Goal: Transaction & Acquisition: Purchase product/service

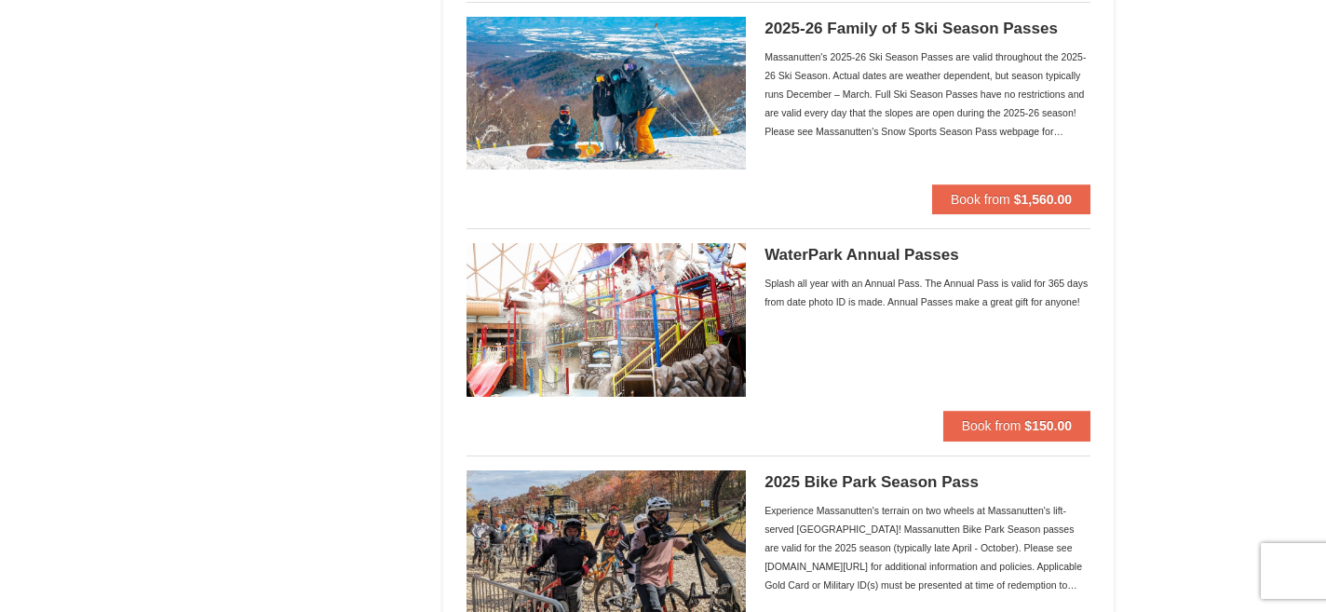
scroll to position [1318, 0]
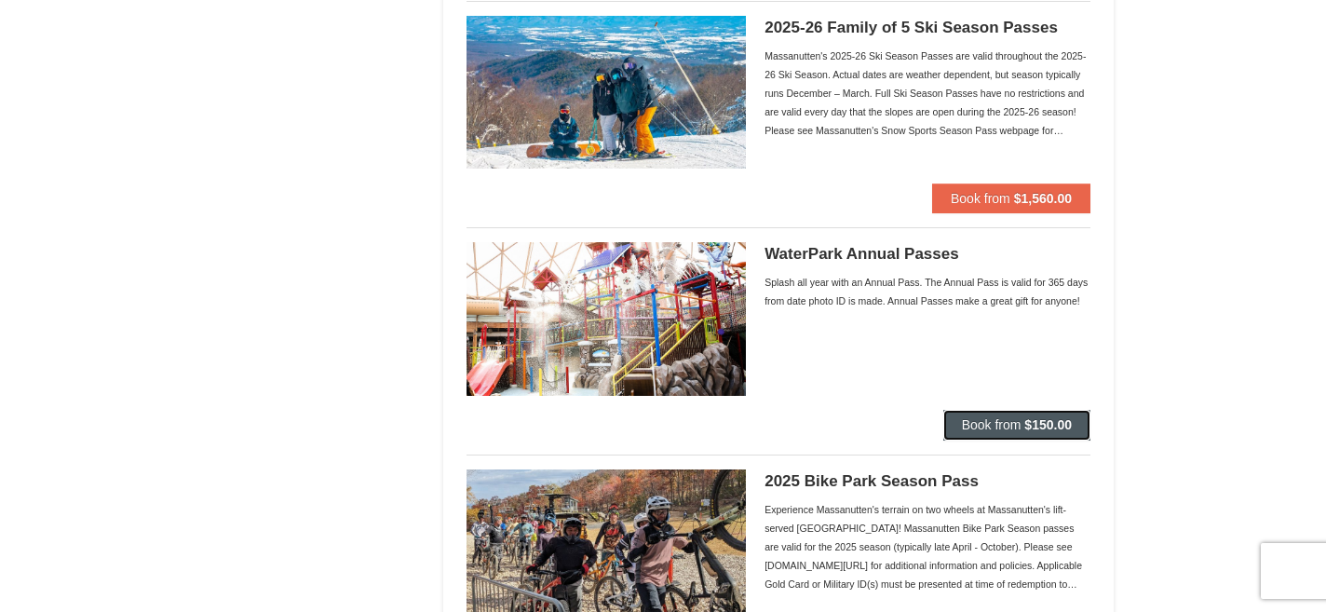
click at [986, 416] on button "Book from $150.00" at bounding box center [1016, 425] width 147 height 30
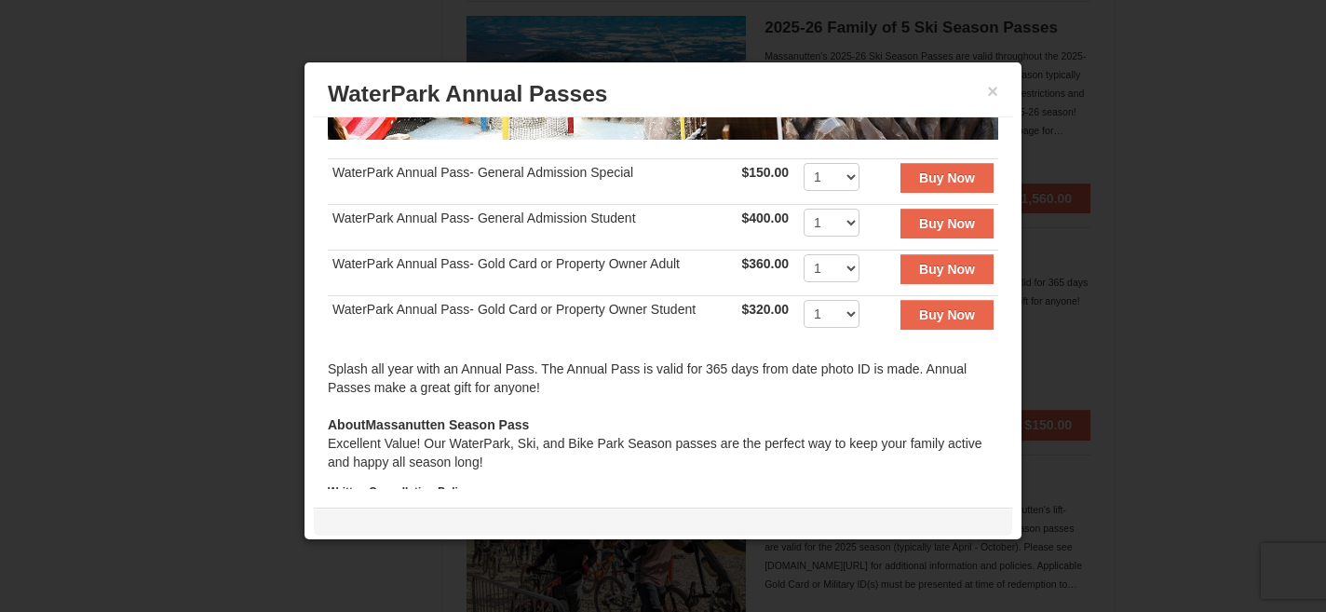
scroll to position [356, 0]
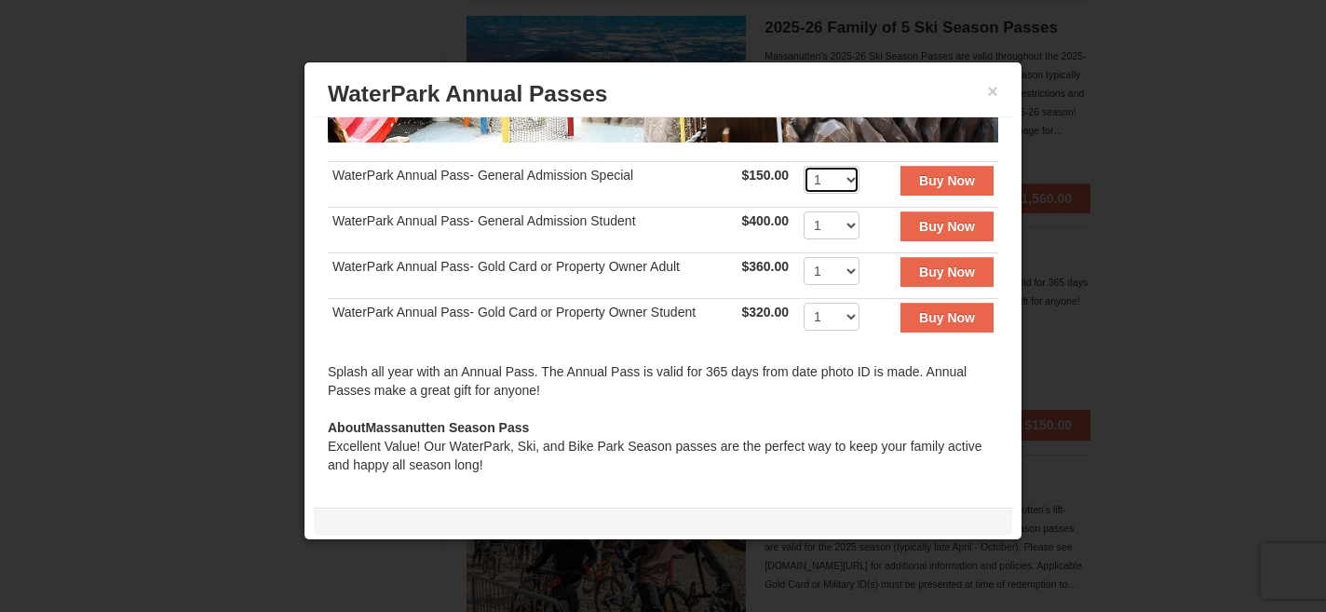
click at [834, 171] on select "1 2 3 4 5 6 7 8 9 10 11 12 13 14 15 16 17 18 19 20 21 22 23 24 25 26 27 28 29 3…" at bounding box center [831, 180] width 56 height 28
select select "5"
click at [803, 166] on select "1 2 3 4 5 6 7 8 9 10 11 12 13 14 15 16 17 18 19 20 21 22 23 24 25 26 27 28 29 3…" at bounding box center [831, 180] width 56 height 28
click at [948, 177] on strong "Buy Now" at bounding box center [947, 180] width 56 height 15
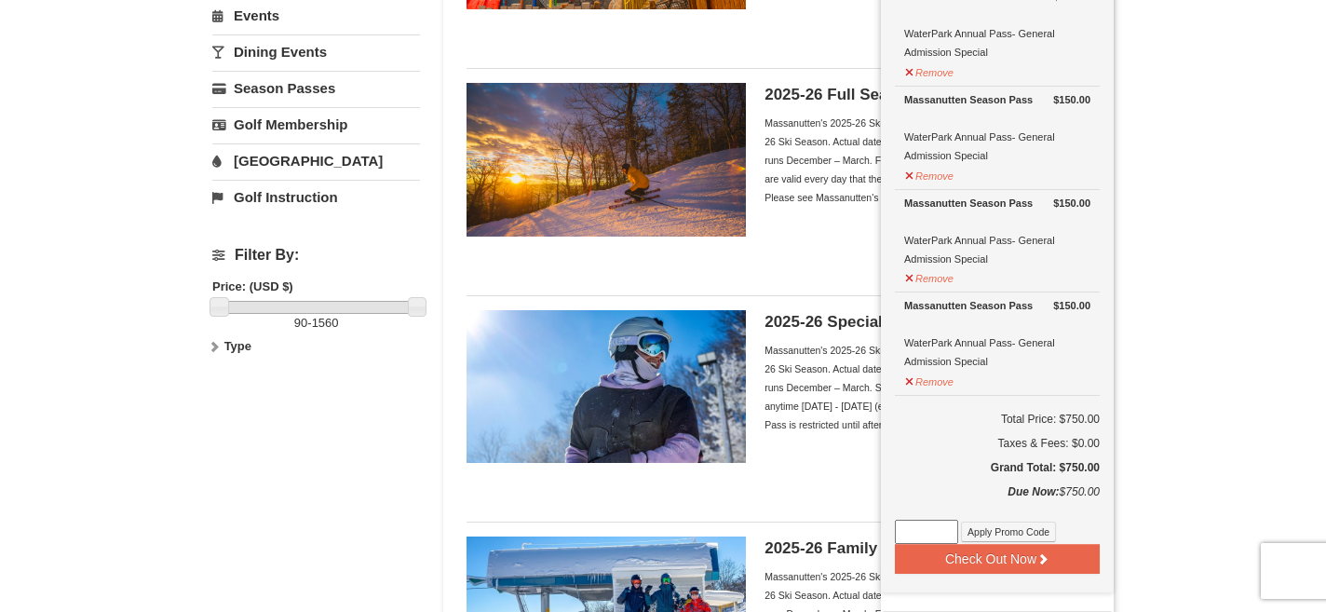
scroll to position [346, 0]
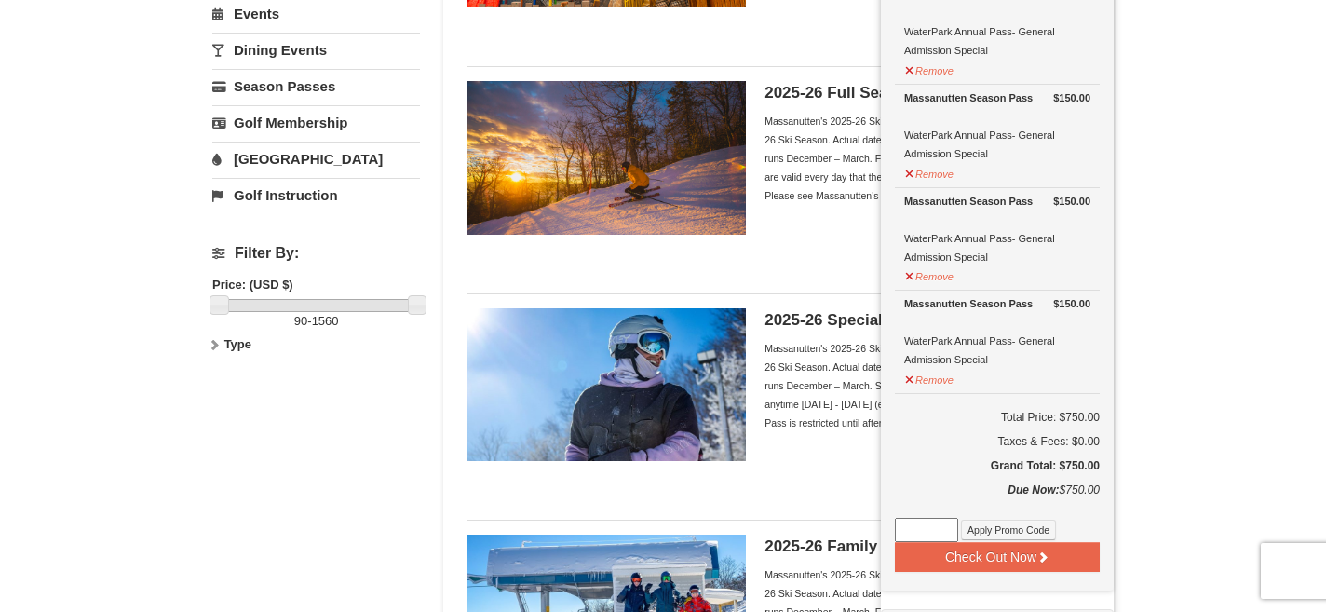
click at [836, 431] on div "Massanutten's 2025-26 Ski Season Passes are valid throughout the 2025-26 Ski Se…" at bounding box center [927, 385] width 326 height 93
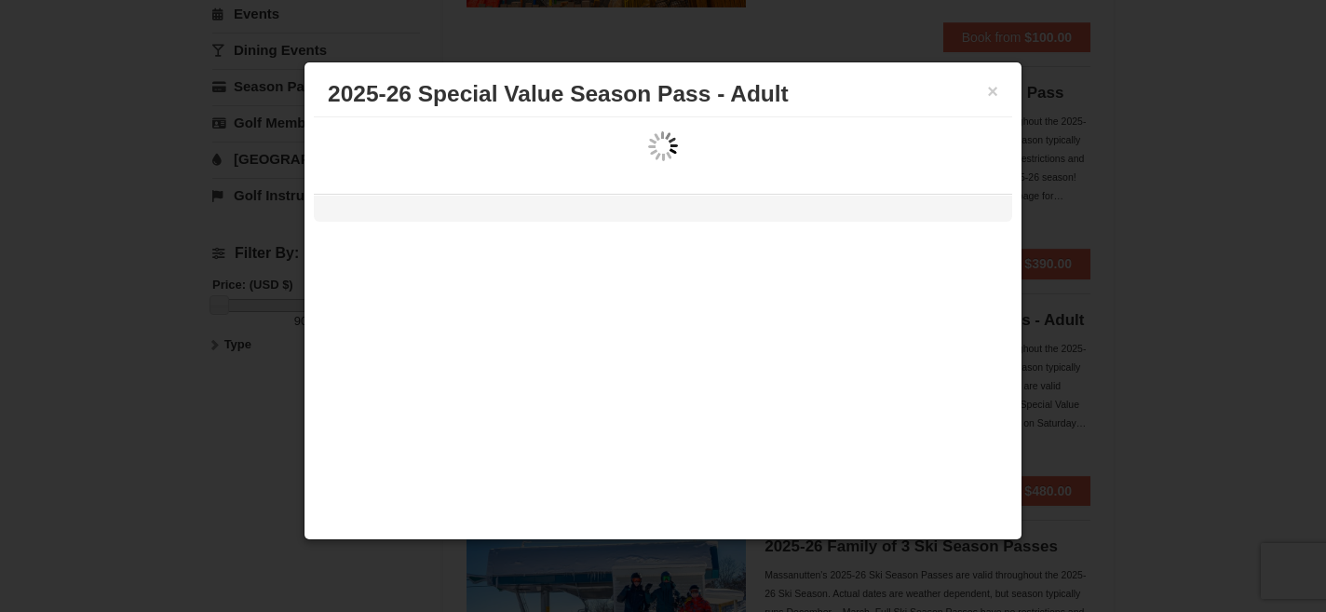
scroll to position [0, 0]
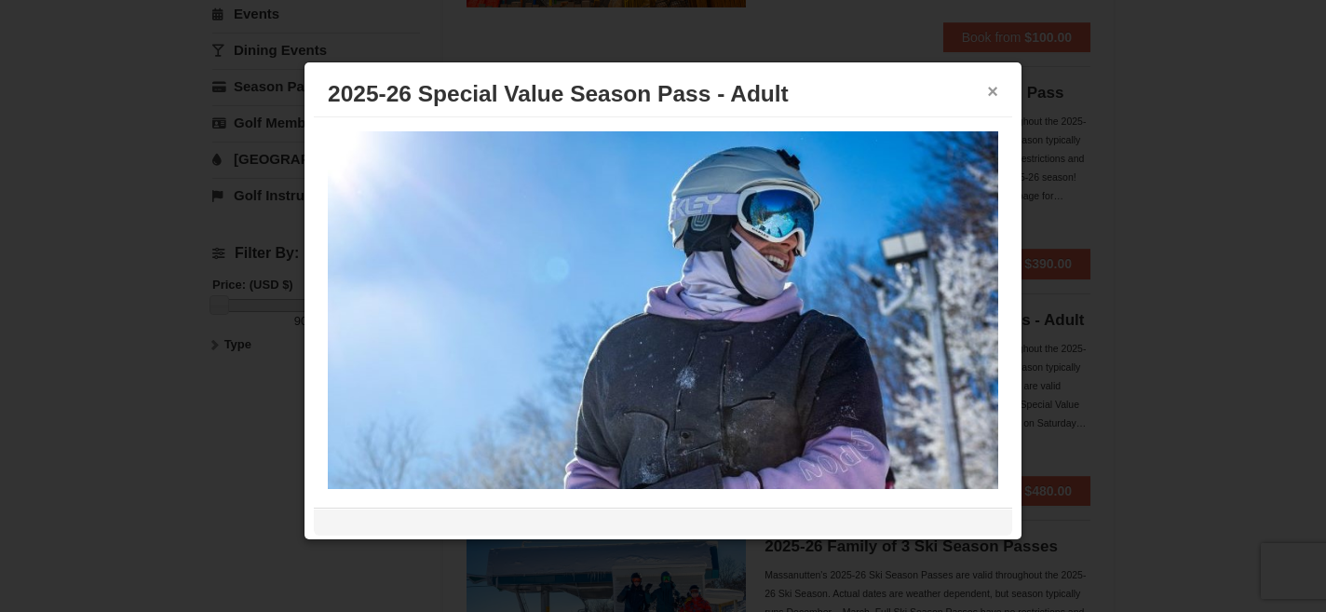
click at [990, 96] on button "×" at bounding box center [992, 91] width 11 height 19
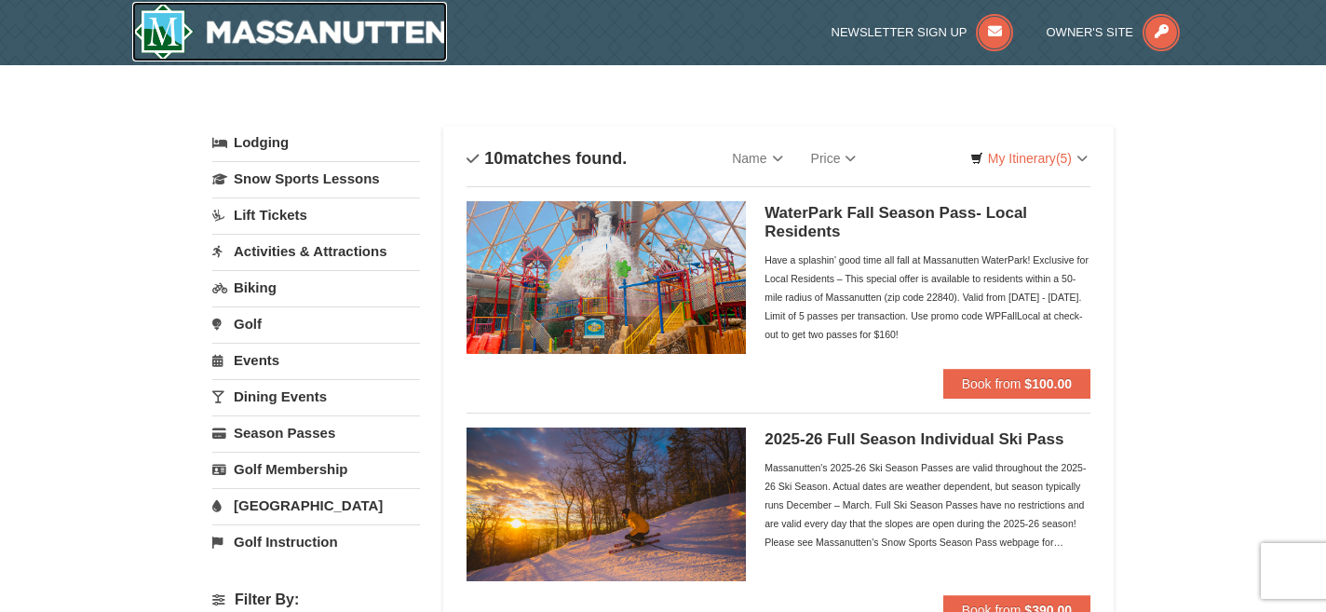
click at [181, 20] on img at bounding box center [289, 32] width 315 height 60
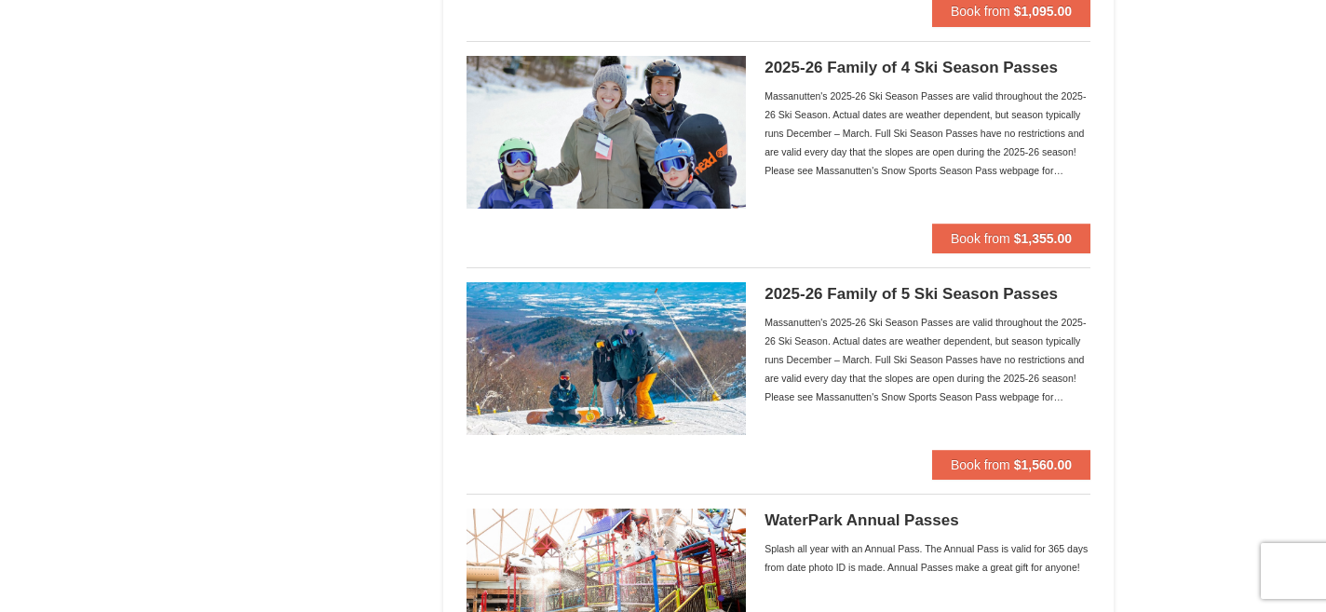
scroll to position [1176, 0]
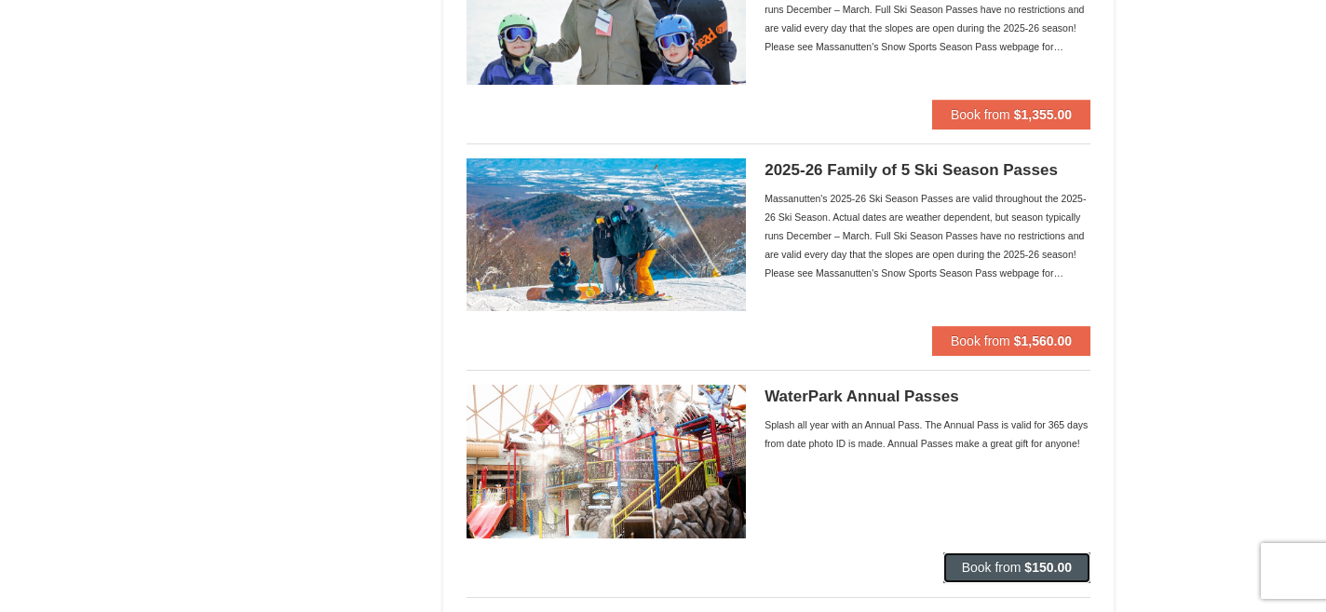
click at [973, 562] on span "Book from" at bounding box center [992, 566] width 60 height 15
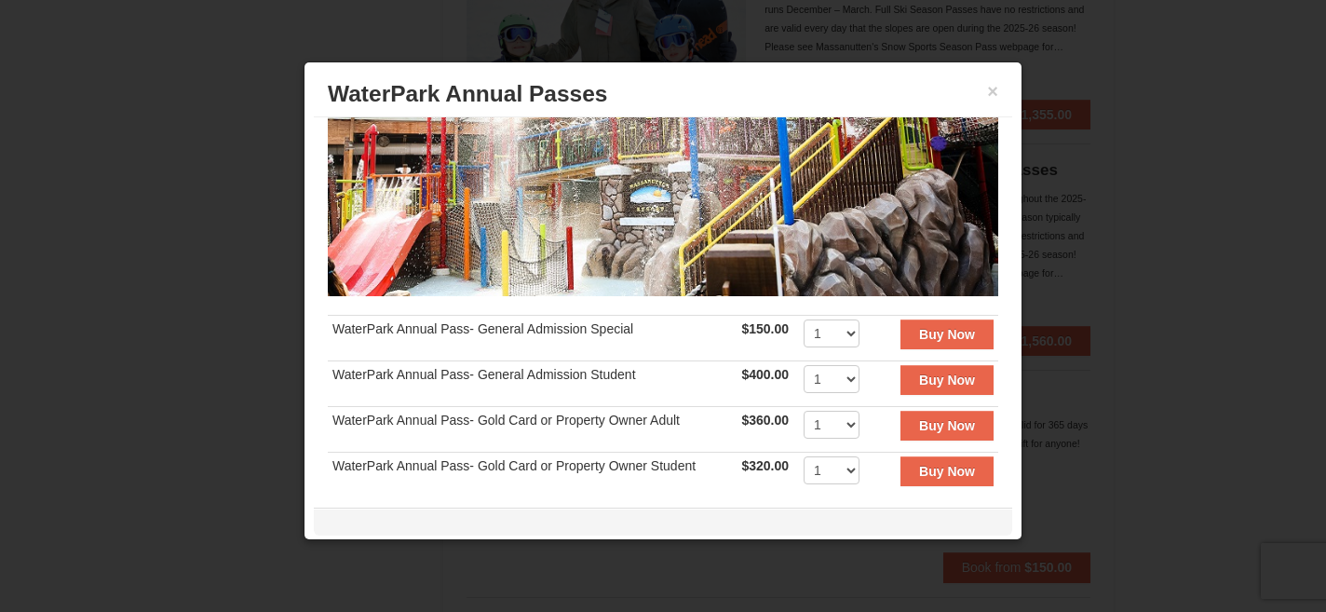
scroll to position [237, 0]
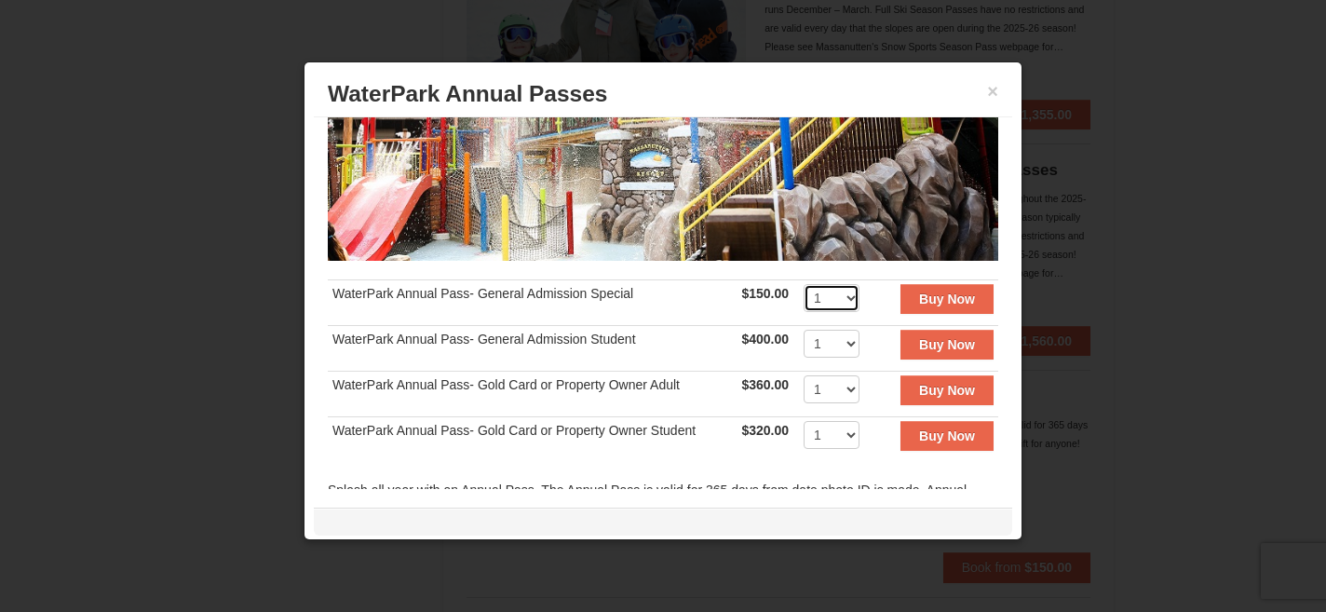
click at [849, 295] on select "1 2 3 4 5 6 7 8 9 10 11 12 13 14 15 16 17 18 19 20 21 22 23 24 25 26 27 28 29 3…" at bounding box center [831, 298] width 56 height 28
select select "5"
click at [803, 284] on select "1 2 3 4 5 6 7 8 9 10 11 12 13 14 15 16 17 18 19 20 21 22 23 24 25 26 27 28 29 3…" at bounding box center [831, 298] width 56 height 28
click at [922, 302] on strong "Buy Now" at bounding box center [947, 298] width 56 height 15
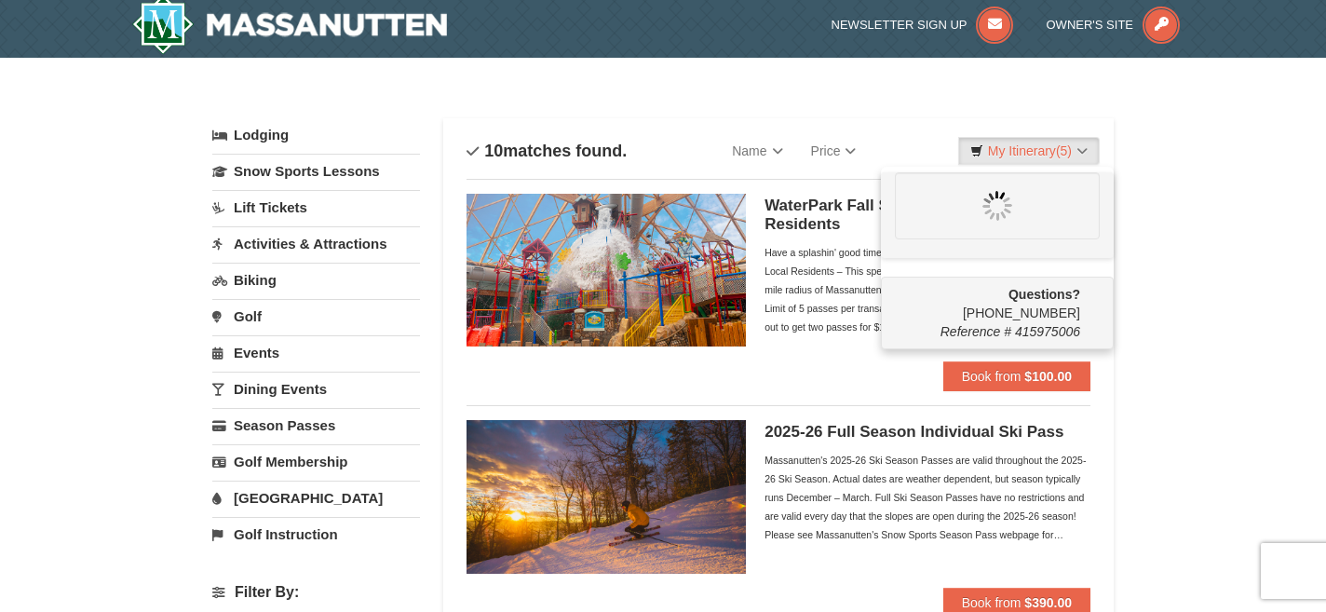
scroll to position [0, 0]
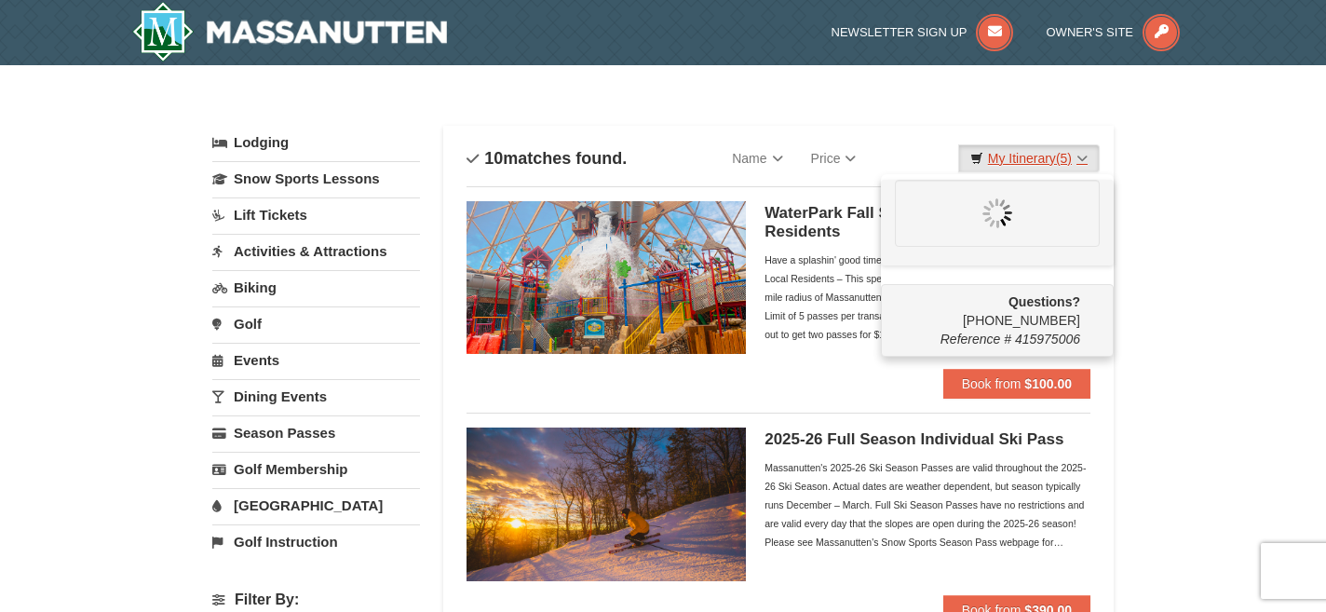
click at [1068, 151] on span "(5)" at bounding box center [1064, 158] width 16 height 15
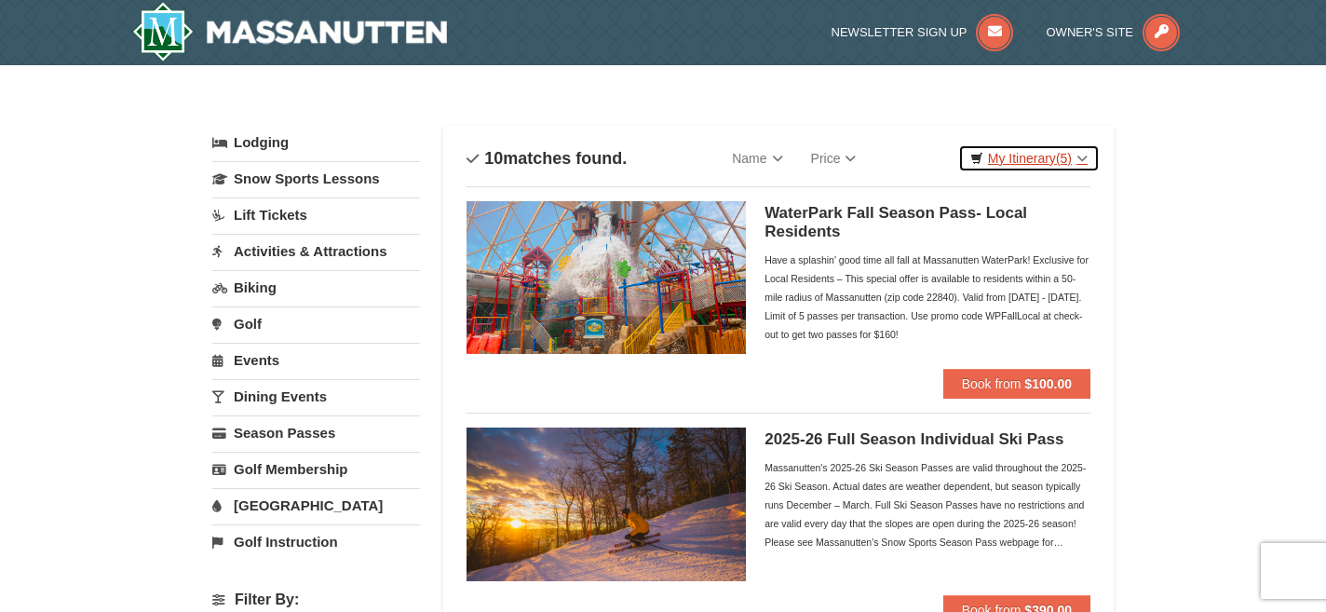
click at [1078, 156] on link "My Itinerary (5)" at bounding box center [1028, 158] width 141 height 28
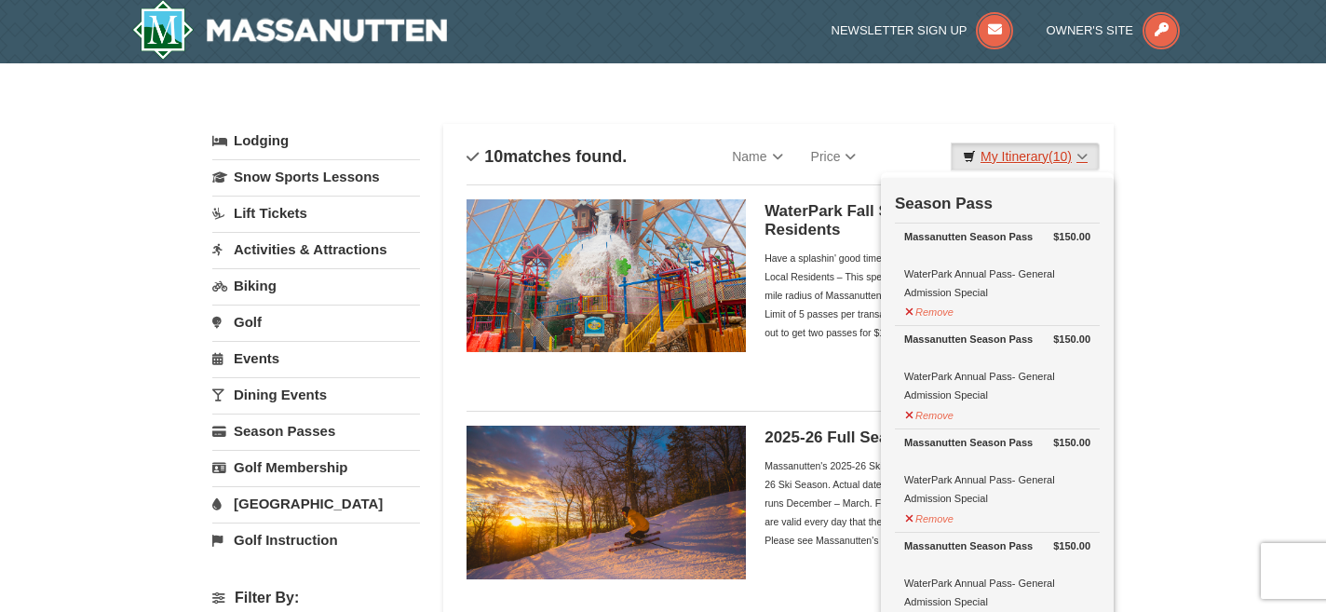
scroll to position [6, 0]
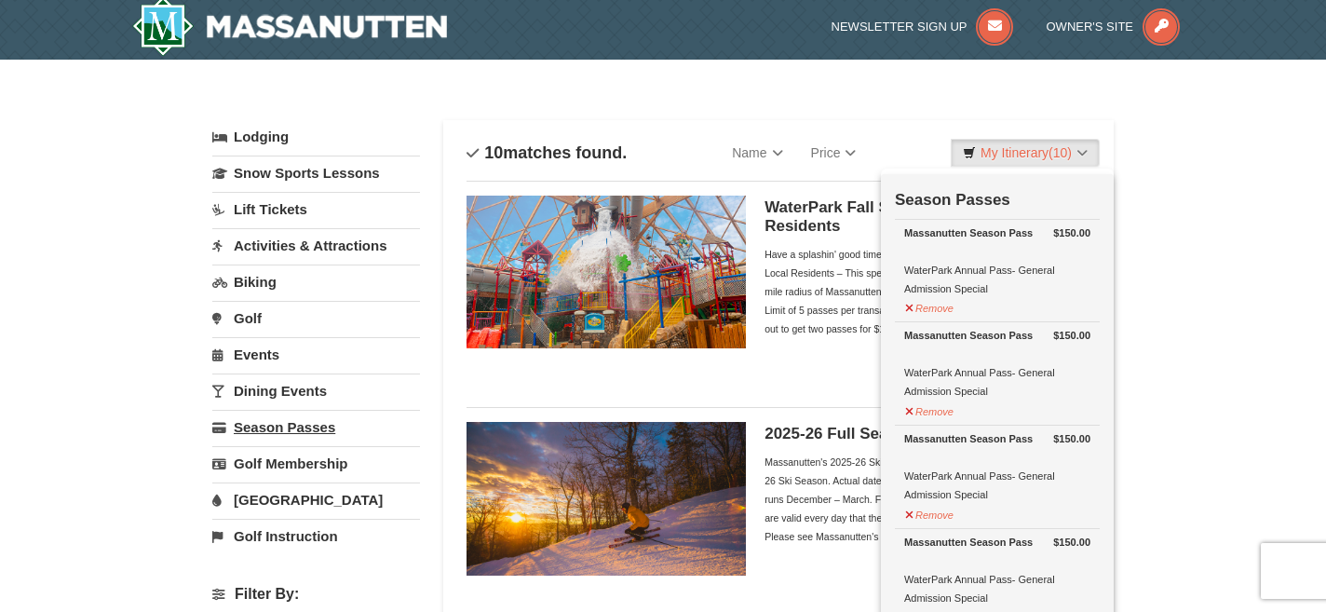
click at [255, 430] on link "Season Passes" at bounding box center [316, 427] width 208 height 34
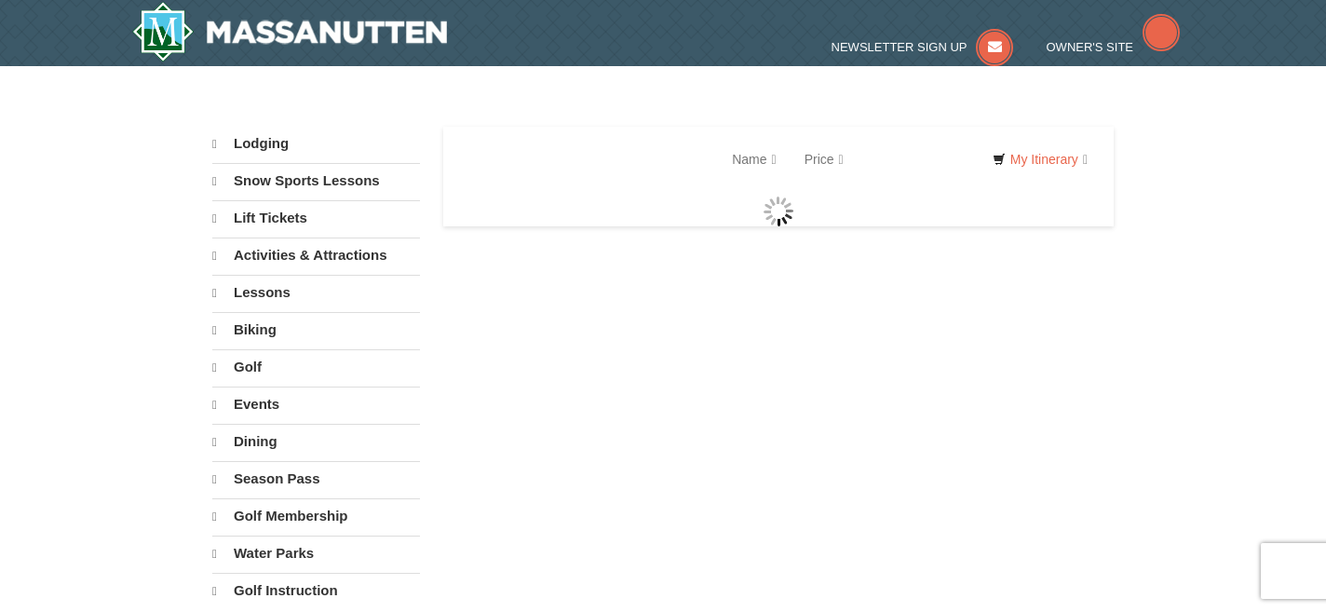
select select "9"
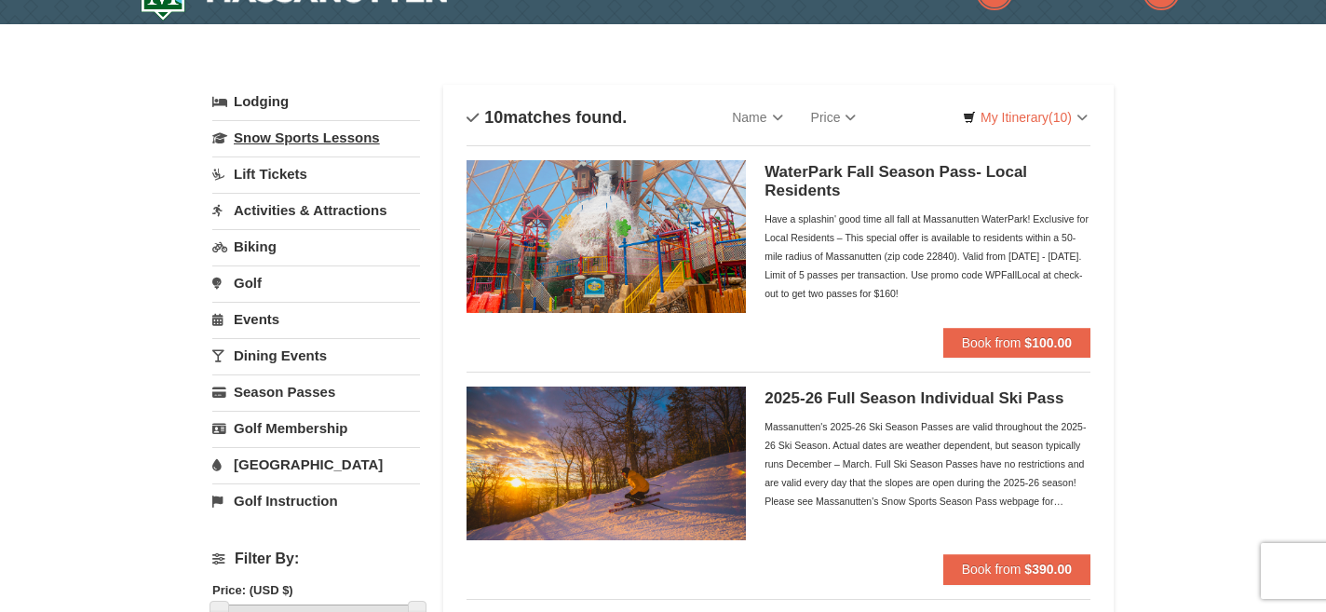
scroll to position [39, 0]
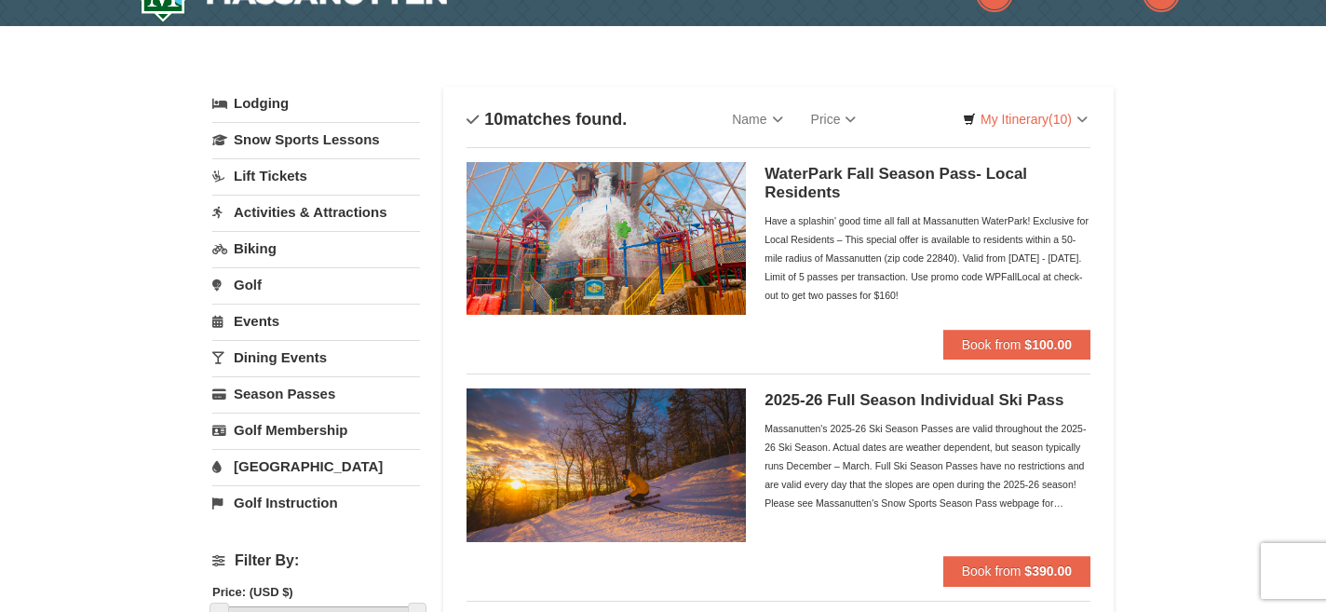
click at [272, 168] on link "Lift Tickets" at bounding box center [316, 175] width 208 height 34
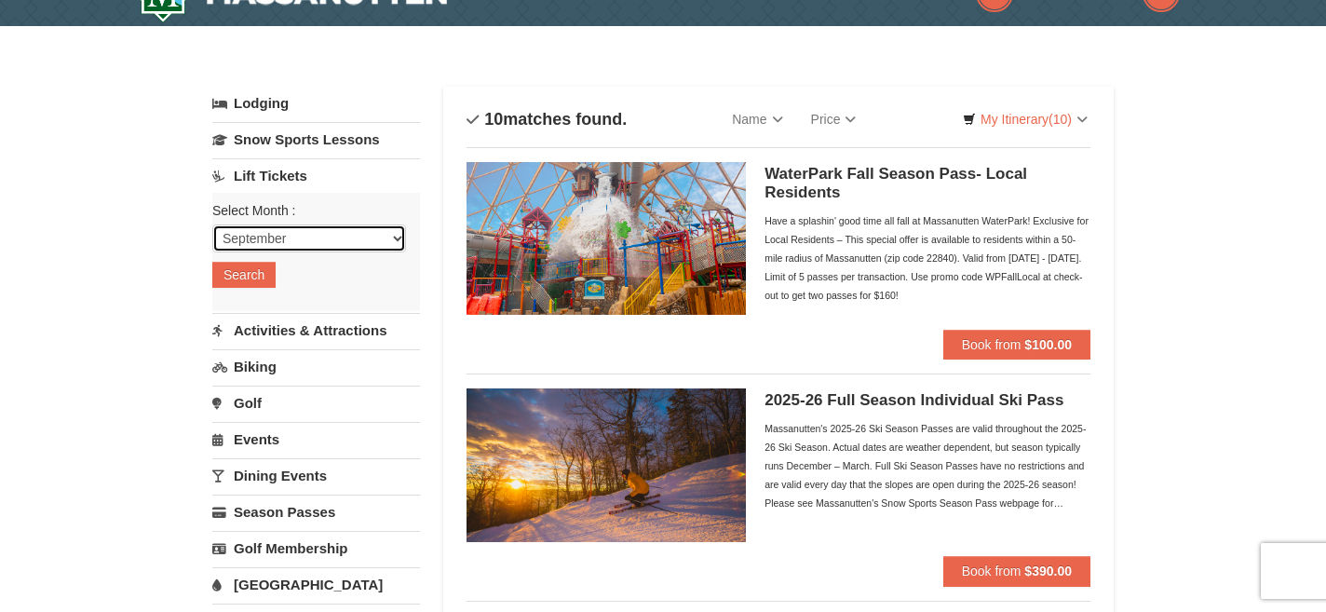
click at [257, 236] on select "September October November December January February March April May June July …" at bounding box center [309, 238] width 194 height 28
select select "12"
click at [212, 224] on select "September October November December January February March April May June July …" at bounding box center [309, 238] width 194 height 28
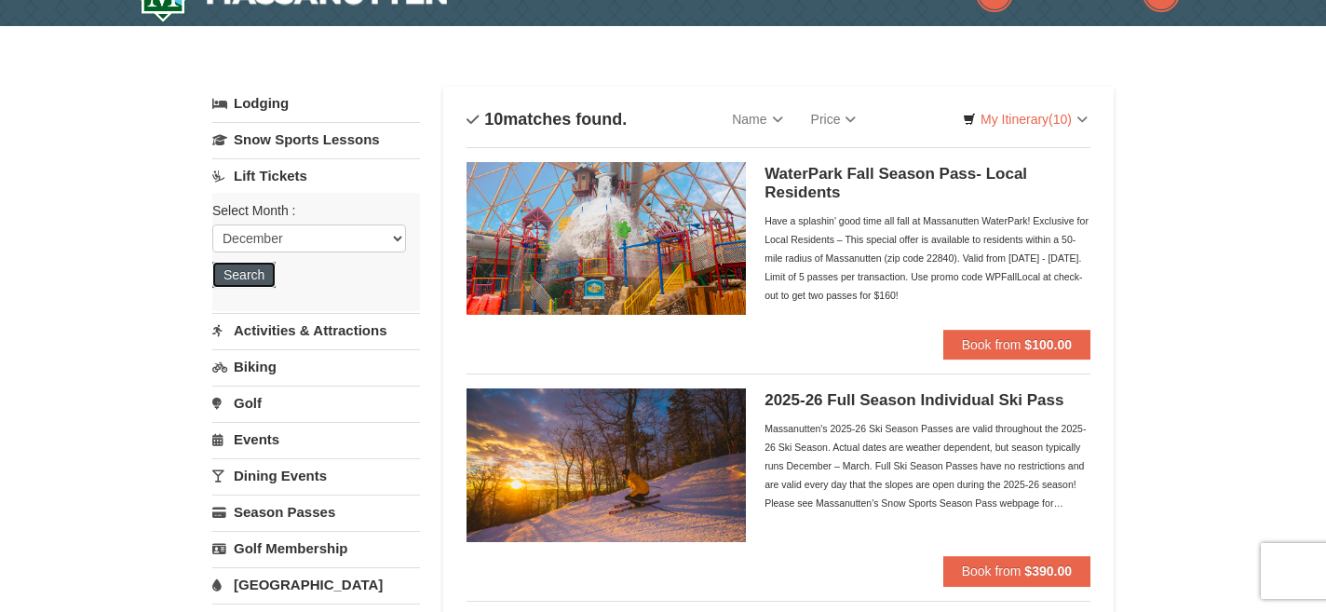
click at [257, 283] on button "Search" at bounding box center [243, 275] width 63 height 26
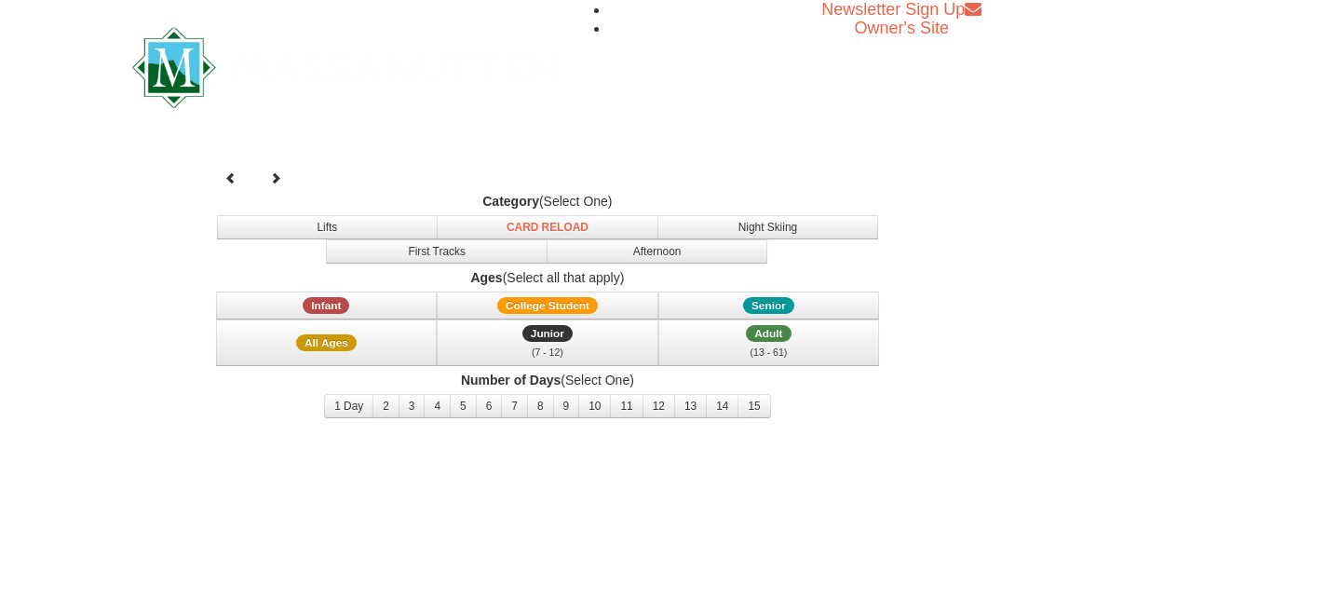
select select "12"
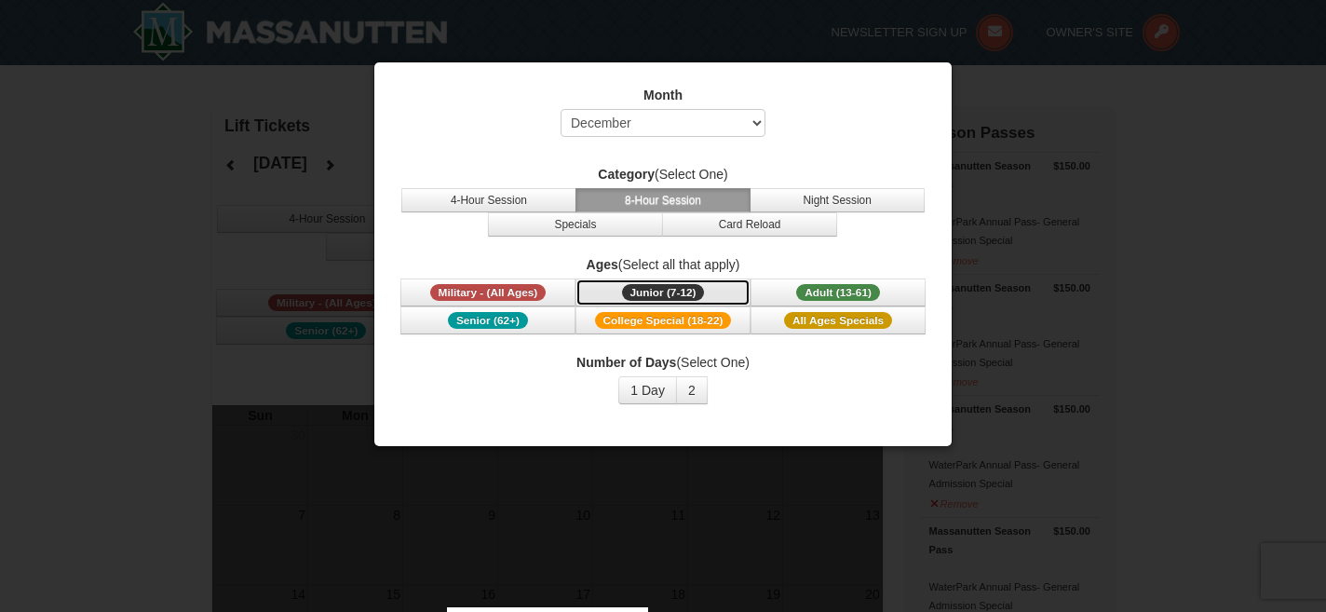
click at [665, 294] on span "Junior (7-12)" at bounding box center [663, 292] width 83 height 17
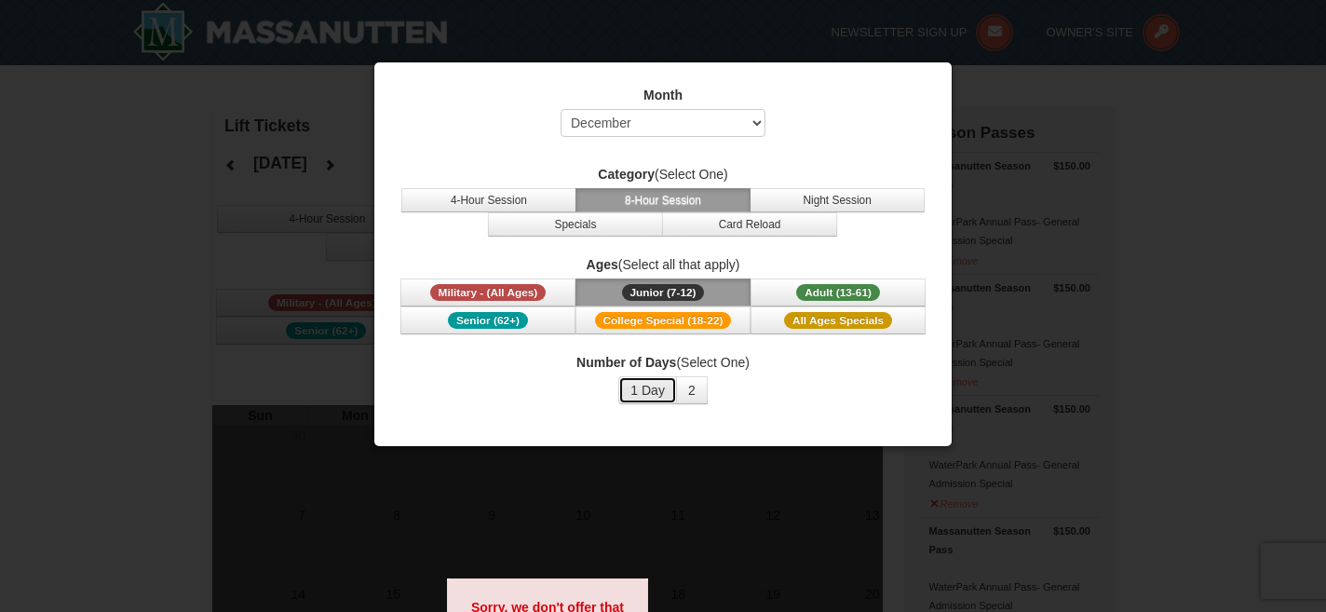
click at [656, 391] on button "1 Day" at bounding box center [647, 390] width 59 height 28
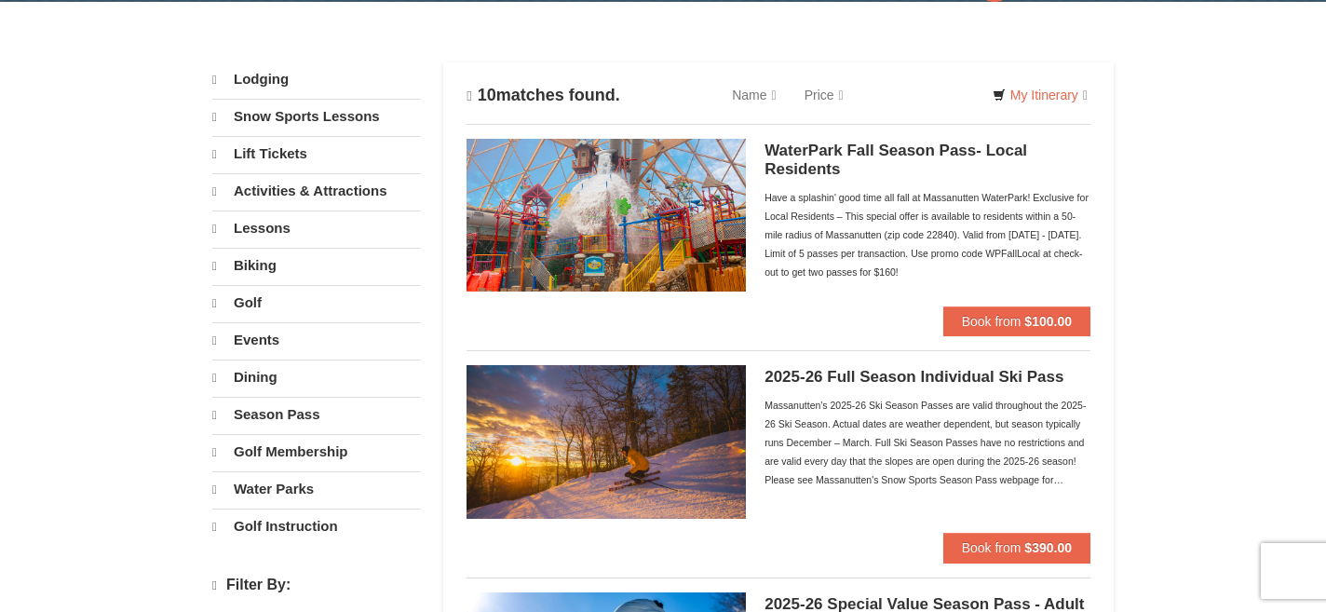
select select "9"
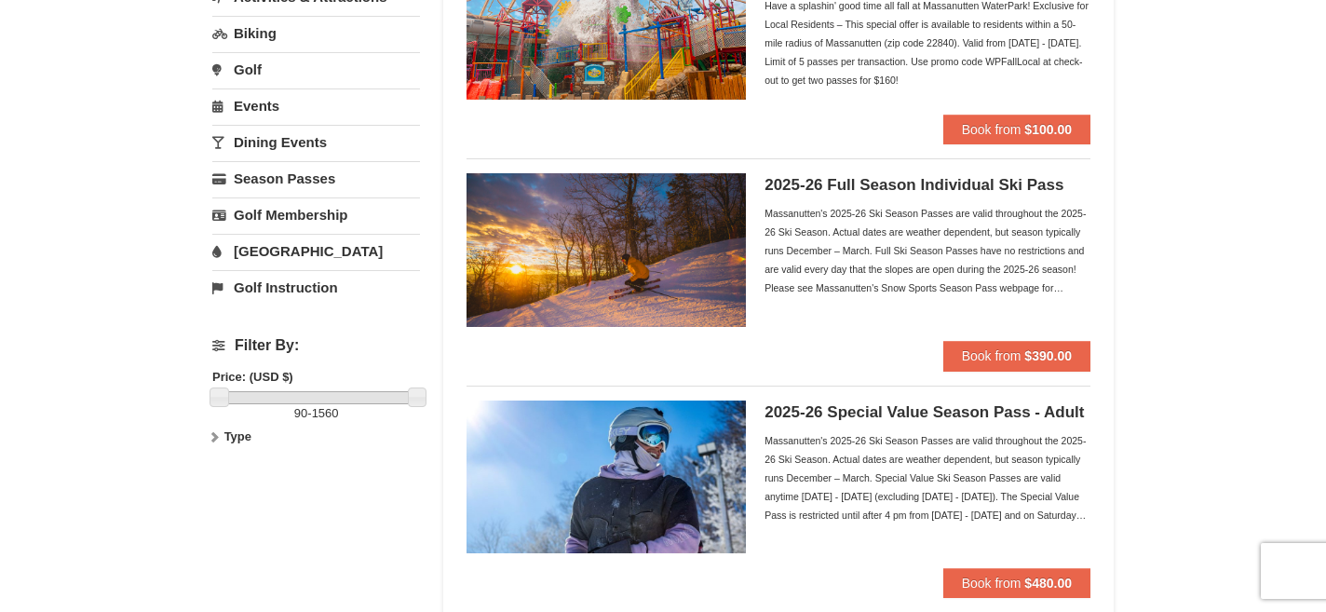
scroll to position [249, 0]
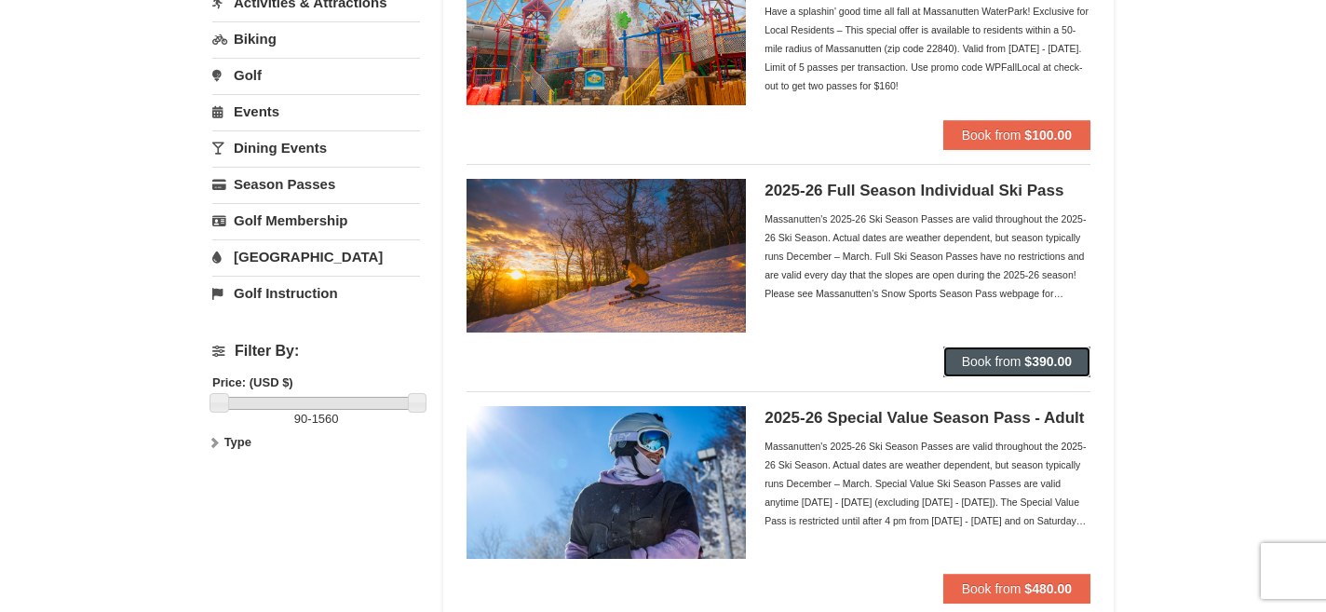
click at [1006, 366] on span "Book from" at bounding box center [992, 361] width 60 height 15
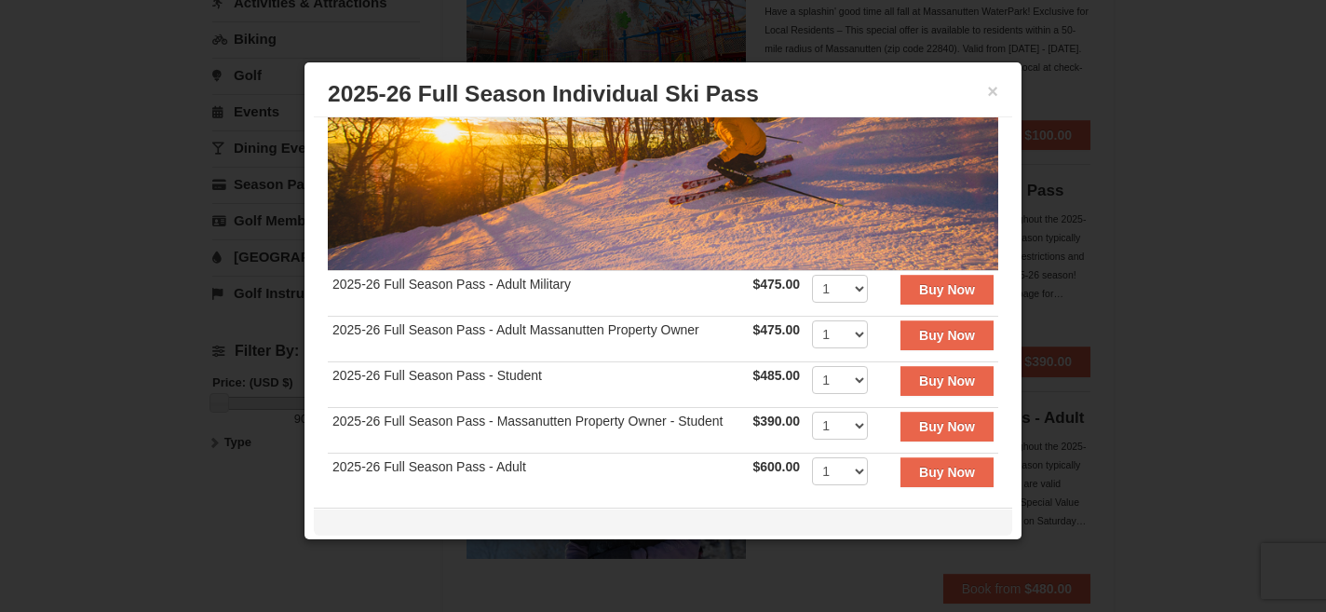
scroll to position [227, 0]
click at [992, 93] on button "×" at bounding box center [992, 91] width 11 height 19
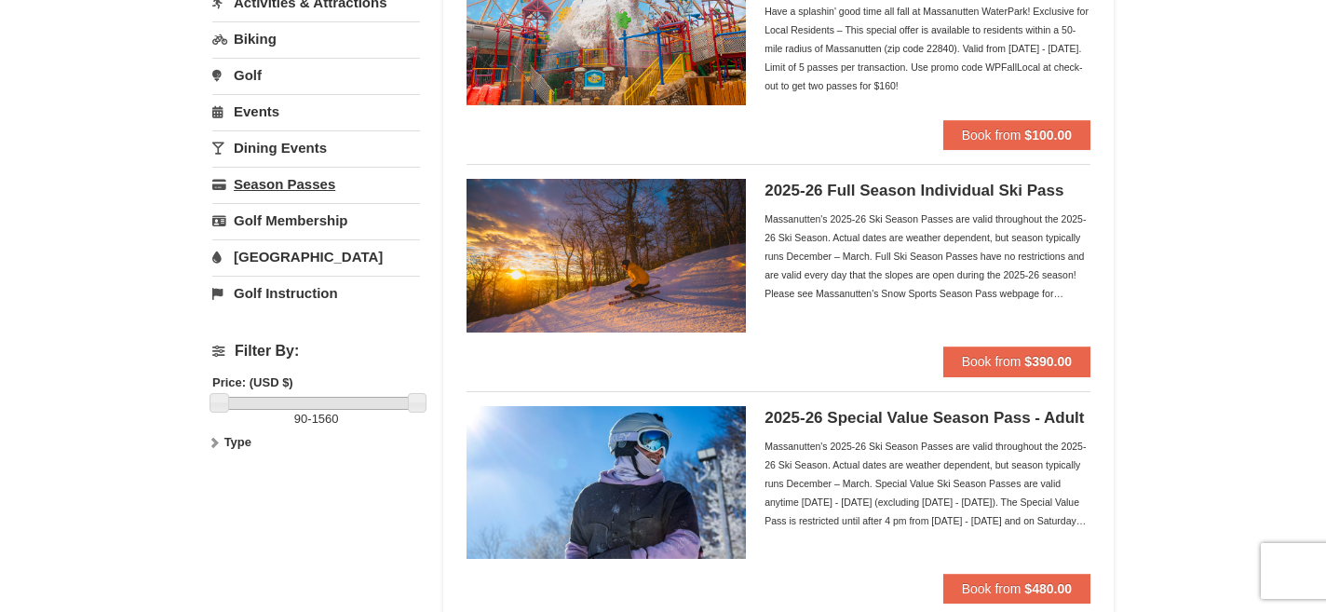
click at [312, 192] on link "Season Passes" at bounding box center [316, 184] width 208 height 34
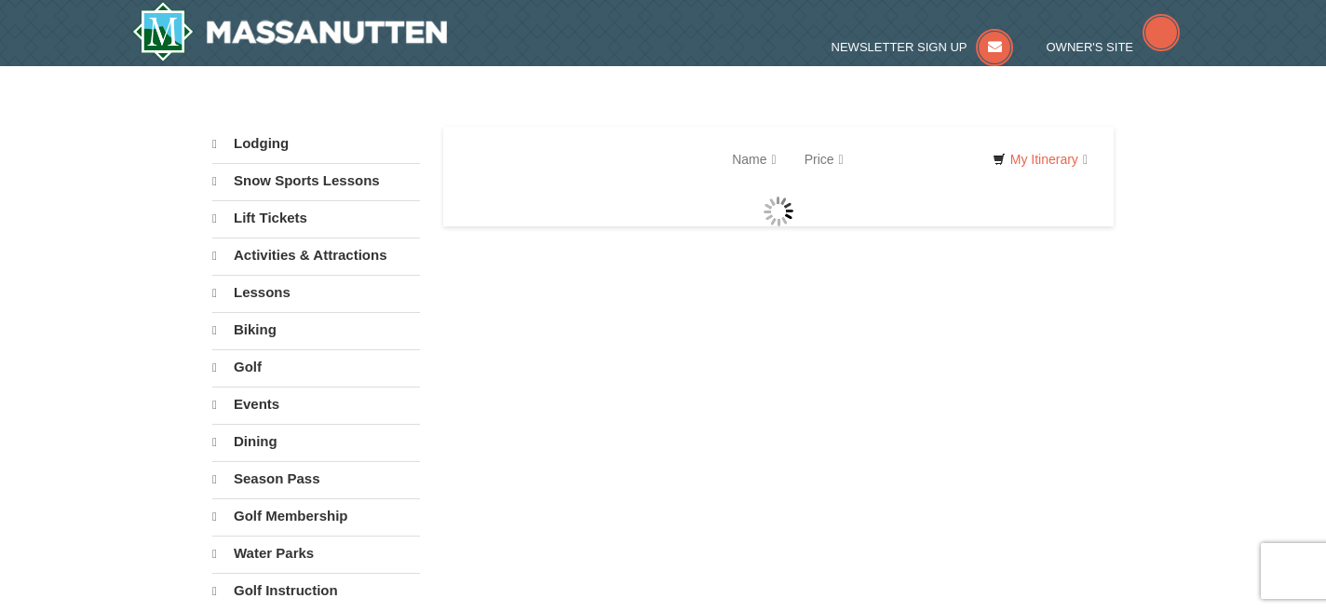
select select "9"
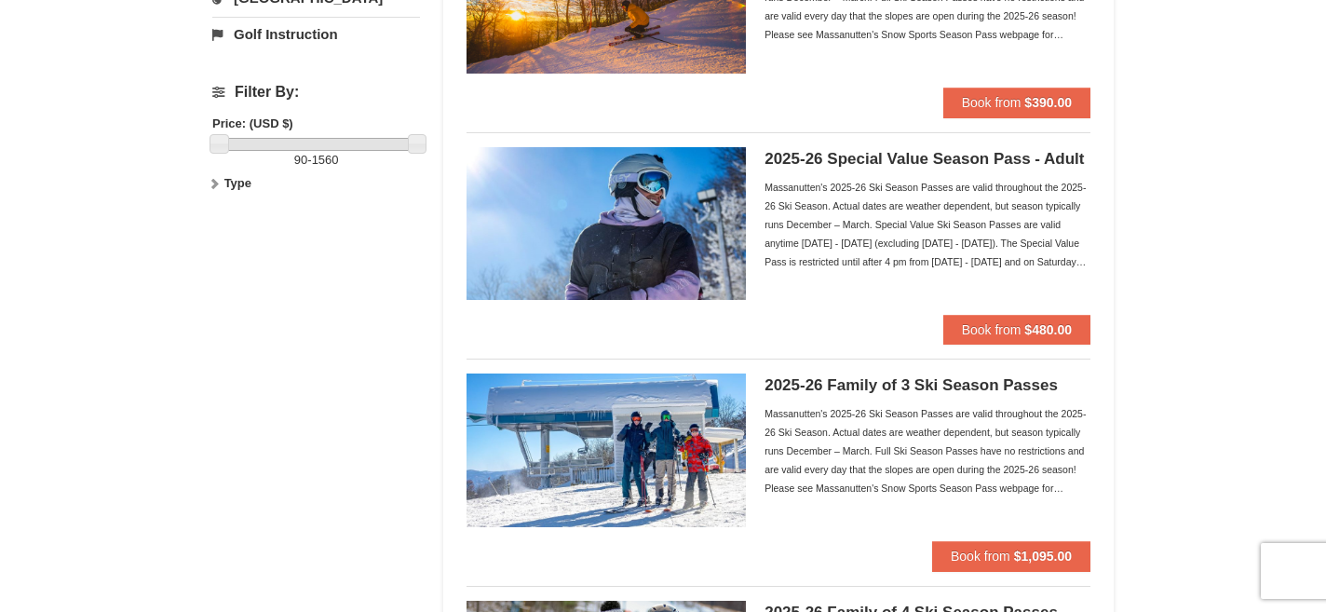
scroll to position [527, 0]
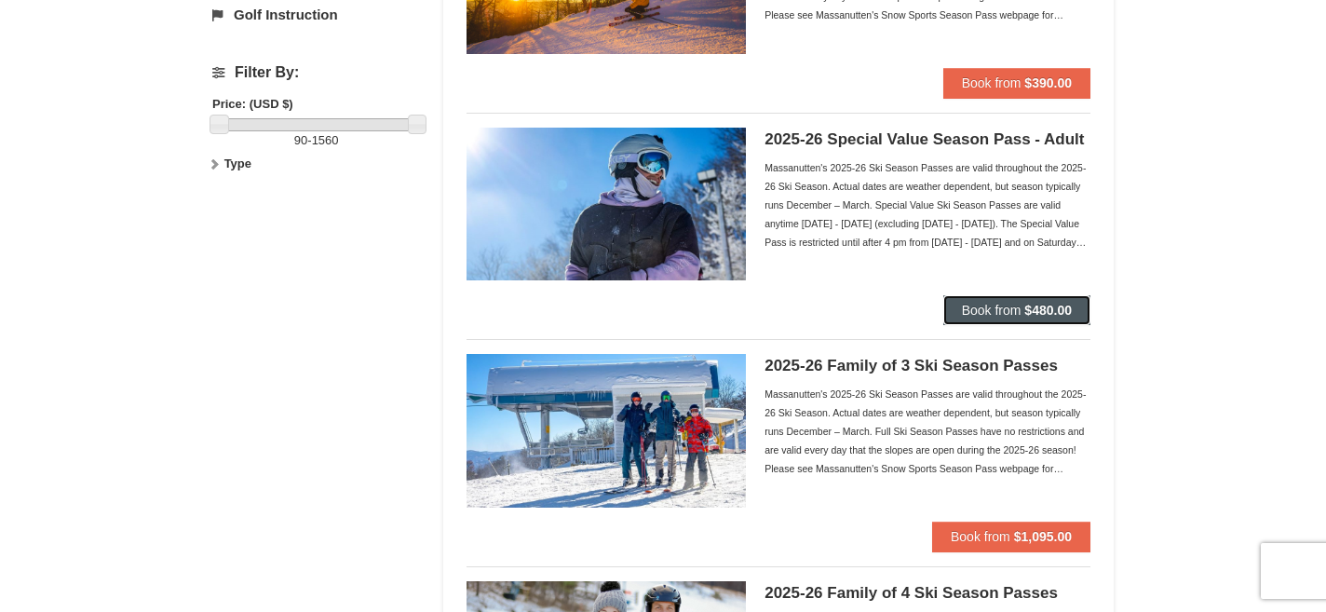
click at [970, 323] on button "Book from $480.00" at bounding box center [1016, 310] width 147 height 30
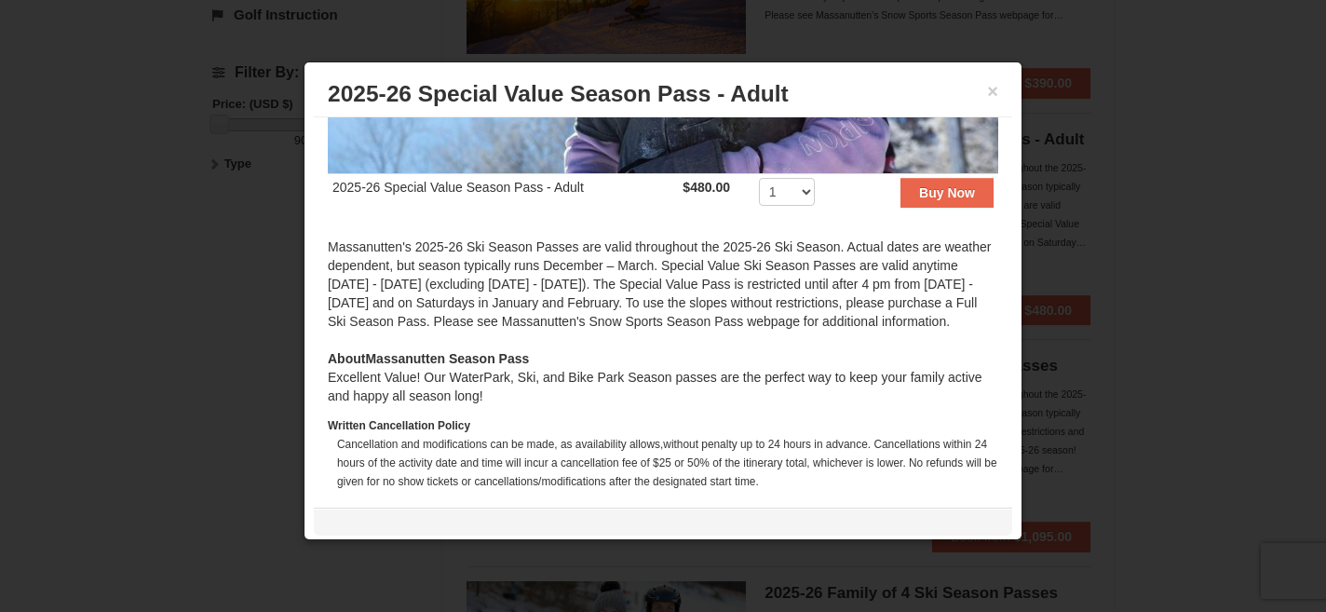
scroll to position [319, 0]
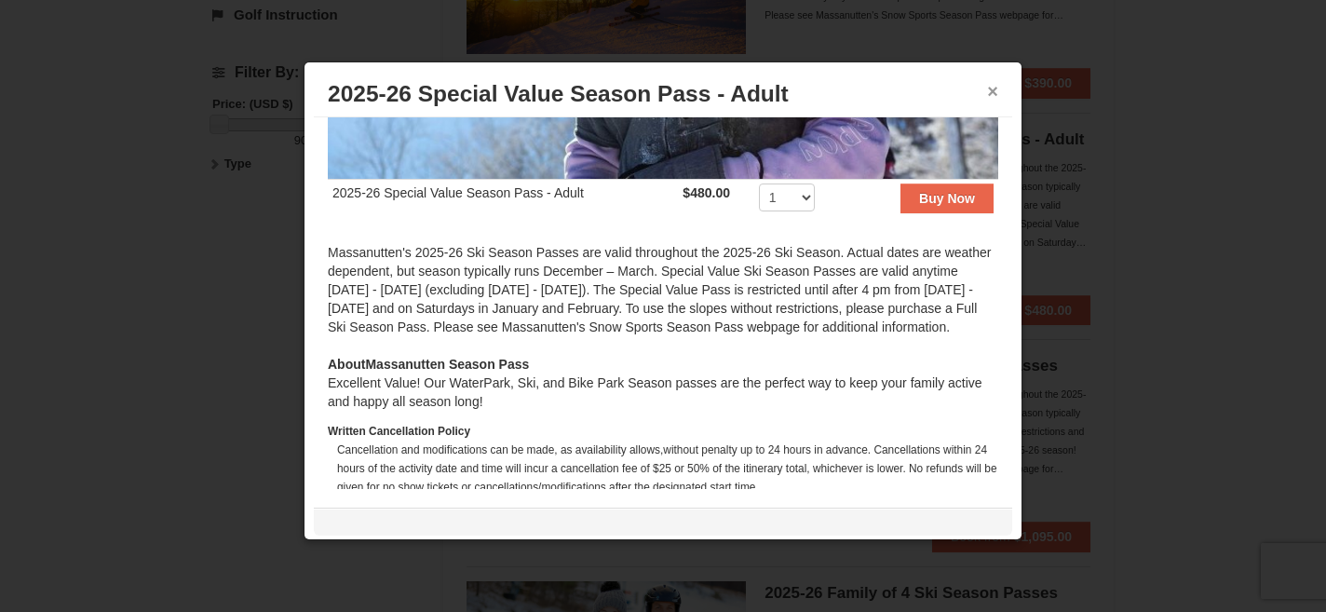
click at [990, 98] on button "×" at bounding box center [992, 91] width 11 height 19
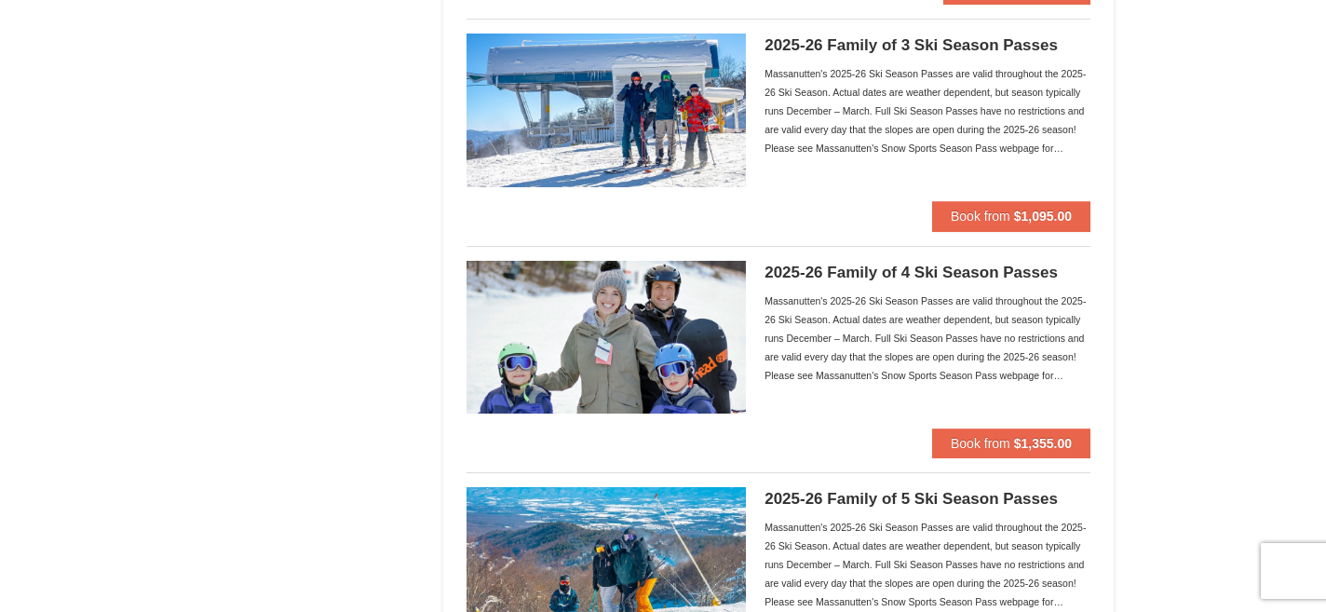
scroll to position [850, 0]
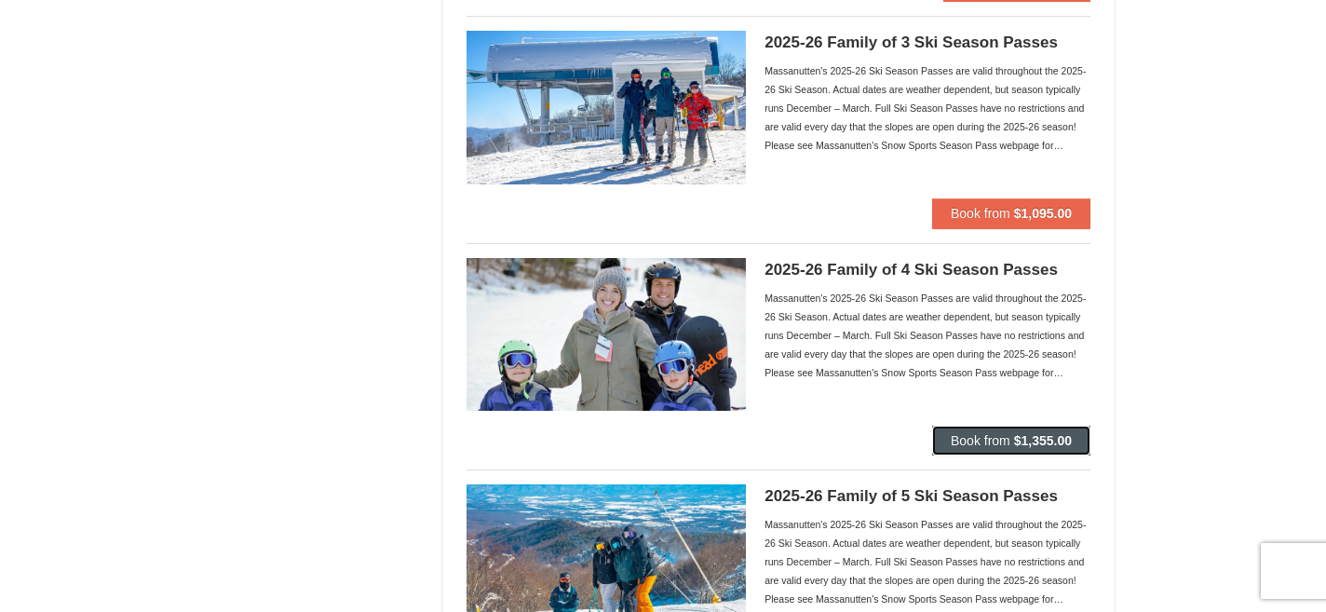
click at [944, 446] on button "Book from $1,355.00" at bounding box center [1011, 440] width 158 height 30
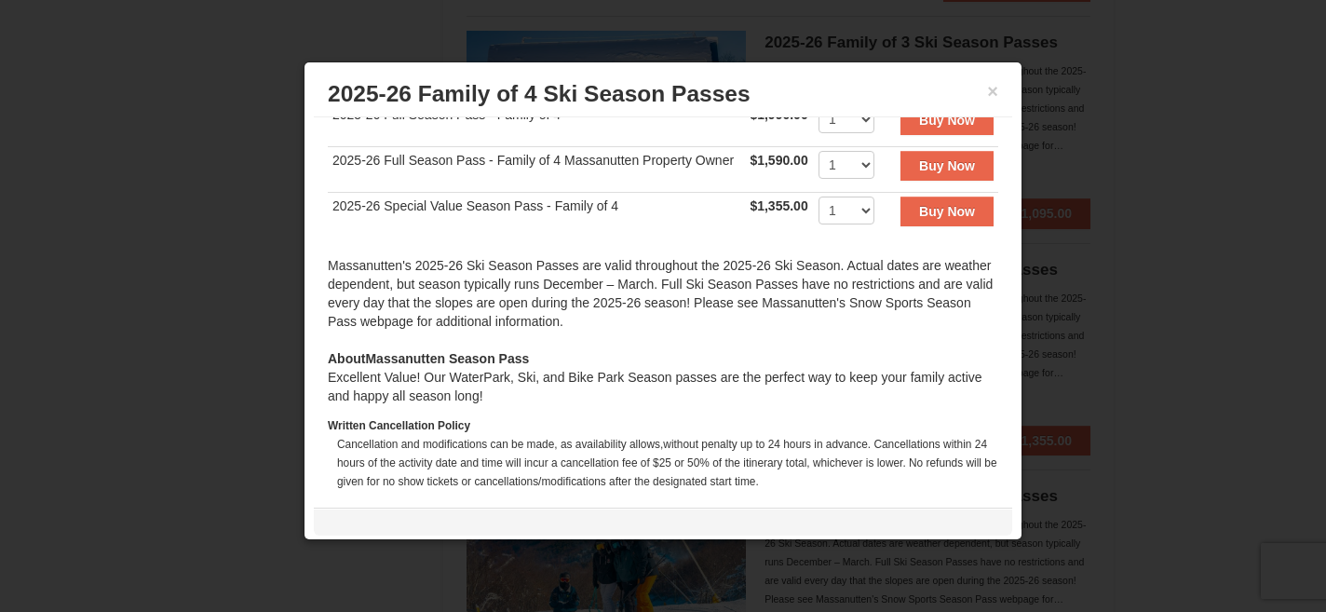
scroll to position [440, 0]
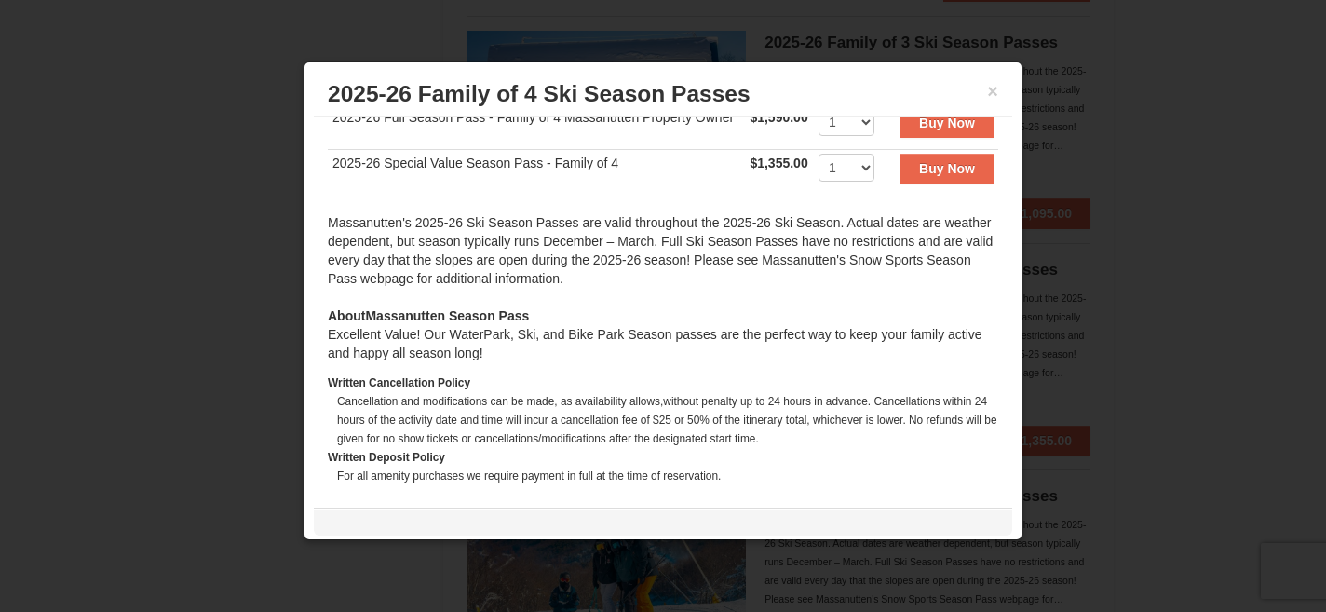
click at [663, 149] on td "2025-26 Special Value Season Pass - Family of 4" at bounding box center [536, 172] width 417 height 46
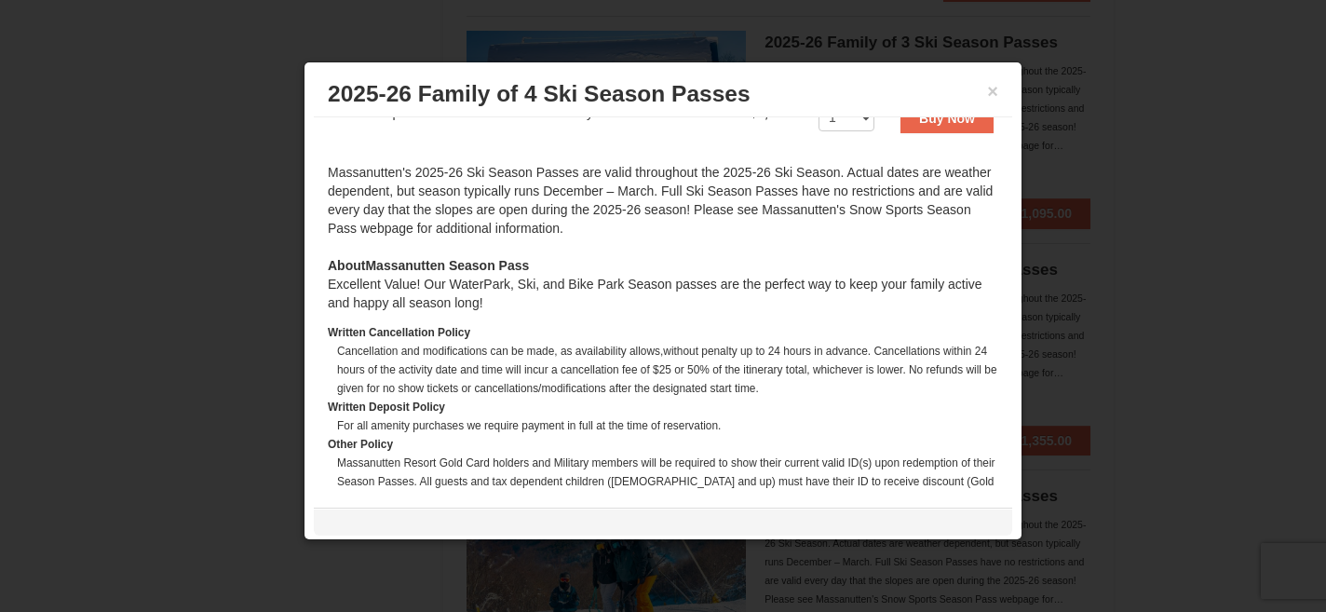
scroll to position [465, 0]
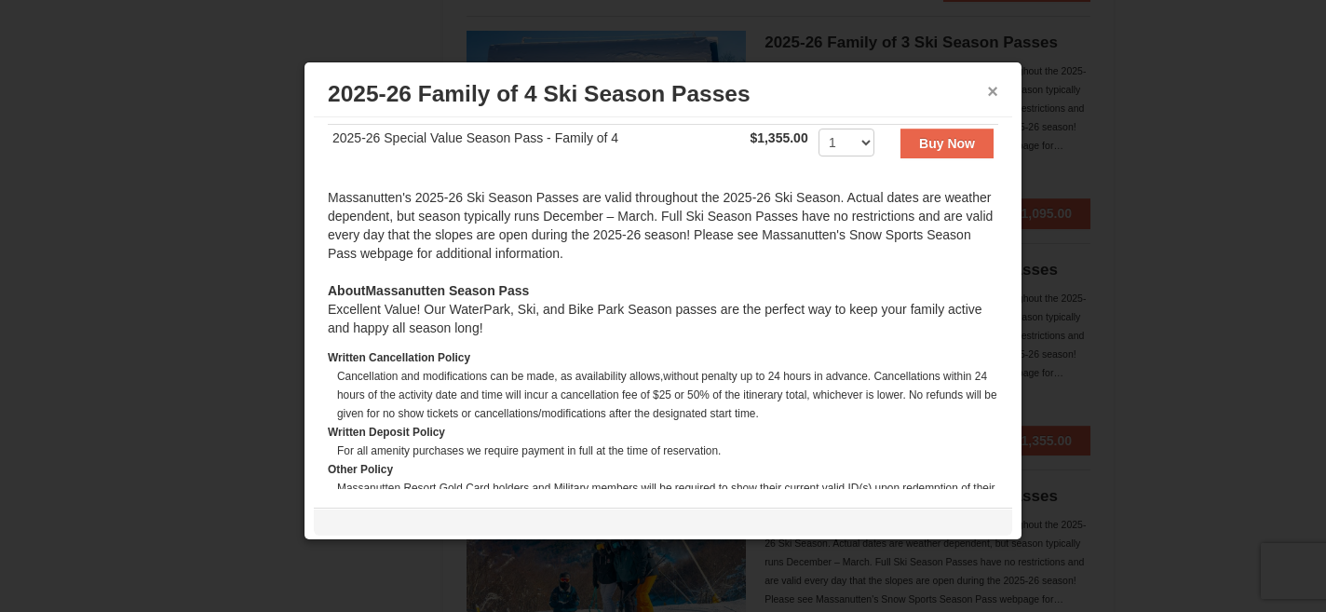
click at [994, 93] on button "×" at bounding box center [992, 91] width 11 height 19
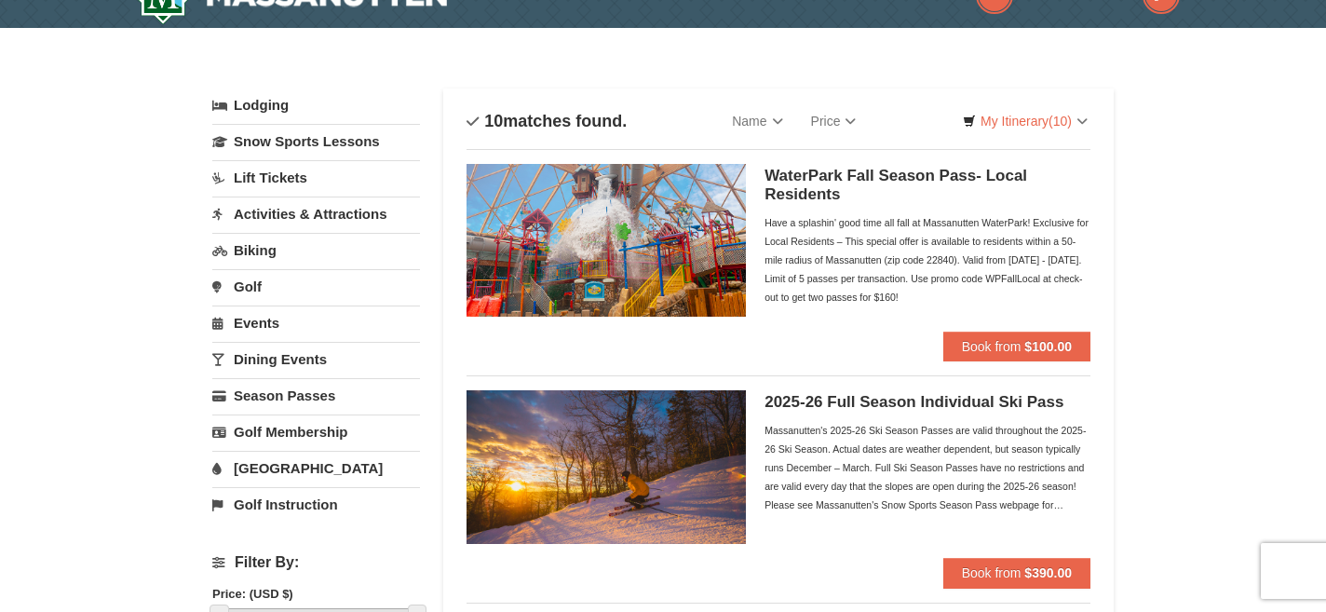
scroll to position [0, 0]
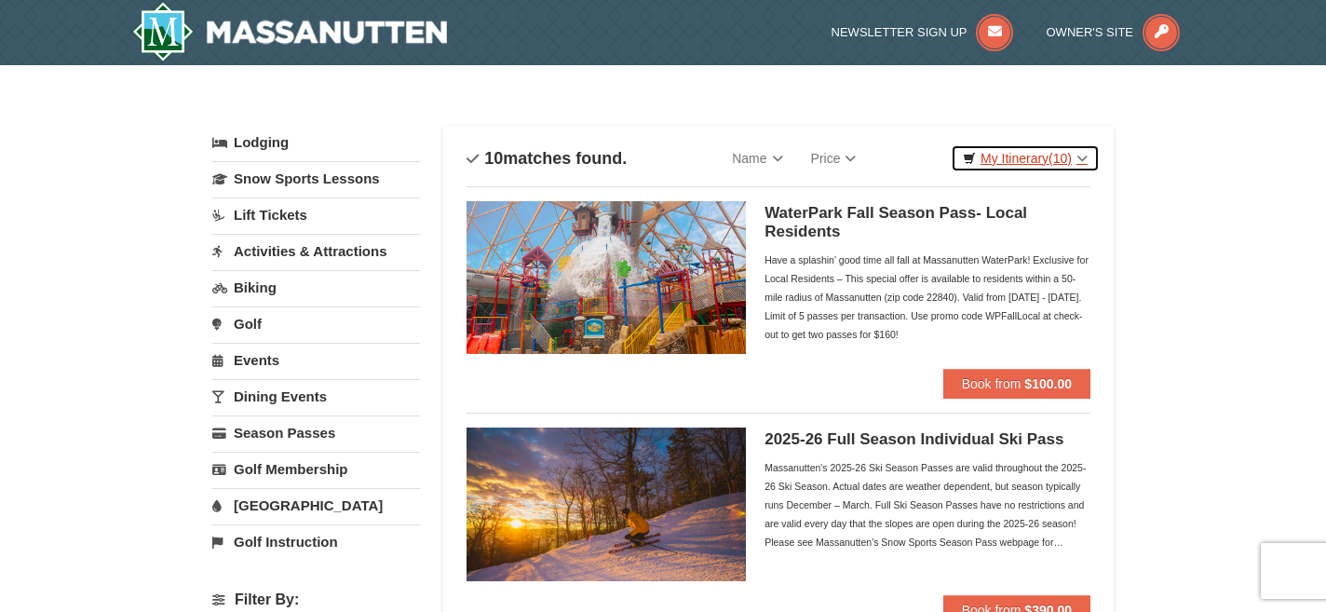
click at [1073, 166] on link "My Itinerary (10)" at bounding box center [1024, 158] width 149 height 28
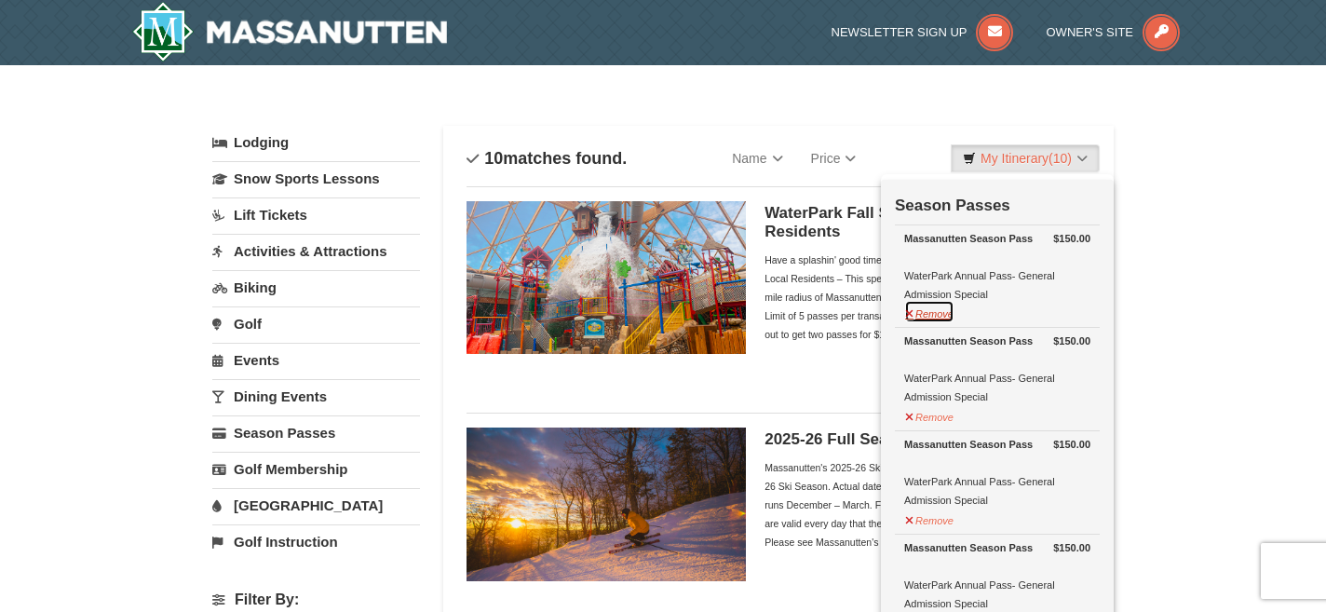
click at [953, 310] on button "Remove" at bounding box center [929, 311] width 50 height 23
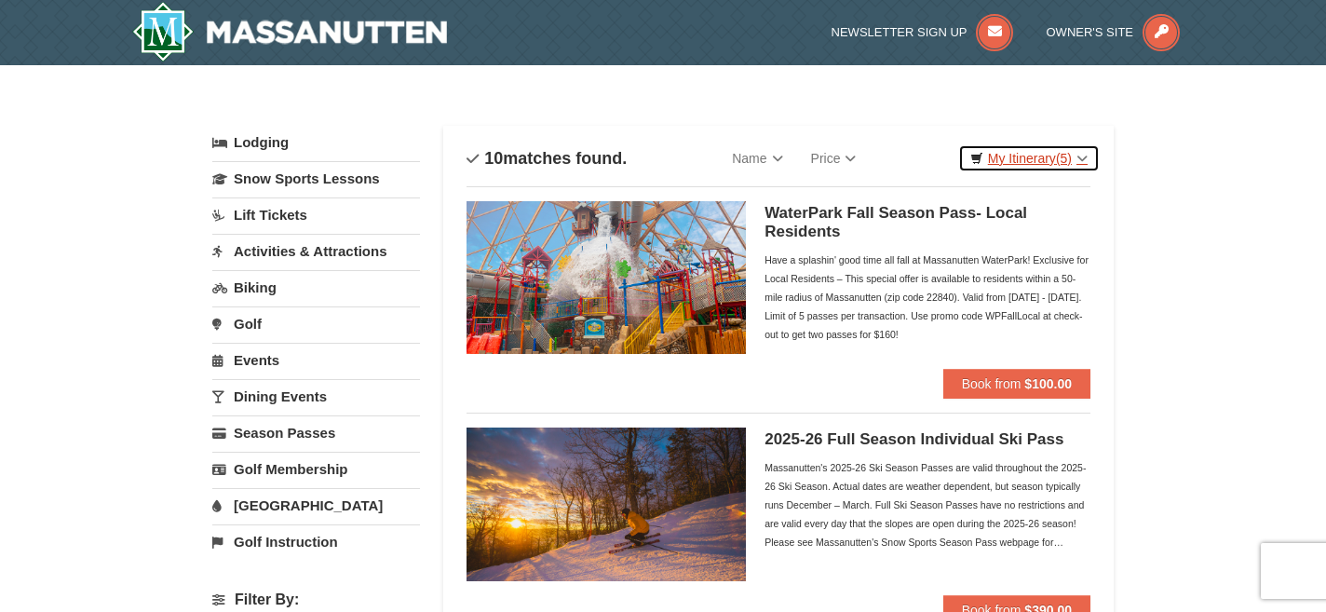
click at [1050, 165] on link "My Itinerary (5)" at bounding box center [1028, 158] width 141 height 28
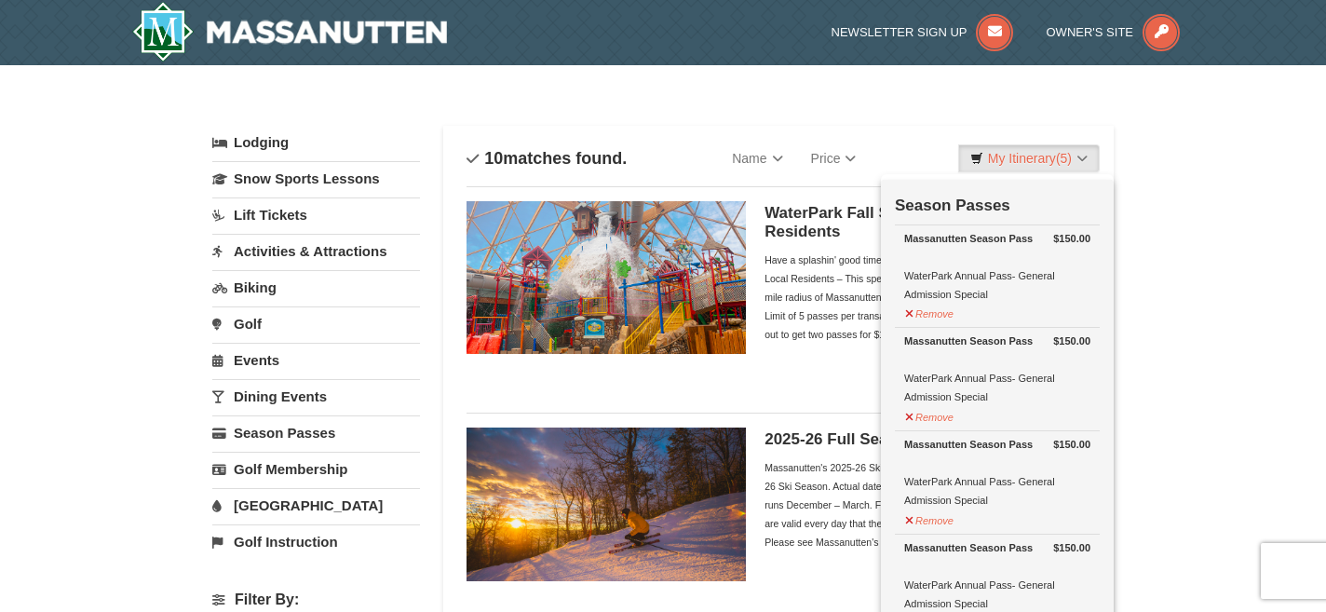
click at [265, 498] on link "[GEOGRAPHIC_DATA]" at bounding box center [316, 505] width 208 height 34
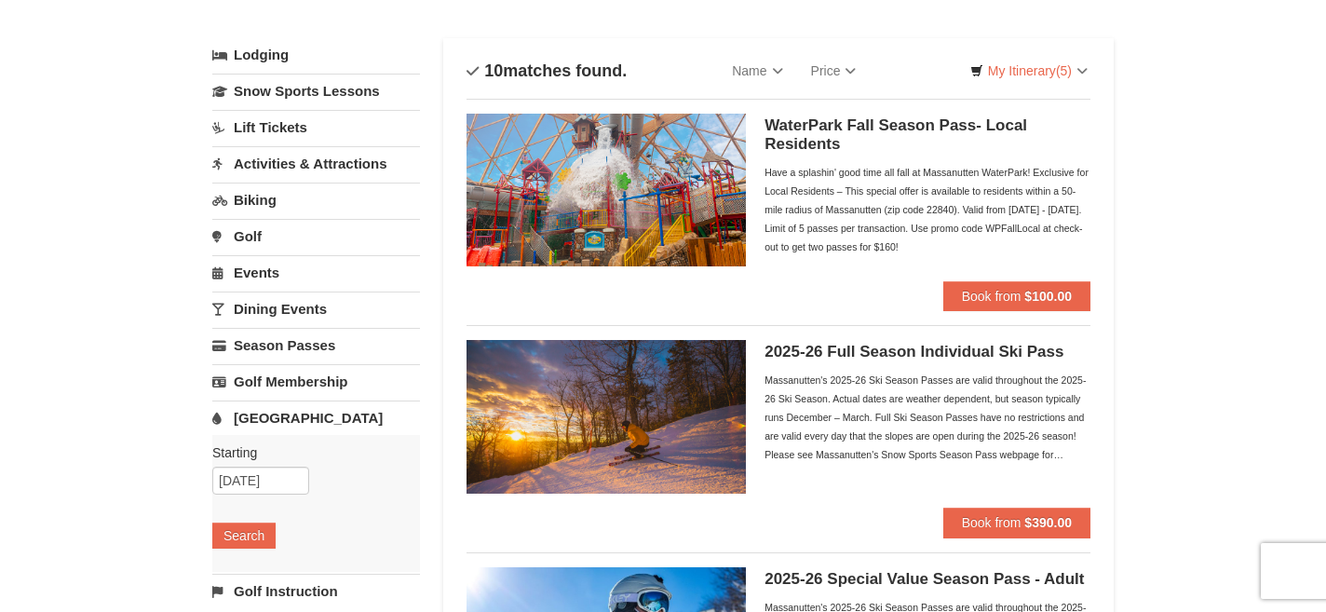
scroll to position [98, 0]
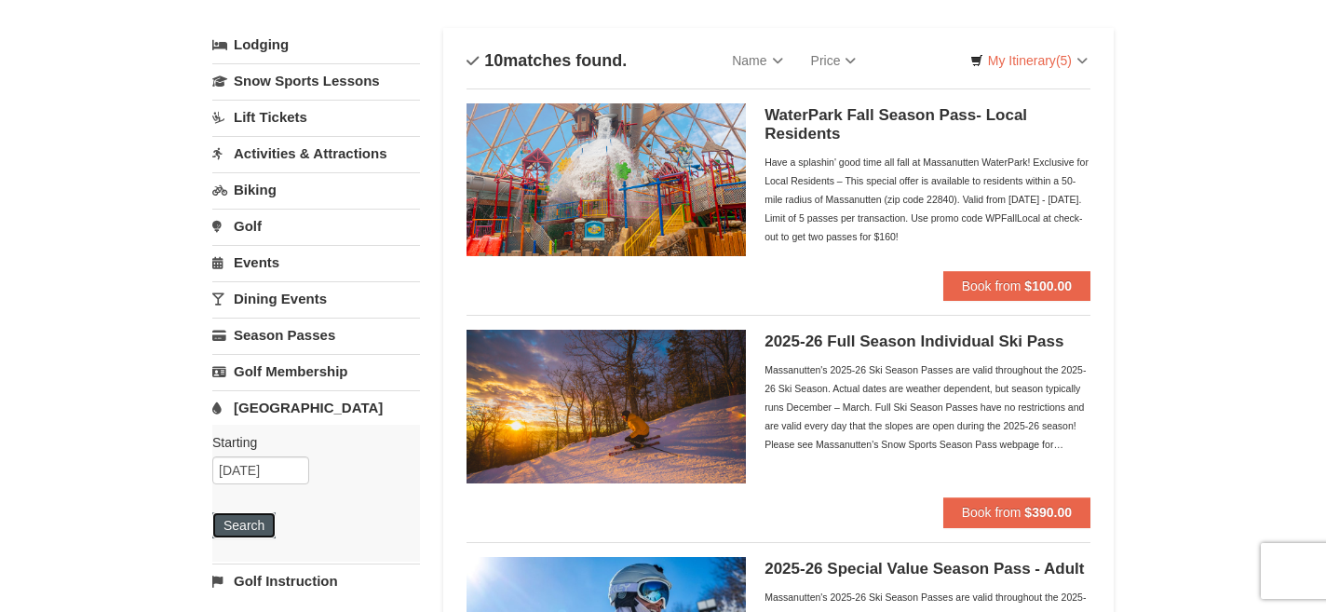
click at [267, 530] on button "Search" at bounding box center [243, 525] width 63 height 26
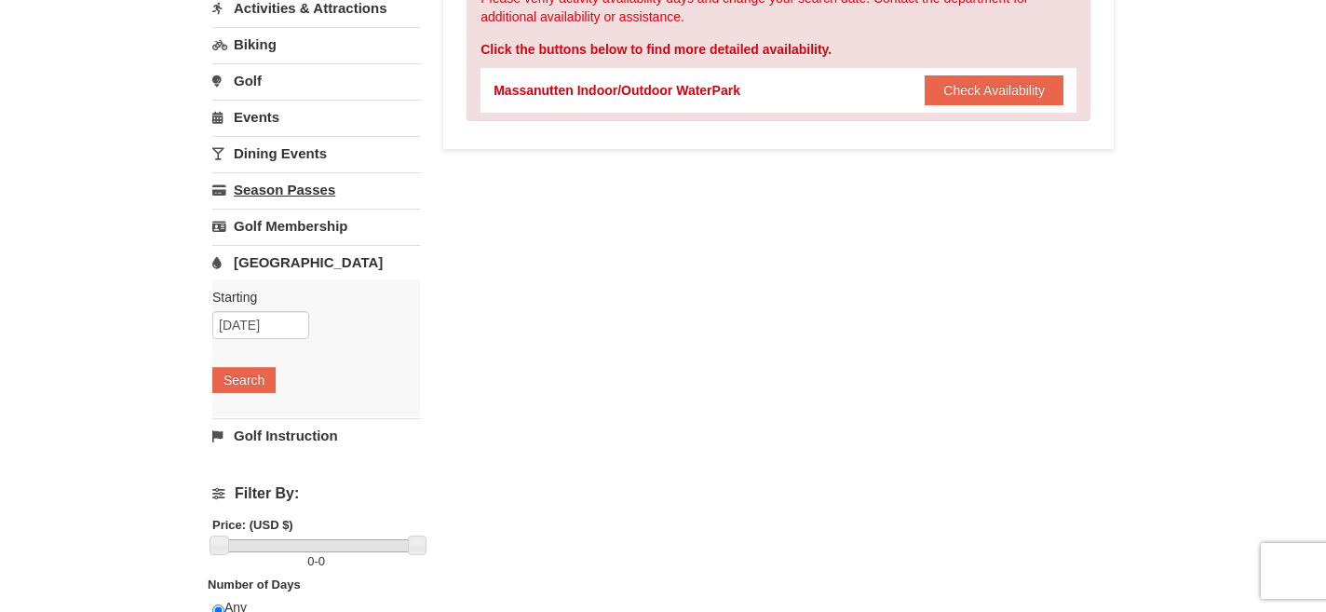
scroll to position [244, 0]
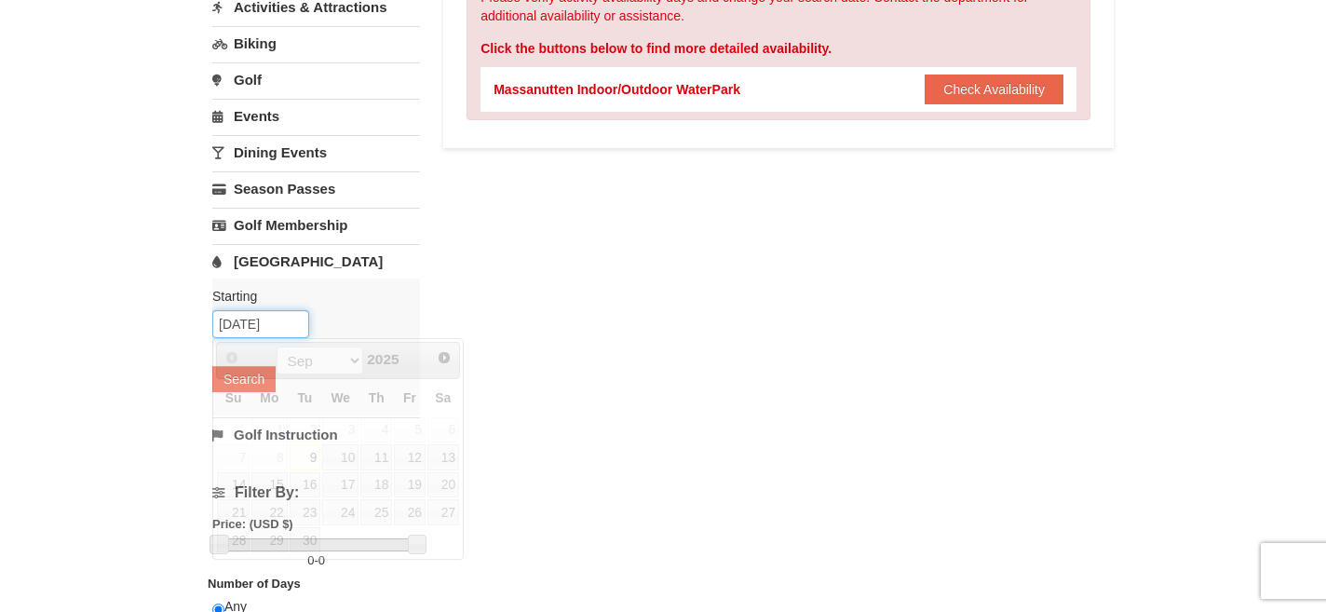
click at [268, 323] on input "[DATE]" at bounding box center [260, 324] width 97 height 28
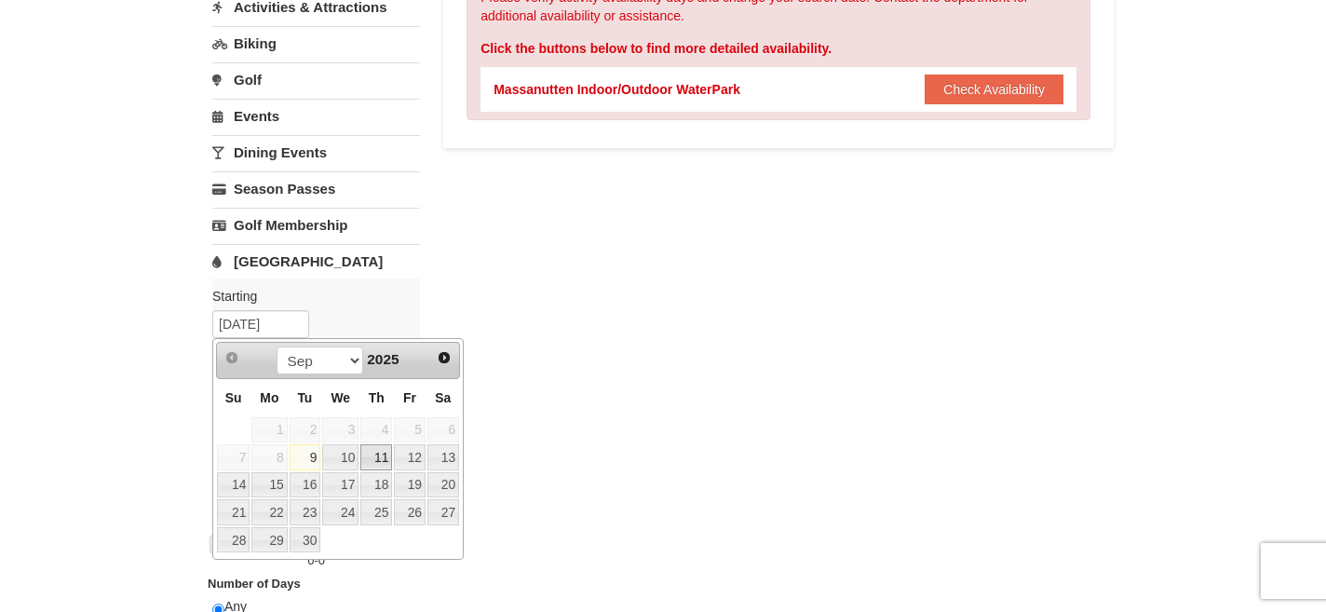
click at [365, 458] on link "11" at bounding box center [376, 457] width 32 height 26
type input "09/11/2025"
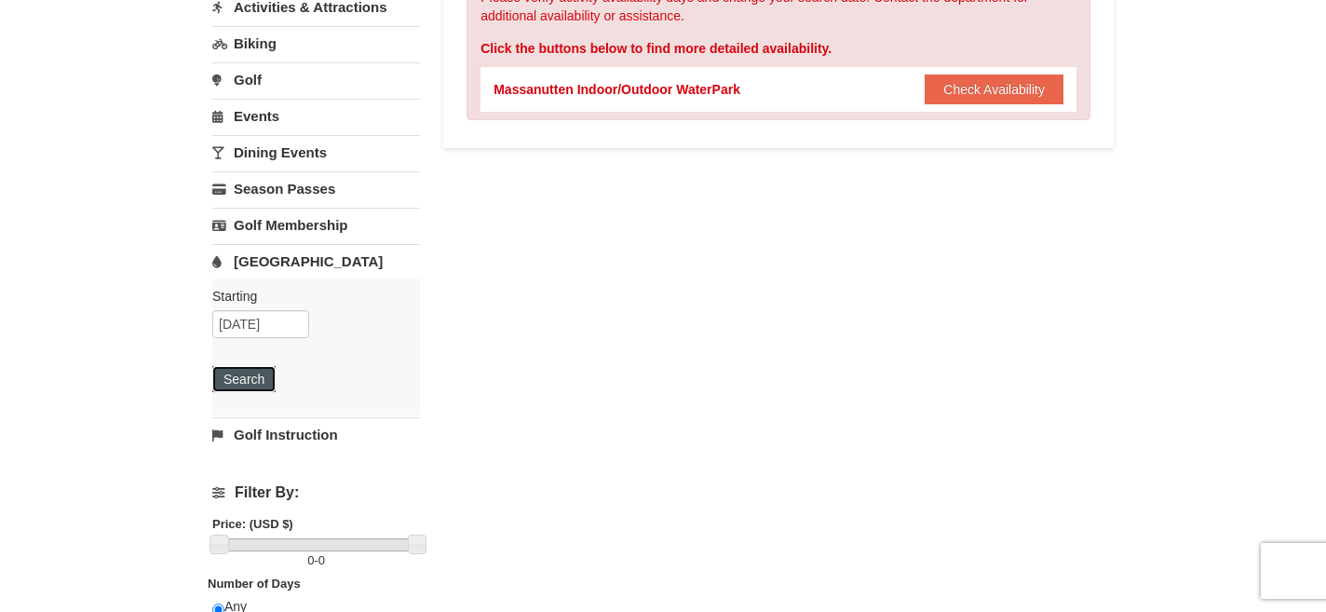
click at [269, 377] on button "Search" at bounding box center [243, 379] width 63 height 26
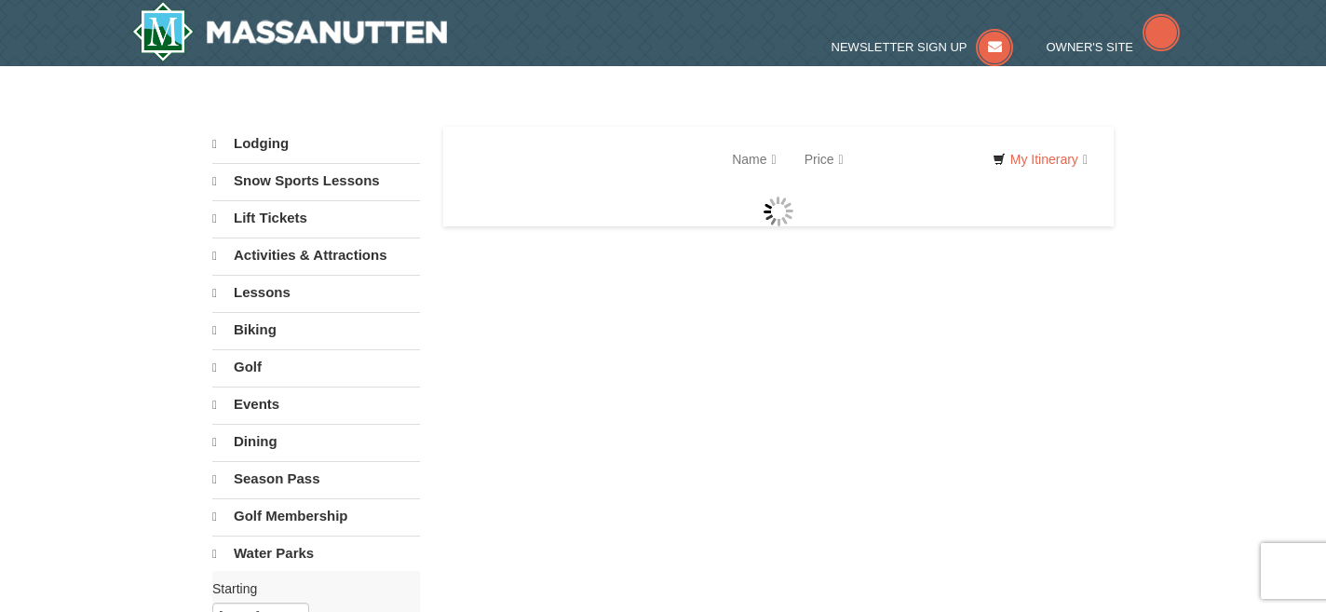
select select "9"
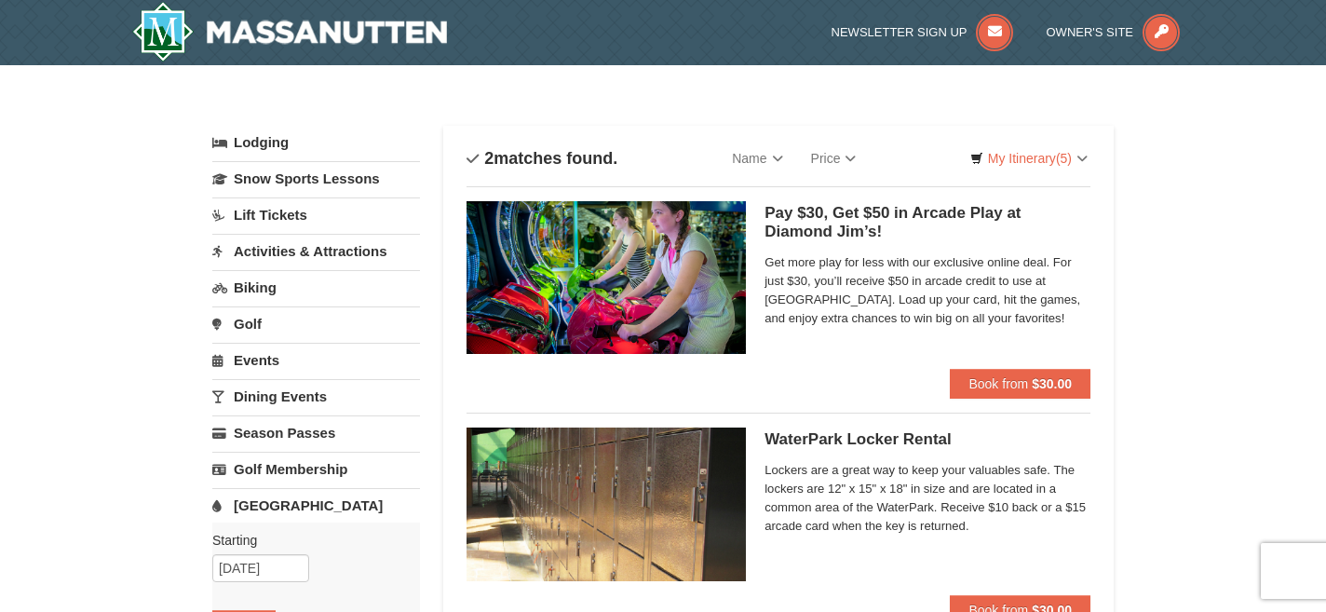
click at [261, 501] on link "[GEOGRAPHIC_DATA]" at bounding box center [316, 505] width 208 height 34
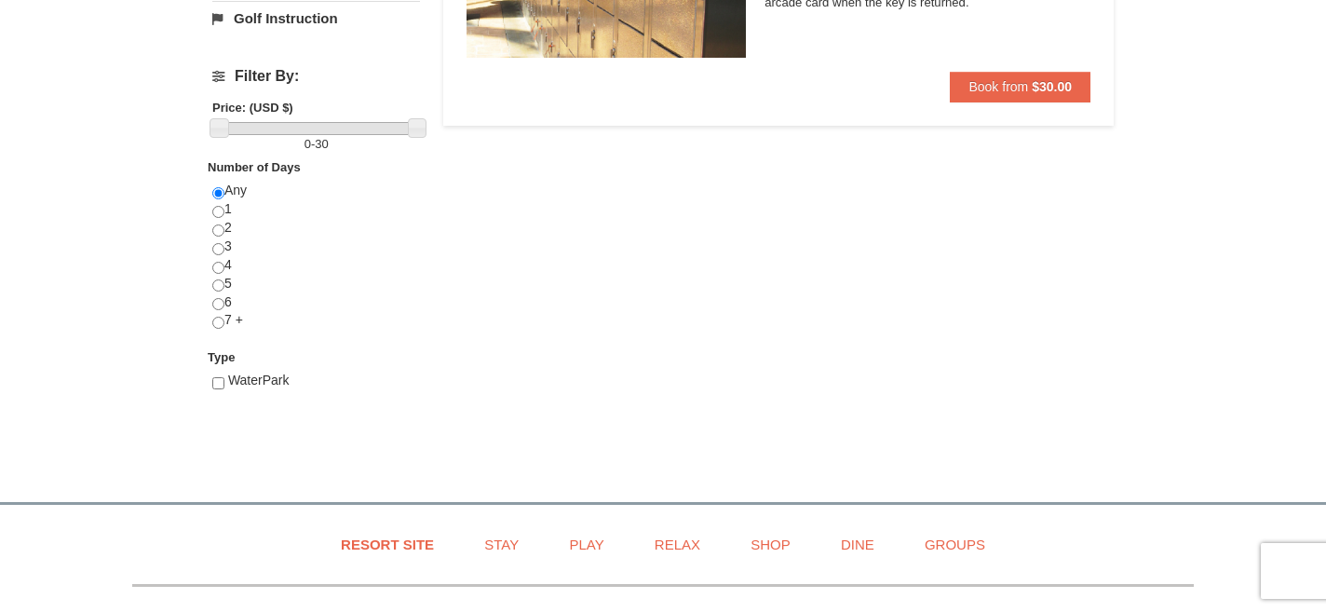
scroll to position [523, 0]
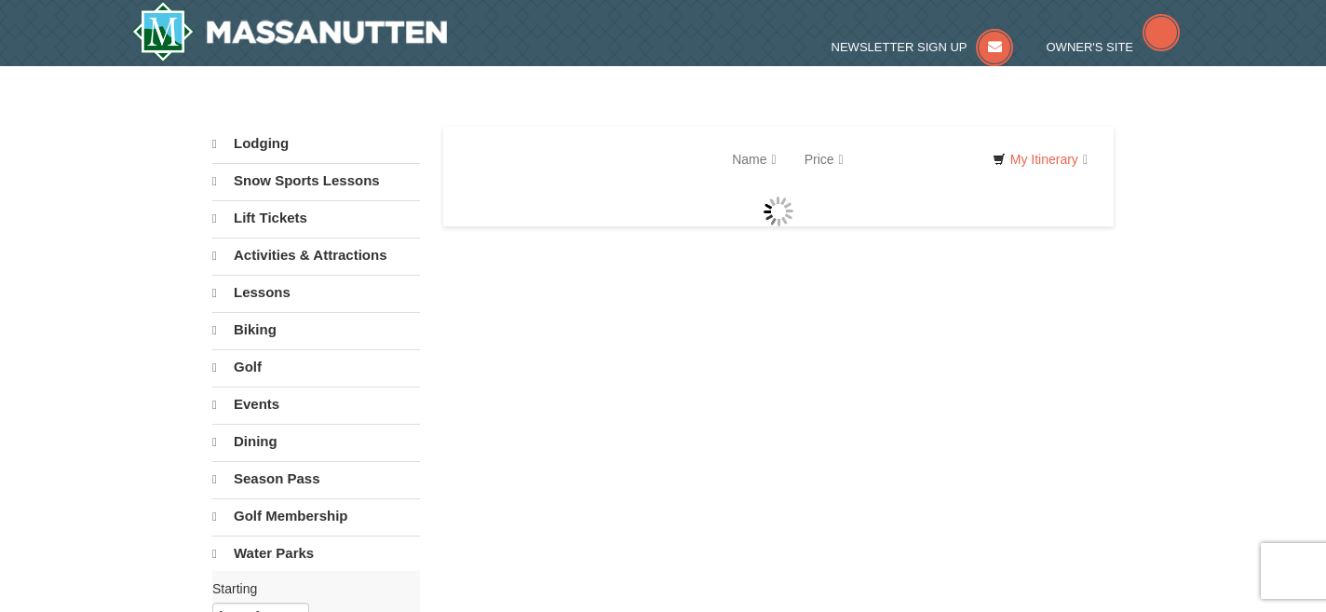
select select "9"
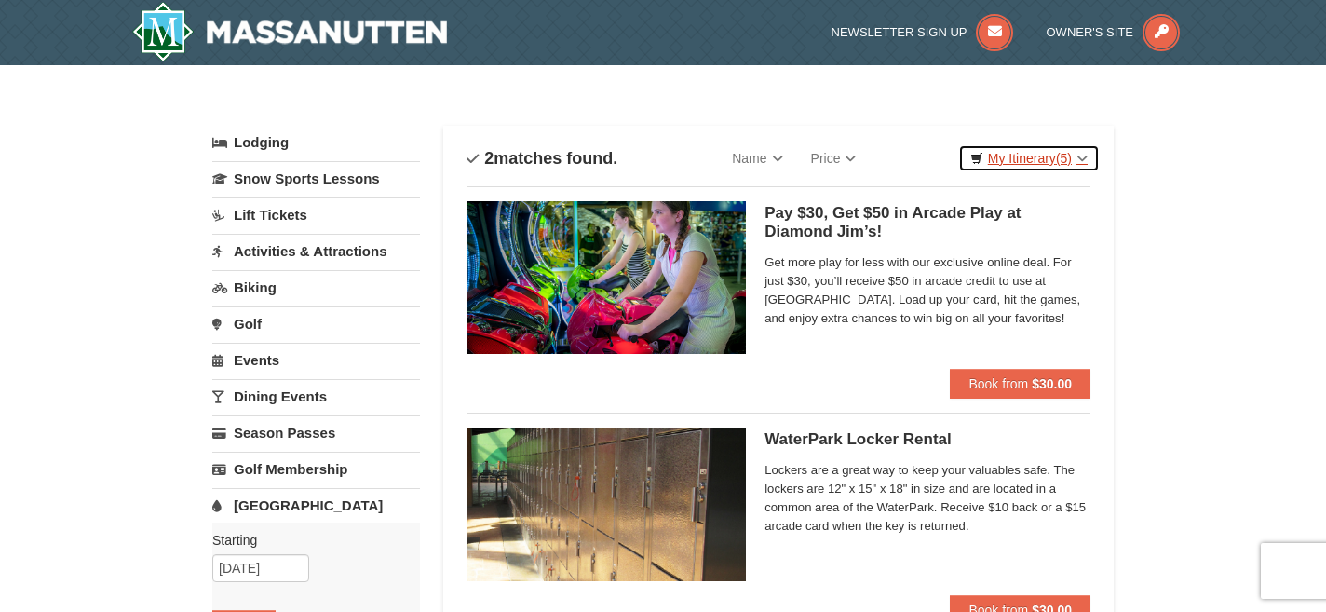
click at [1018, 162] on link "My Itinerary (5)" at bounding box center [1028, 158] width 141 height 28
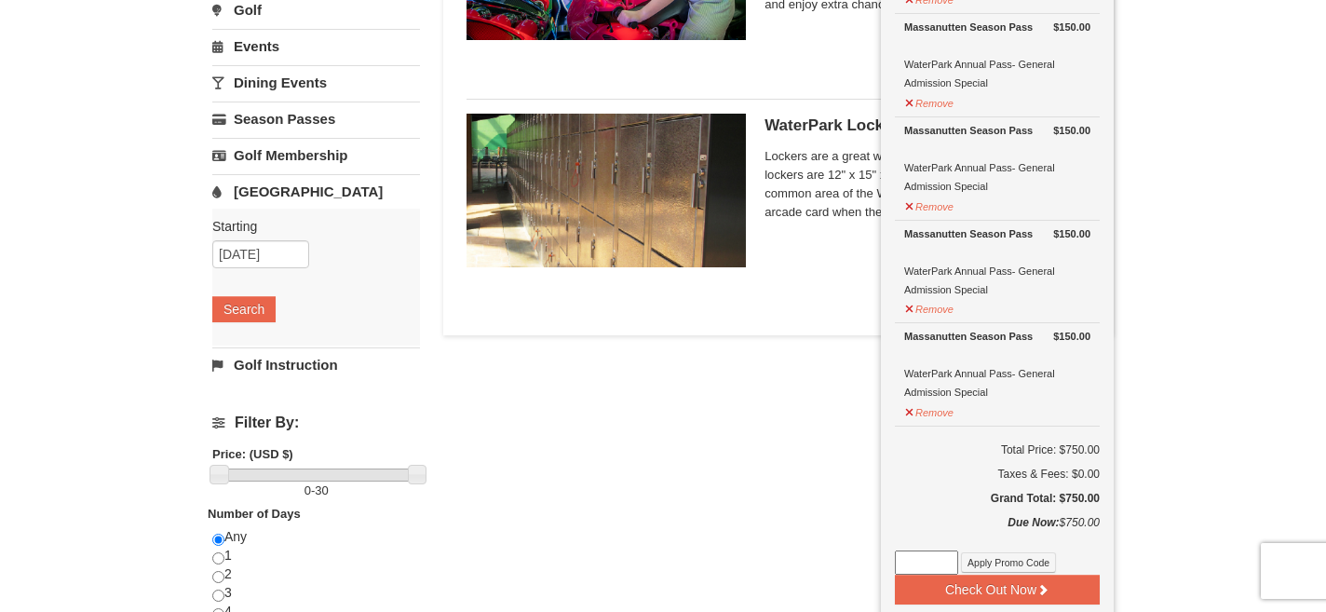
scroll to position [411, 0]
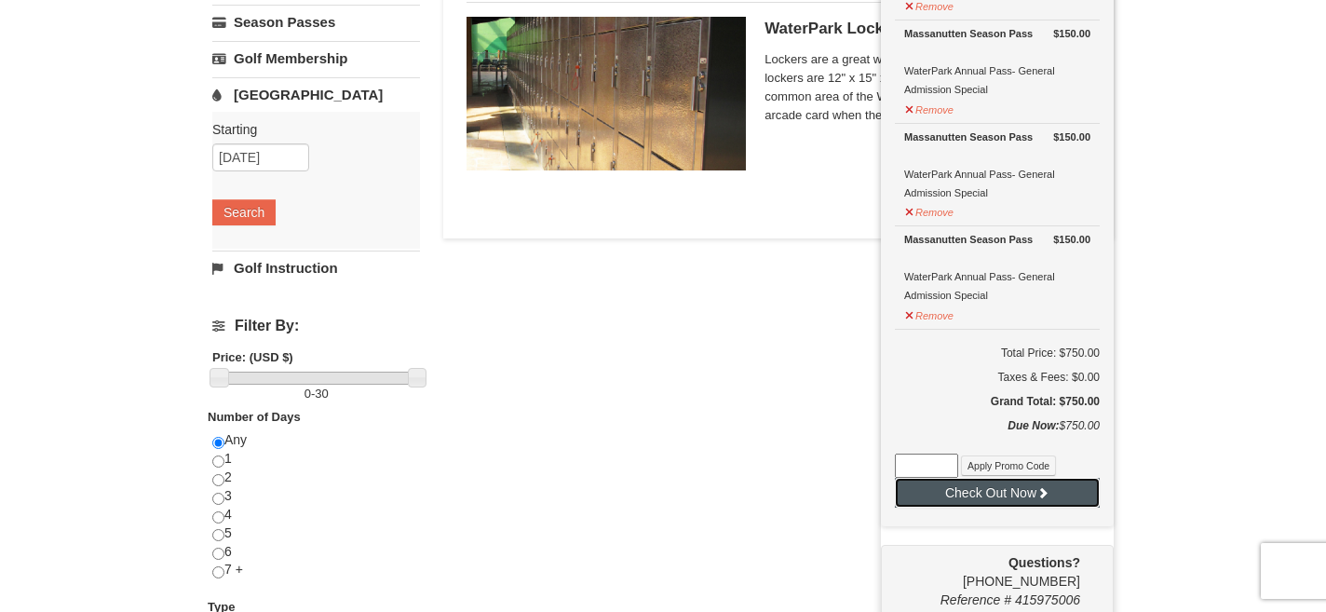
click at [973, 482] on button "Check Out Now" at bounding box center [997, 493] width 205 height 30
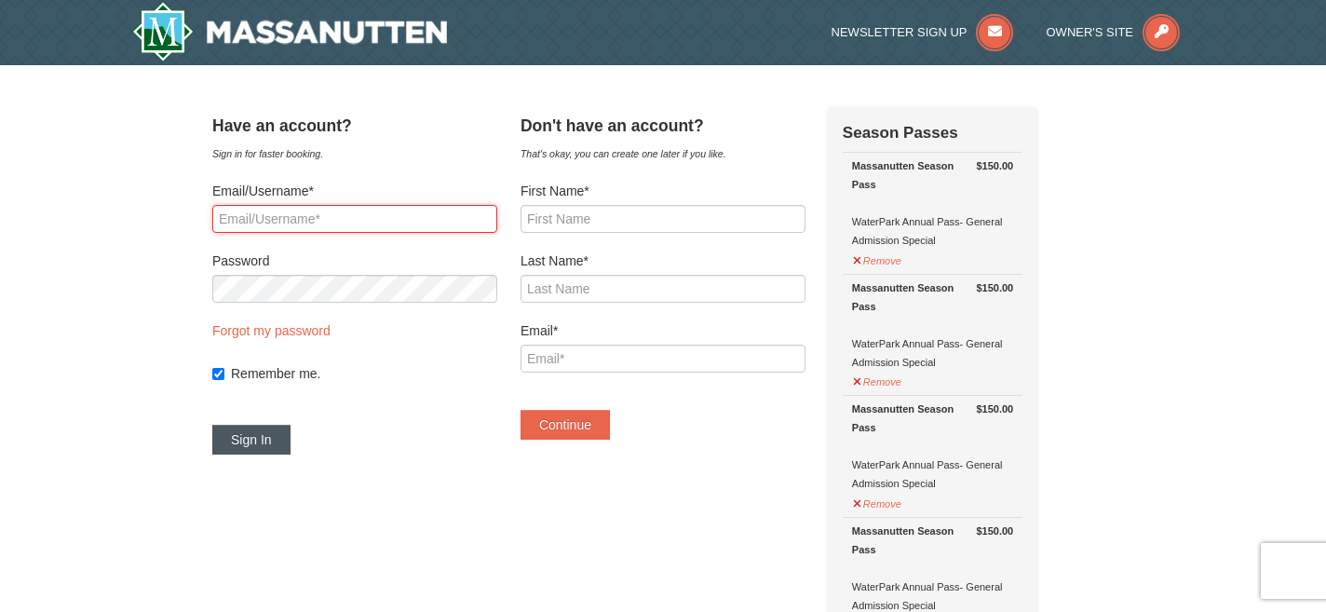
type input "[EMAIL_ADDRESS][DOMAIN_NAME]"
click at [258, 441] on button "Sign In" at bounding box center [251, 439] width 78 height 30
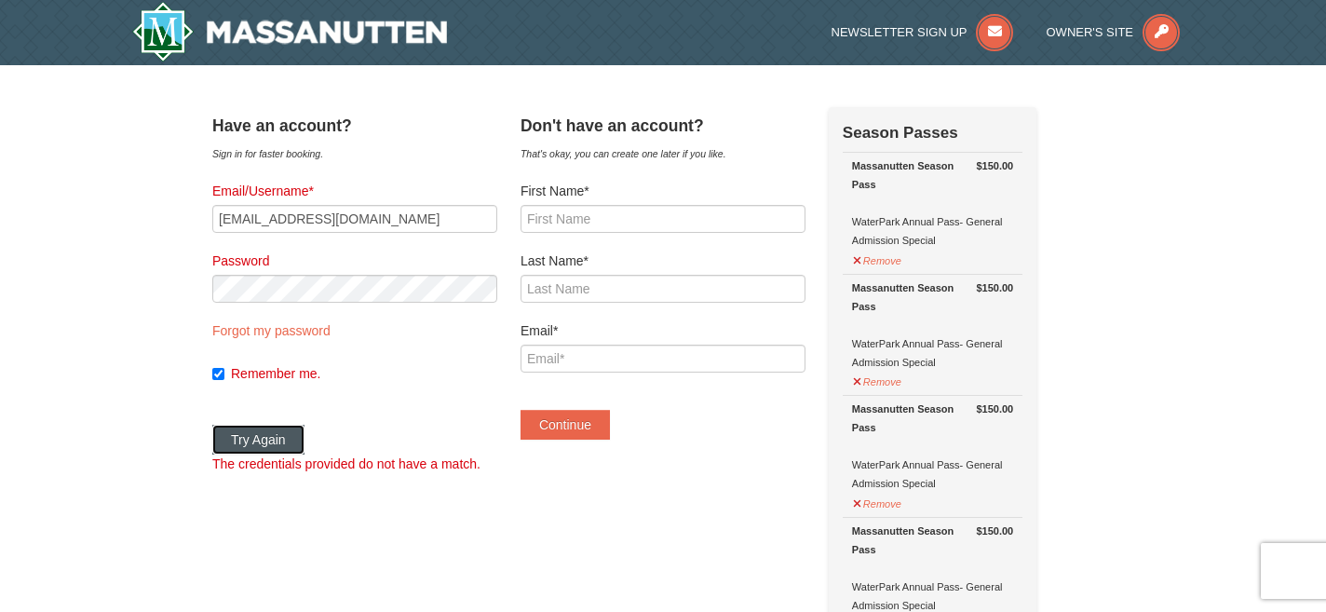
click at [304, 436] on button "Try Again" at bounding box center [258, 439] width 92 height 30
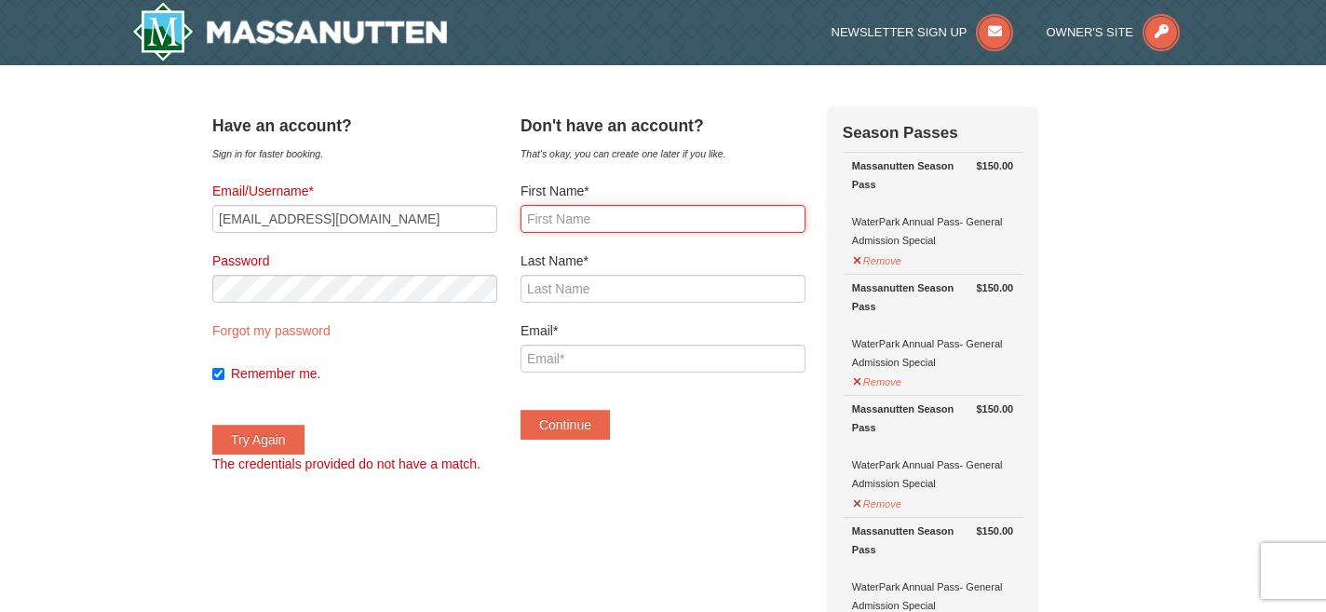
click at [562, 228] on input "First Name*" at bounding box center [662, 219] width 285 height 28
type input "Katie"
type input "Gray"
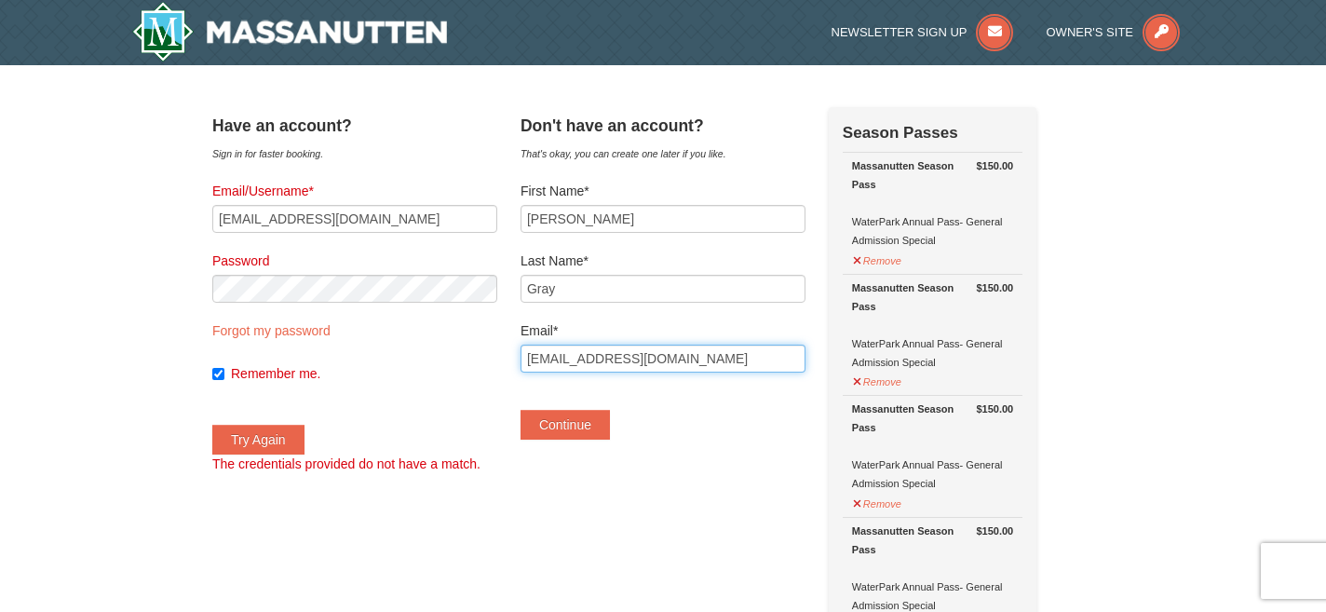
drag, startPoint x: 629, startPoint y: 359, endPoint x: 537, endPoint y: 339, distance: 94.4
type input "gray.katielown@gmail.com"
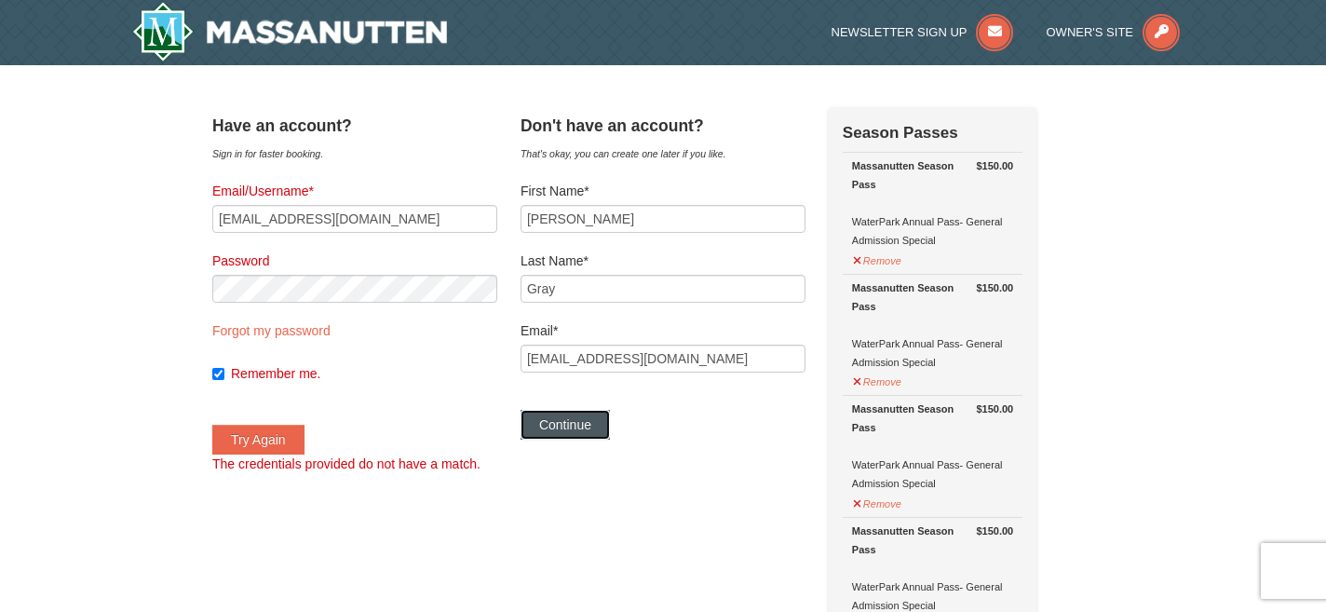
click at [582, 419] on button "Continue" at bounding box center [564, 425] width 89 height 30
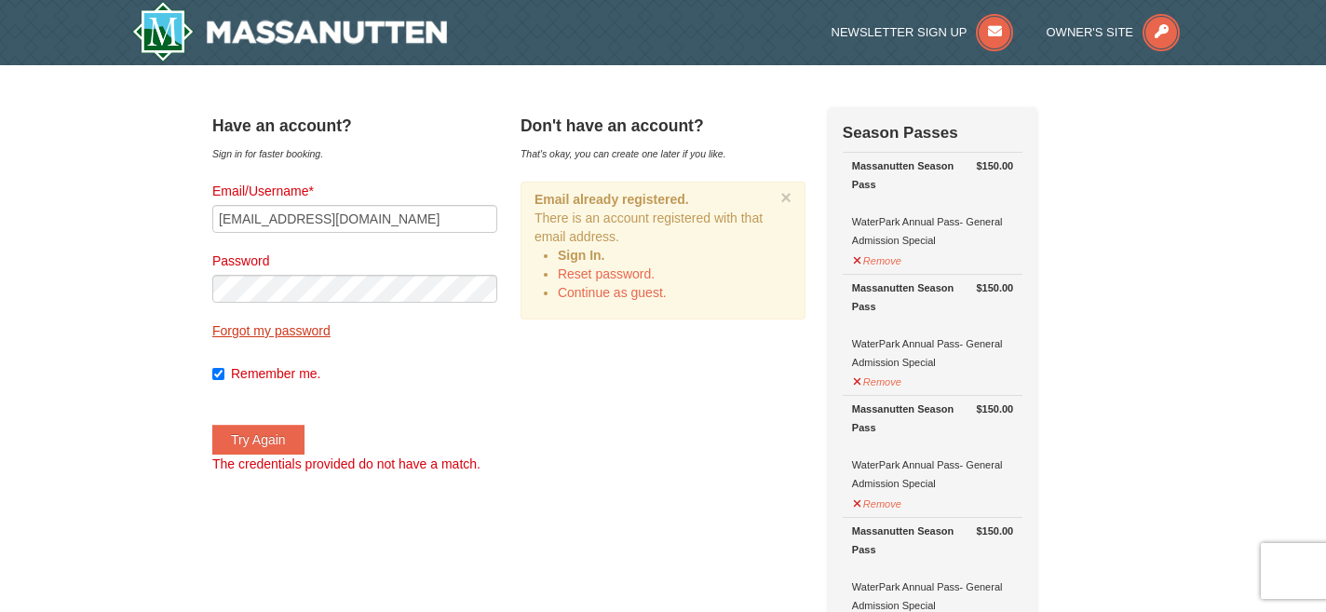
click at [330, 323] on link "Forgot my password" at bounding box center [271, 330] width 118 height 15
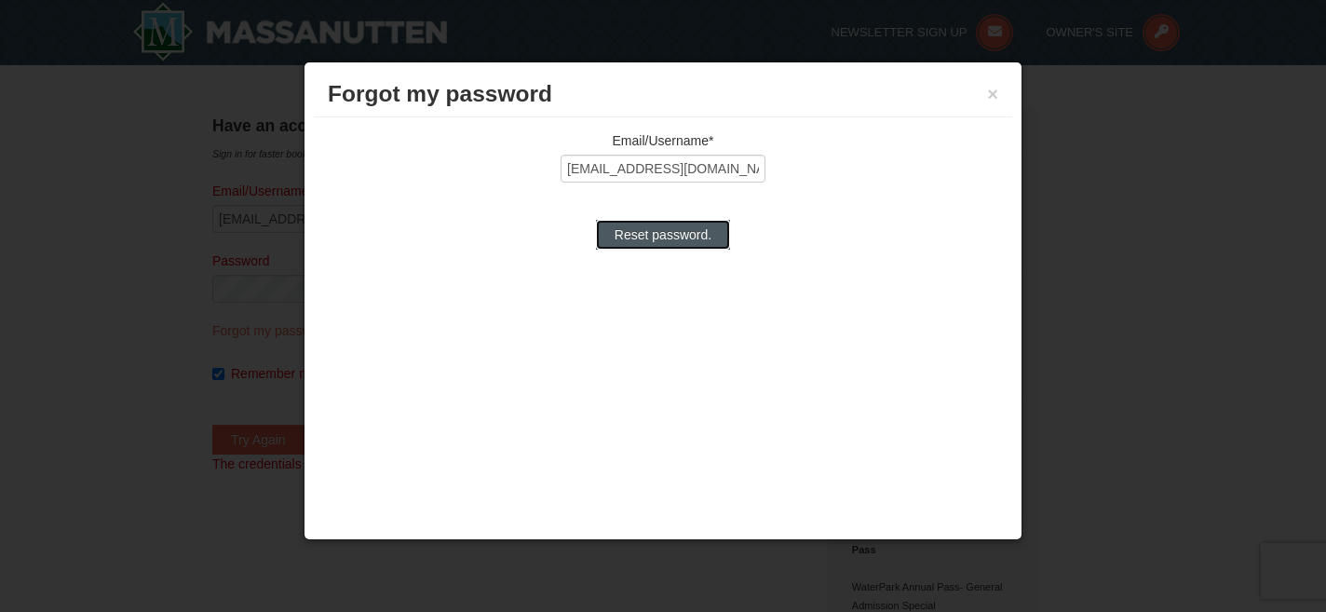
click at [658, 242] on input "Reset password." at bounding box center [663, 235] width 134 height 30
type input "Processing..."
type input "[EMAIL_ADDRESS][DOMAIN_NAME]"
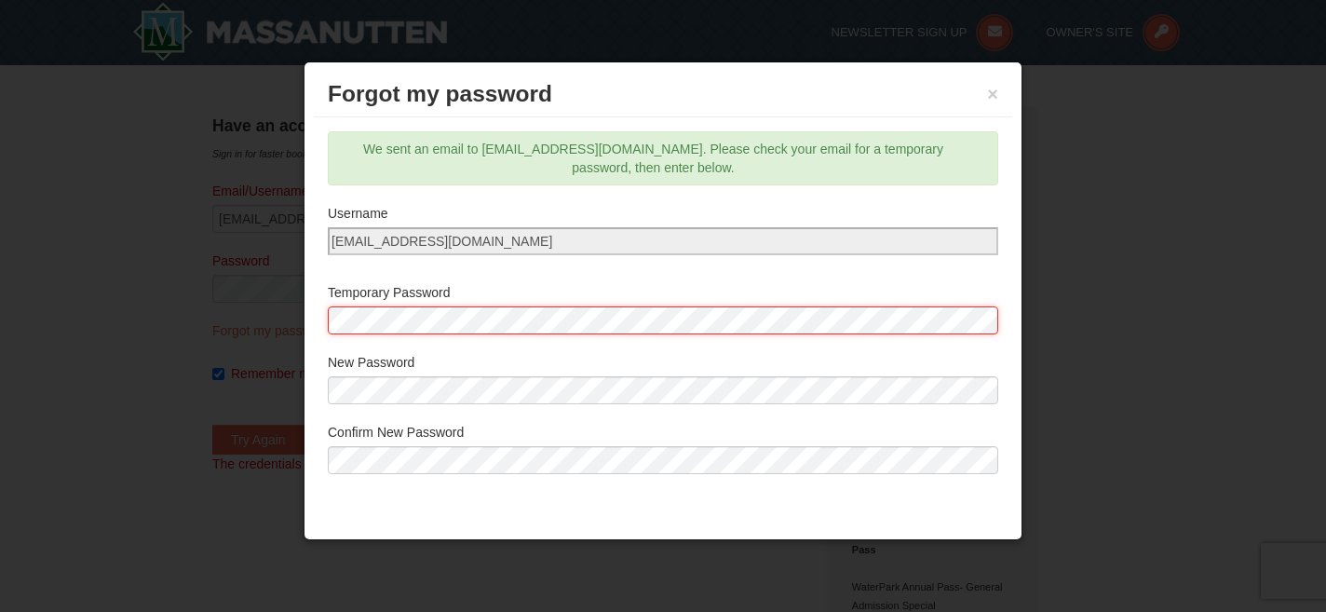
click at [405, 283] on div "Temporary Password" at bounding box center [663, 313] width 670 height 61
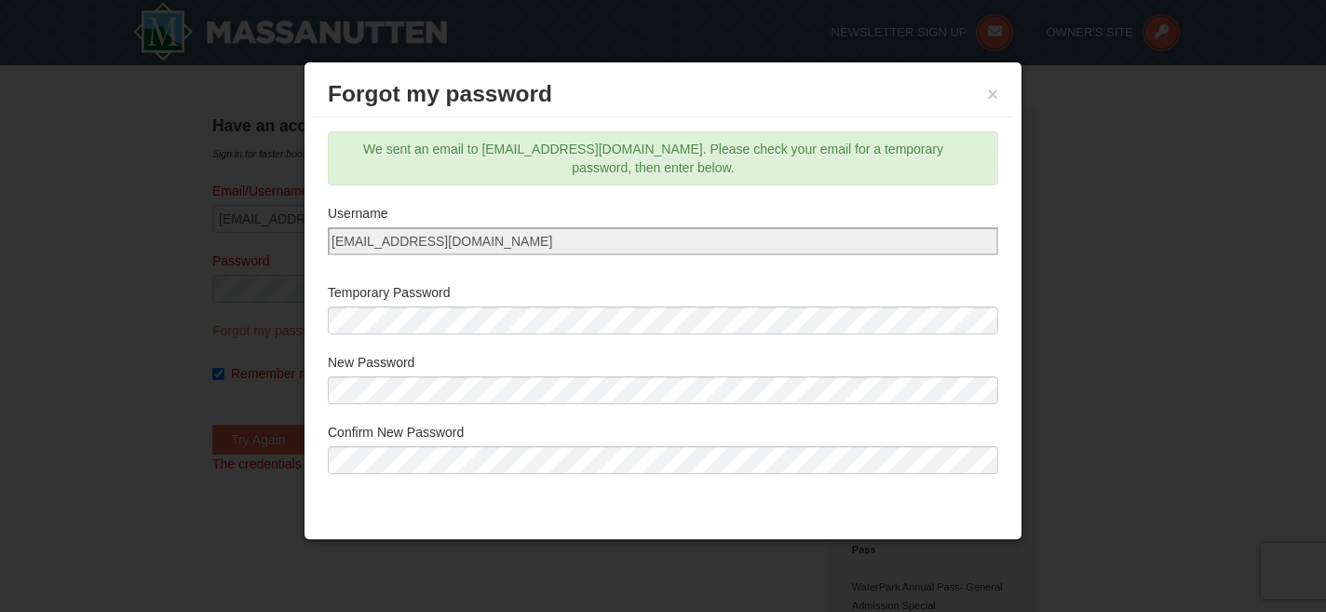
click at [660, 532] on div "Forgot my password × Email/Username* gray.katielown@gmail.com Reset password. W…" at bounding box center [662, 300] width 719 height 479
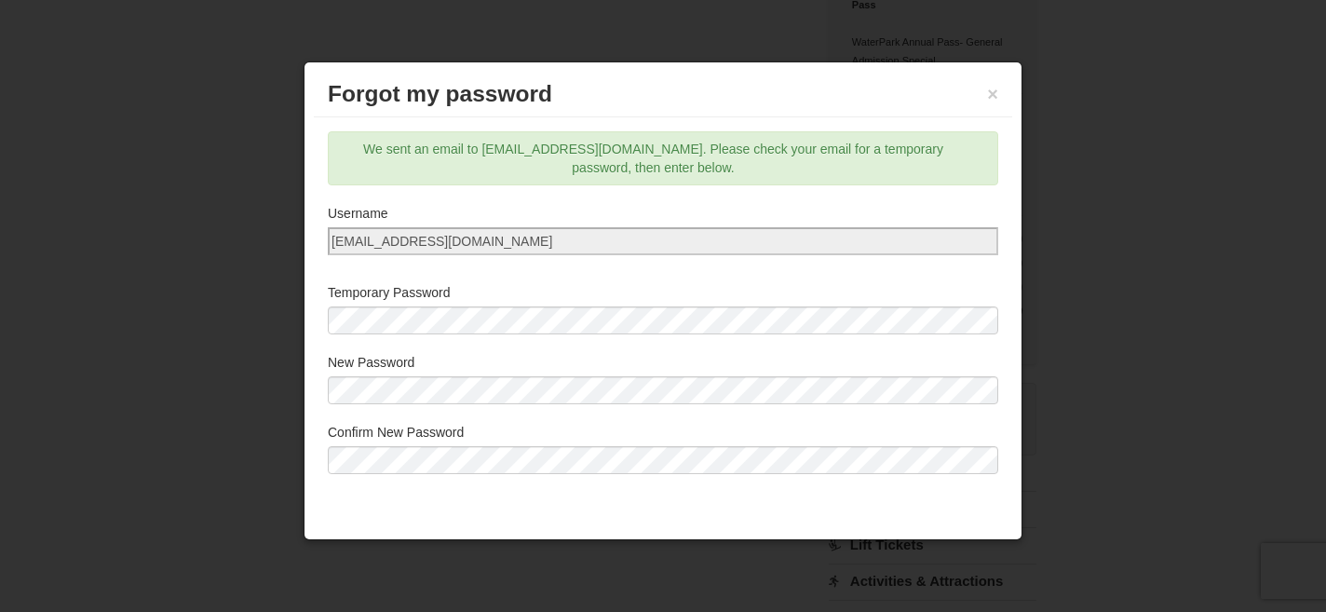
click at [650, 491] on div "Forgot my password × Email/Username* gray.katielown@gmail.com Reset password. W…" at bounding box center [662, 300] width 719 height 479
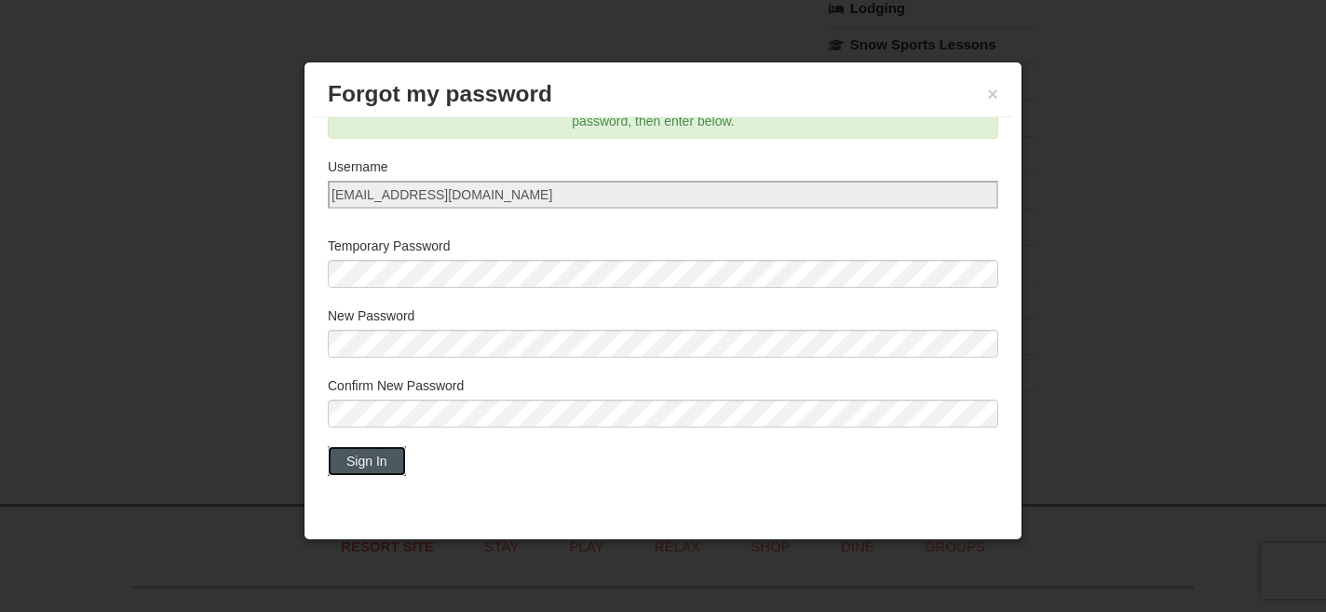
click at [364, 460] on button "Sign In" at bounding box center [367, 461] width 78 height 30
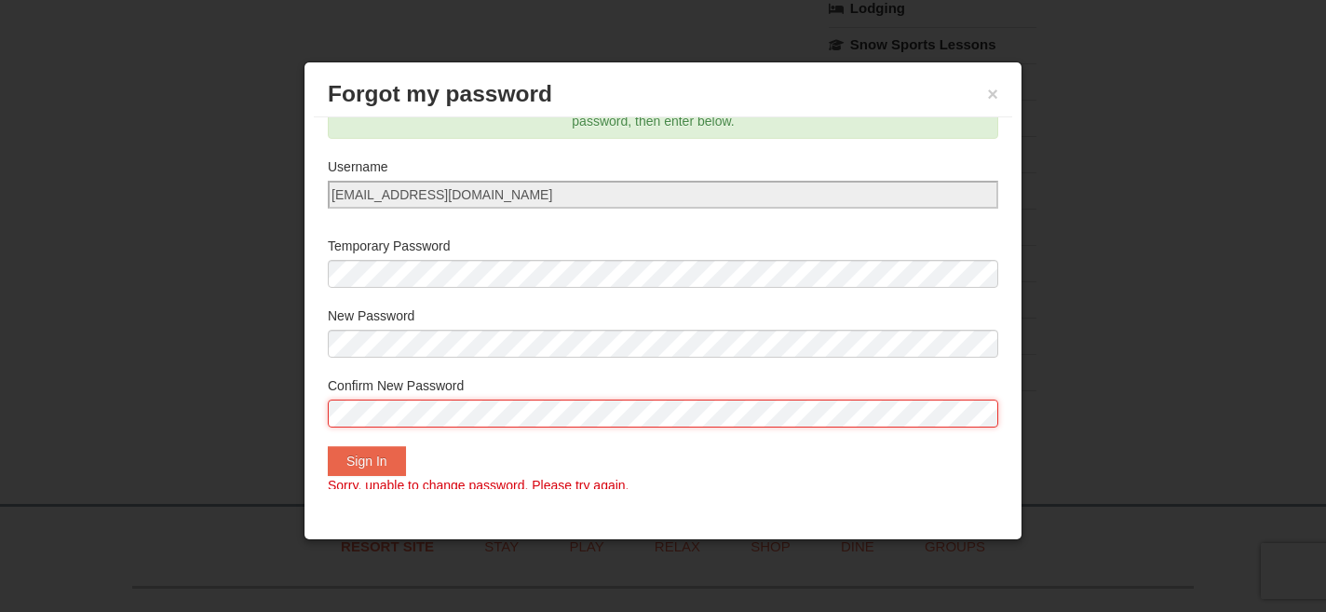
click at [358, 358] on div "Username Temporary Password New Password Confirm New Password Sign In Sorry, un…" at bounding box center [663, 325] width 670 height 337
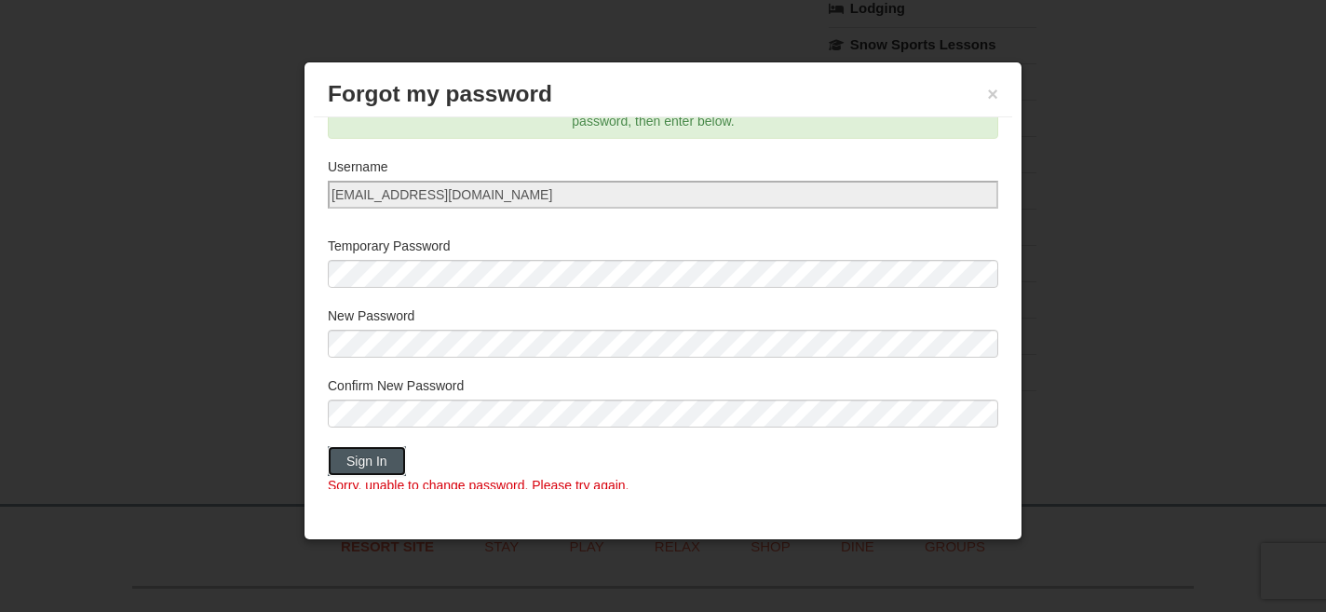
click at [385, 462] on button "Sign In" at bounding box center [367, 461] width 78 height 30
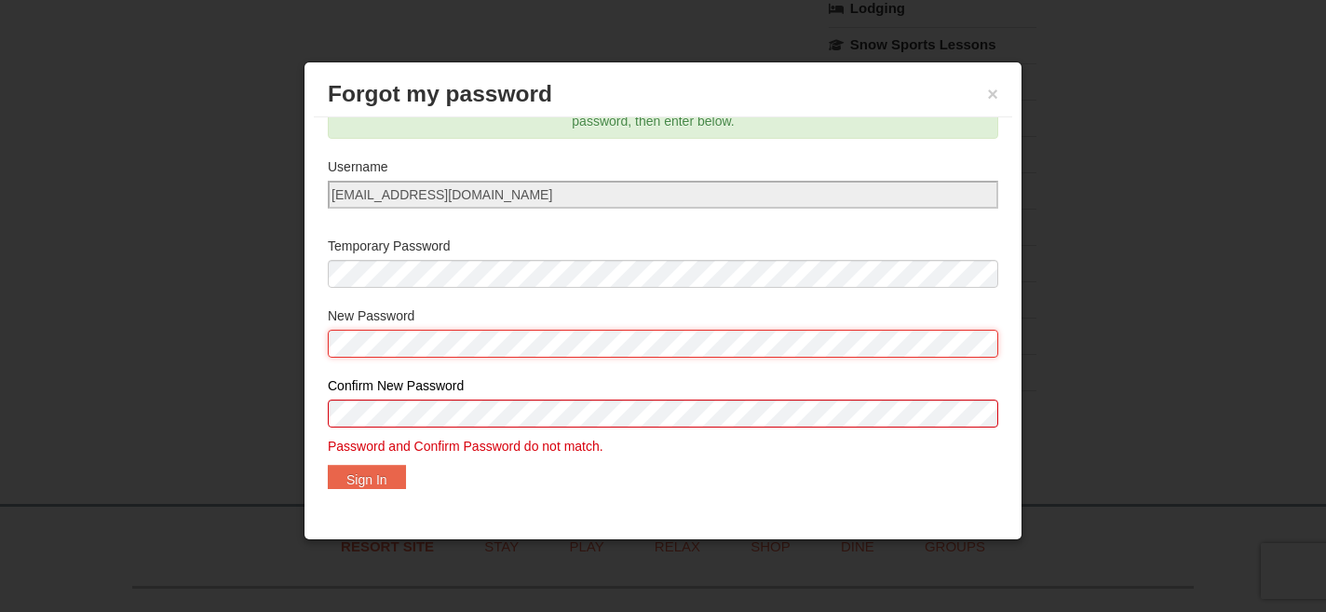
click at [350, 314] on div "New Password" at bounding box center [663, 336] width 670 height 61
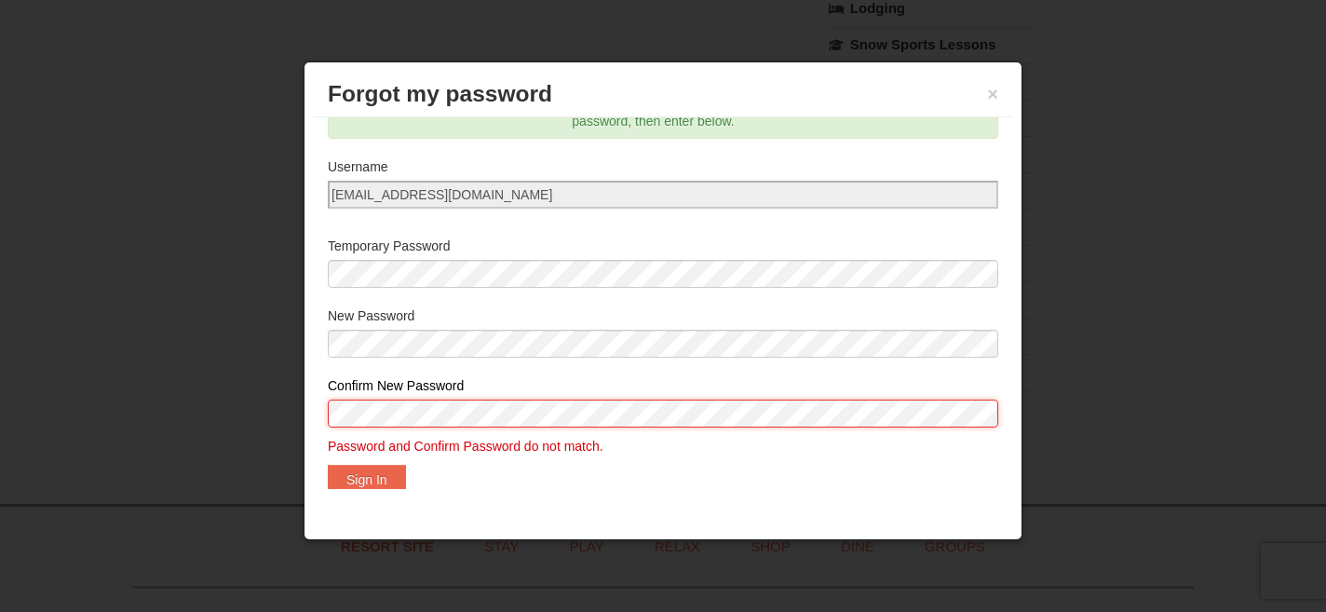
click at [331, 388] on div "Confirm New Password Password and Confirm Password do not match." at bounding box center [663, 415] width 670 height 79
click at [348, 478] on button "Sign In" at bounding box center [367, 480] width 78 height 30
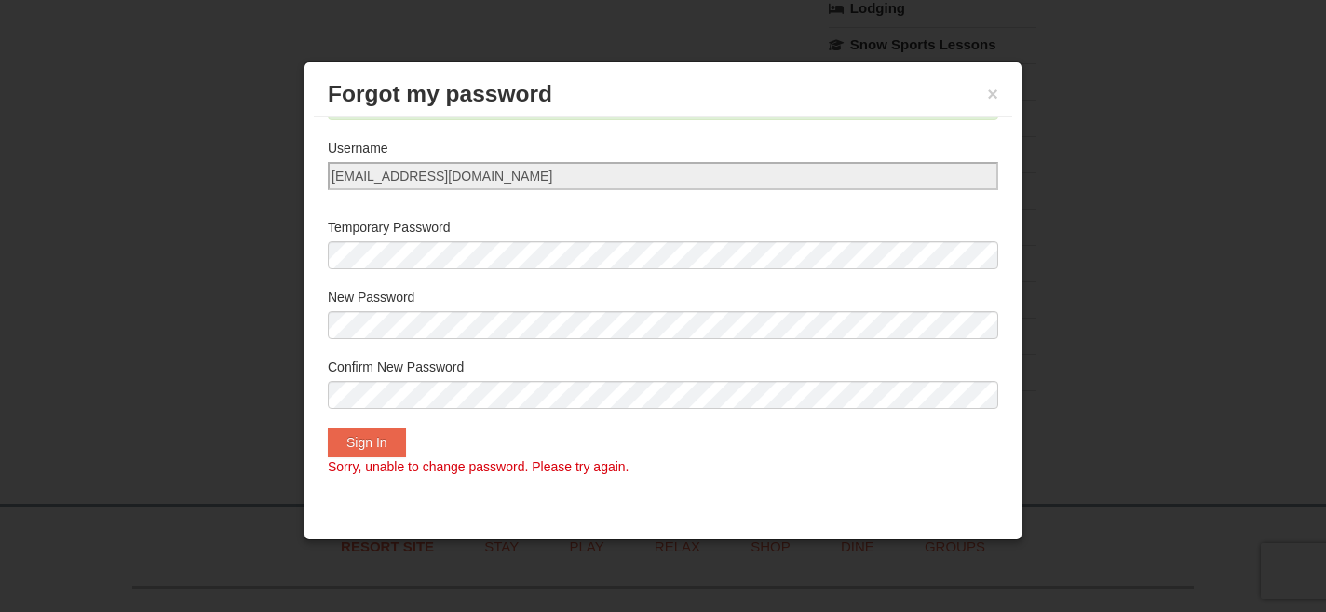
scroll to position [0, 0]
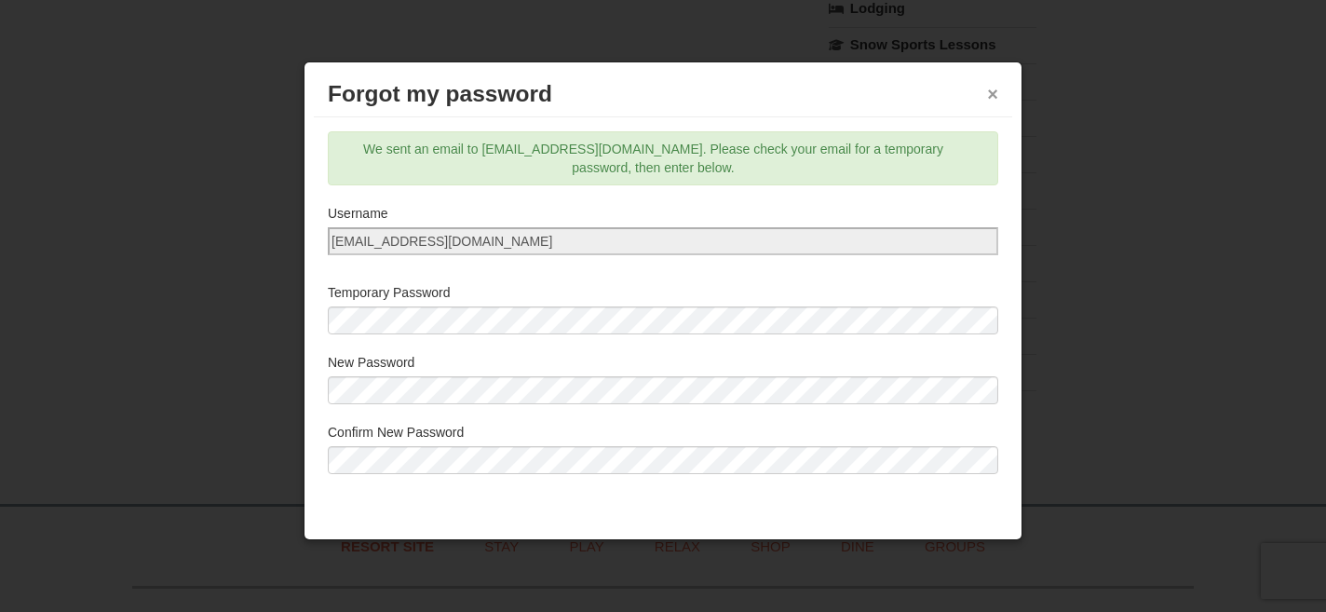
click at [997, 102] on button "×" at bounding box center [992, 94] width 11 height 19
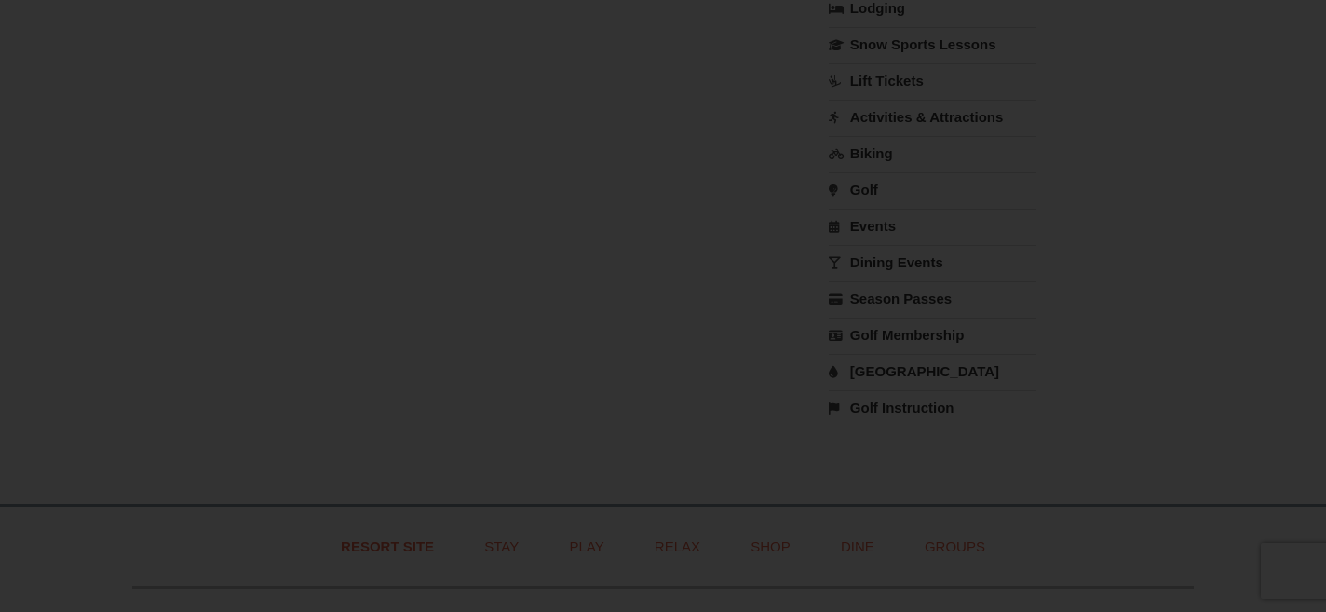
scroll to position [24, 0]
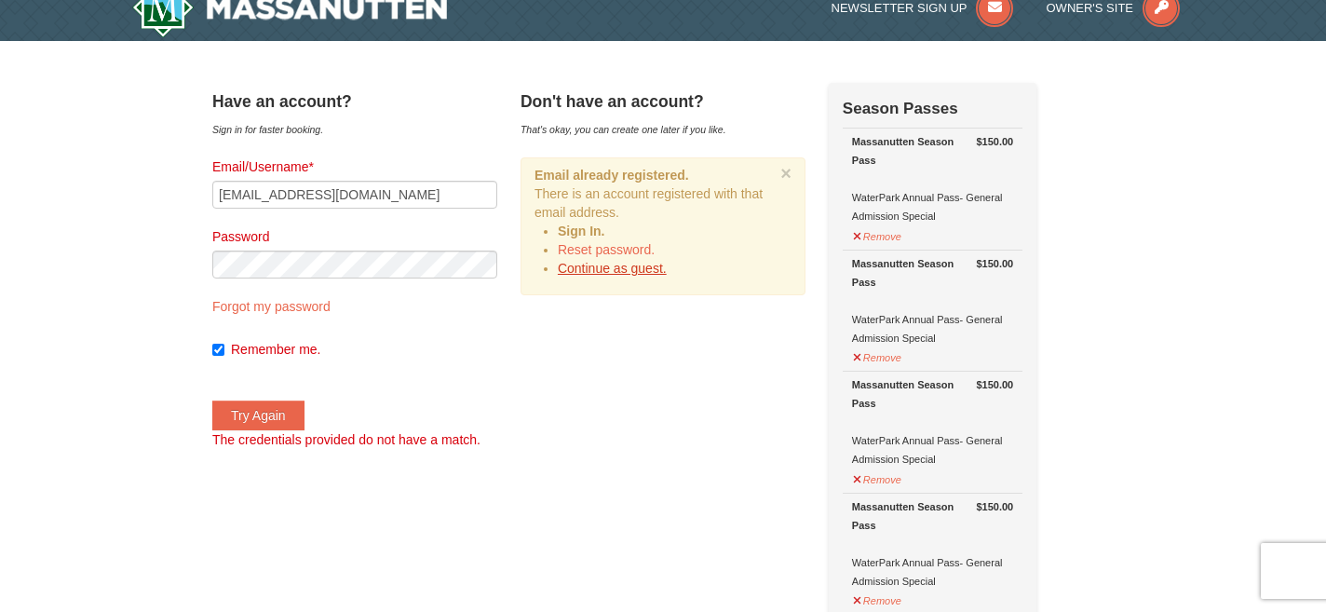
click at [666, 263] on link "Continue as guest." at bounding box center [612, 268] width 109 height 15
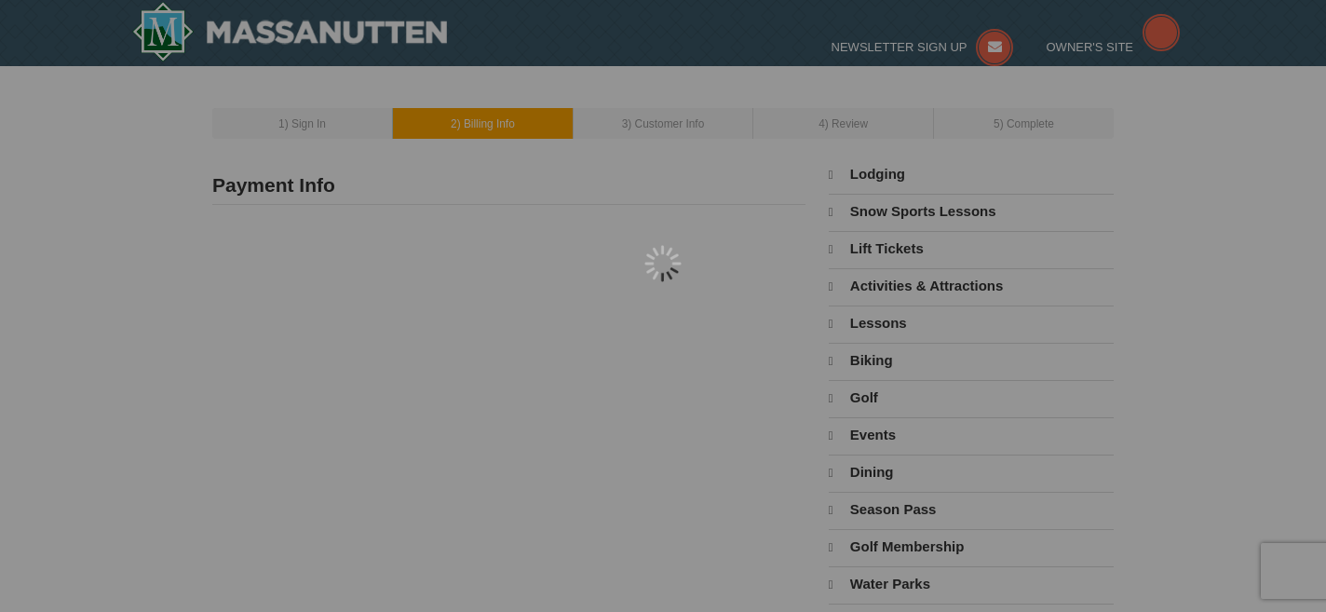
type input "[PERSON_NAME]"
type input "[EMAIL_ADDRESS][DOMAIN_NAME]"
select select "9"
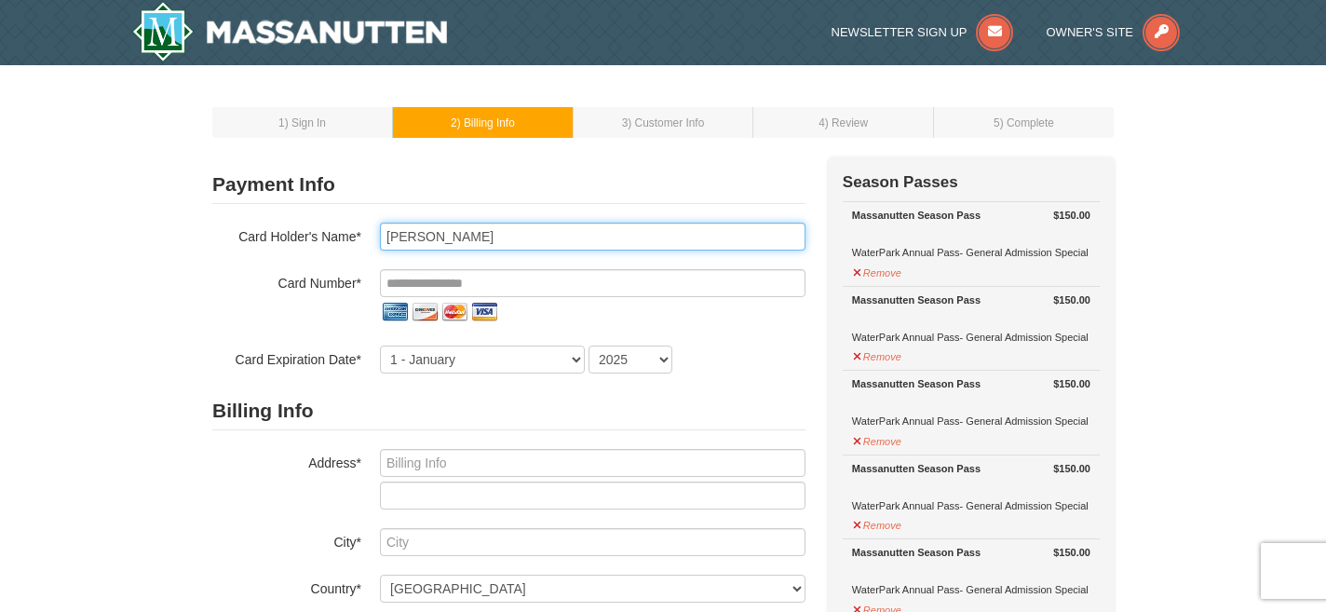
drag, startPoint x: 462, startPoint y: 242, endPoint x: 391, endPoint y: 230, distance: 71.8
click at [391, 230] on input "[PERSON_NAME]" at bounding box center [592, 236] width 425 height 28
type input "K"
type input "[PERSON_NAME]"
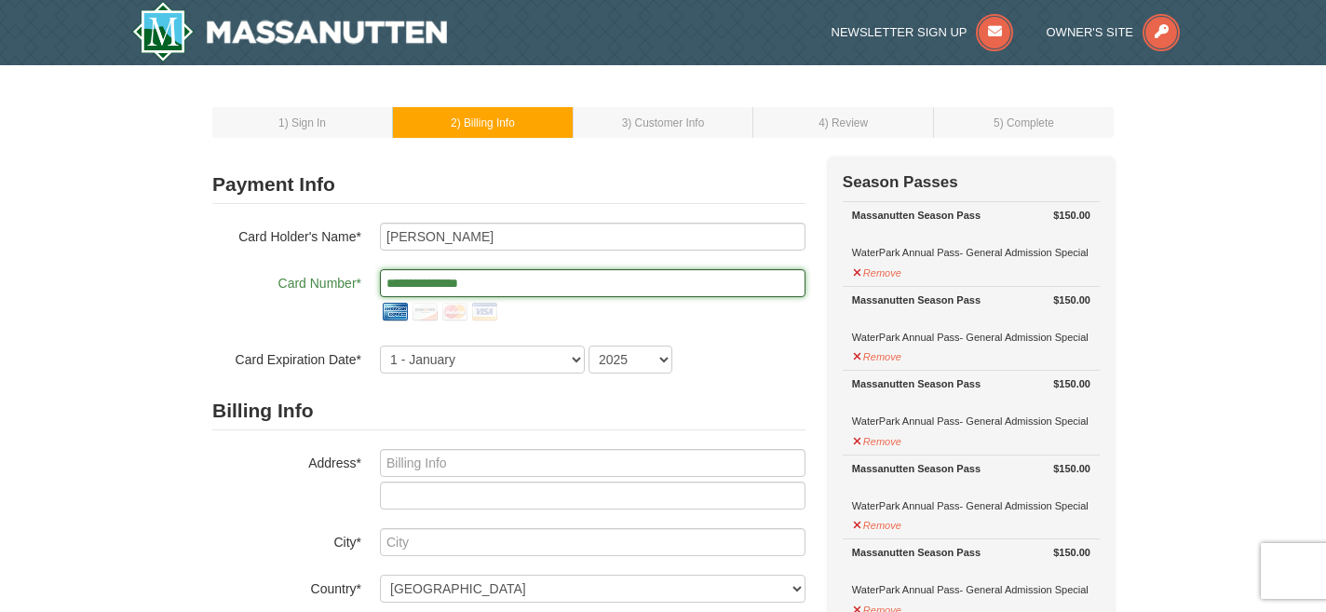
type input "**********"
click at [539, 332] on div "**********" at bounding box center [508, 297] width 593 height 151
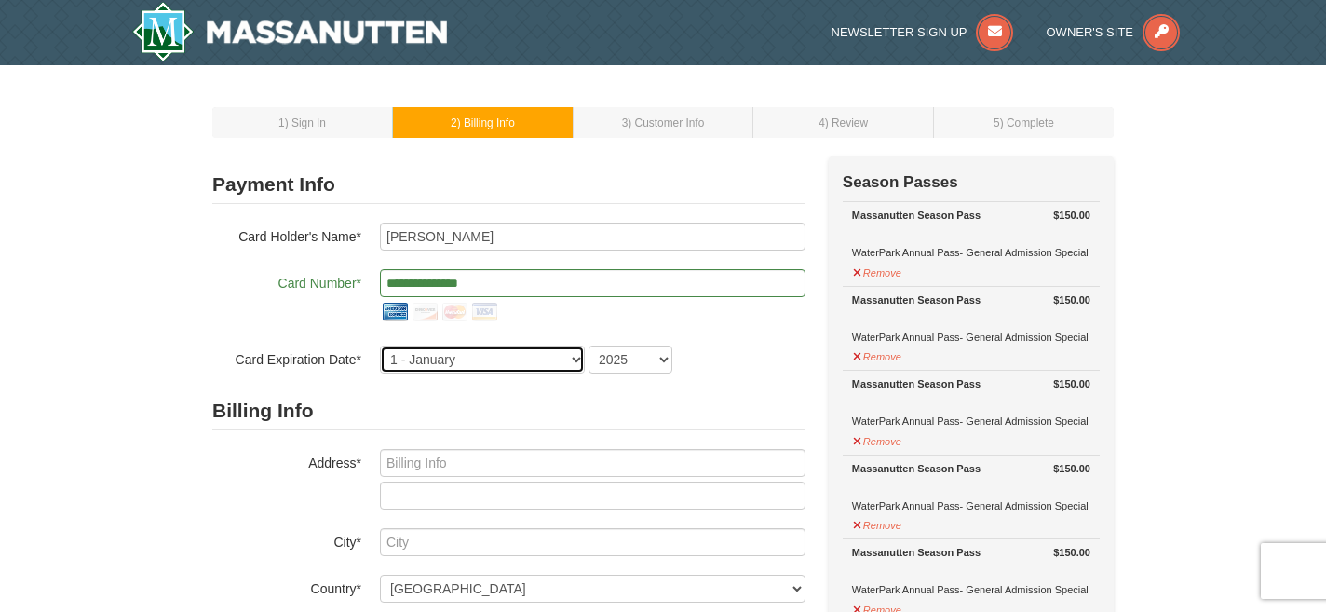
click at [534, 357] on select "1 - [DATE] - [DATE] - [DATE] - [DATE] - [DATE] - [DATE] - [DATE] - [DATE] - [DA…" at bounding box center [482, 359] width 205 height 28
select select "4"
click at [380, 345] on select "1 - [DATE] - [DATE] - [DATE] - [DATE] - [DATE] - [DATE] - [DATE] - [DATE] - [DA…" at bounding box center [482, 359] width 205 height 28
select select "2029"
click at [588, 345] on select "2025 2026 2027 2028 2029 2030 2031 2032 2033 2034" at bounding box center [630, 359] width 84 height 28
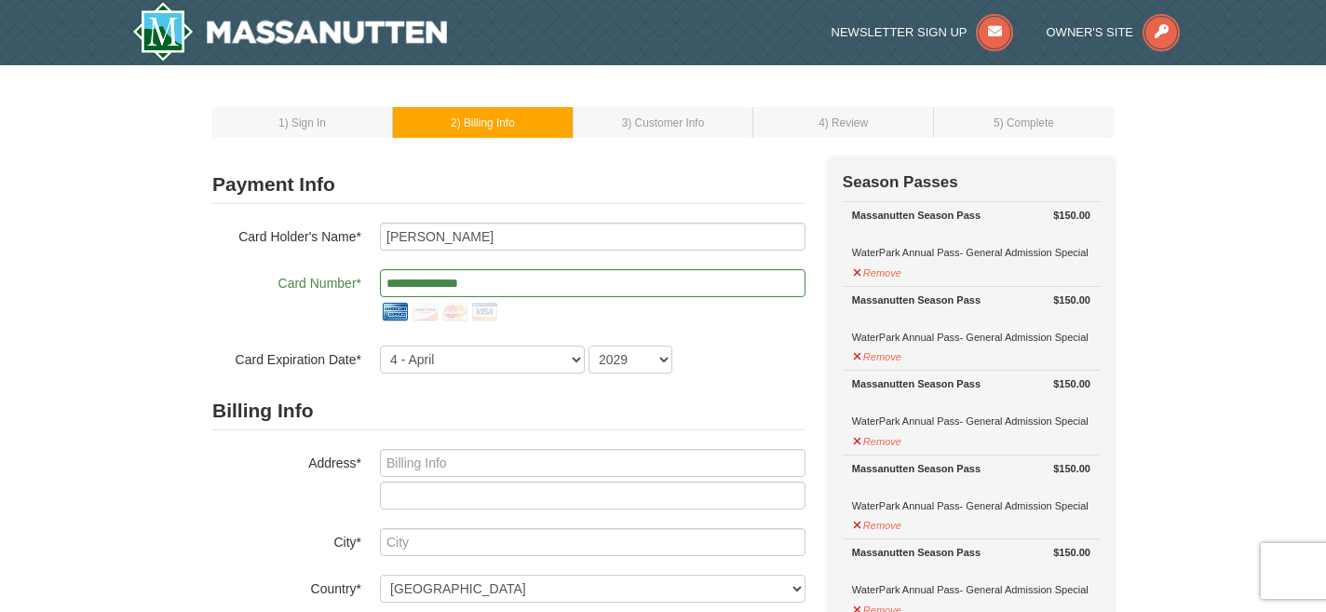
click at [644, 422] on h2 "Billing Info" at bounding box center [508, 411] width 593 height 38
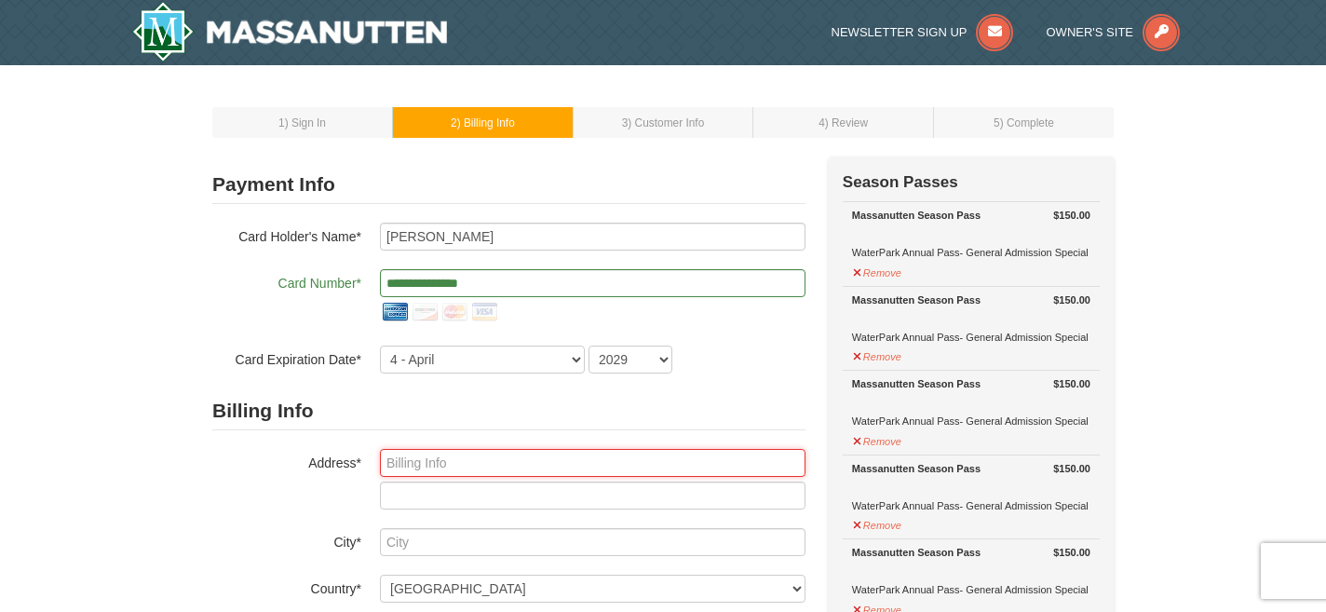
click at [573, 457] on input "text" at bounding box center [592, 463] width 425 height 28
type input "1469 Bluewater Road"
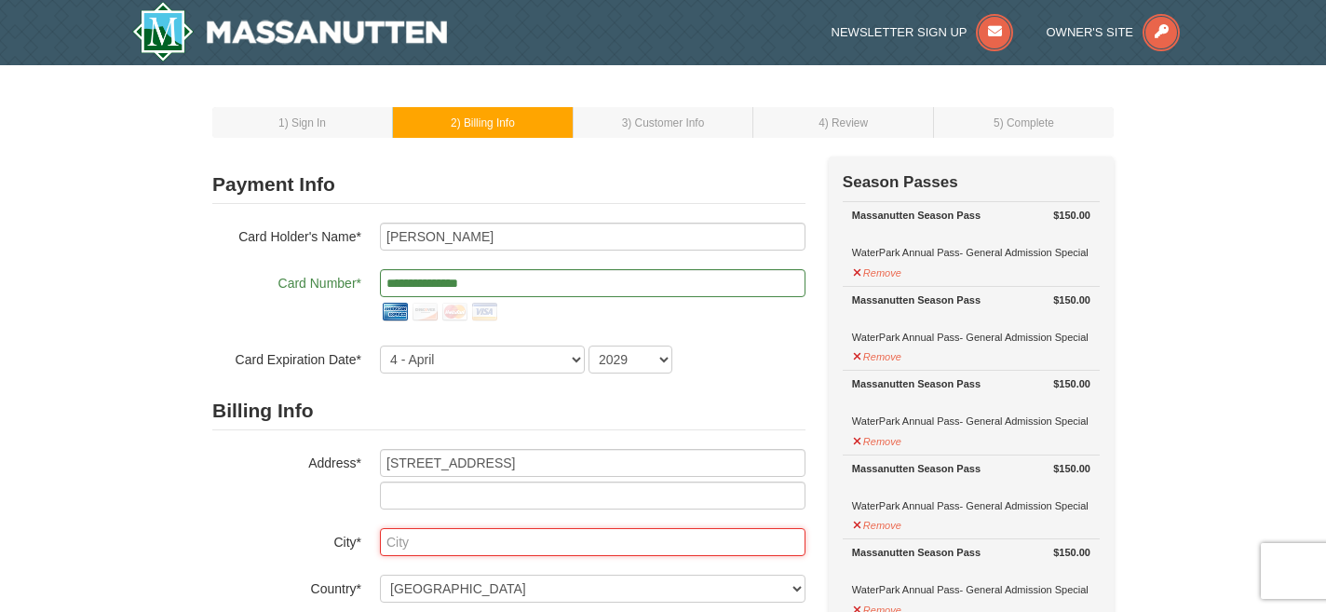
type input "Rockingham"
select select "VA"
type input "22801"
type input "540"
type input "435"
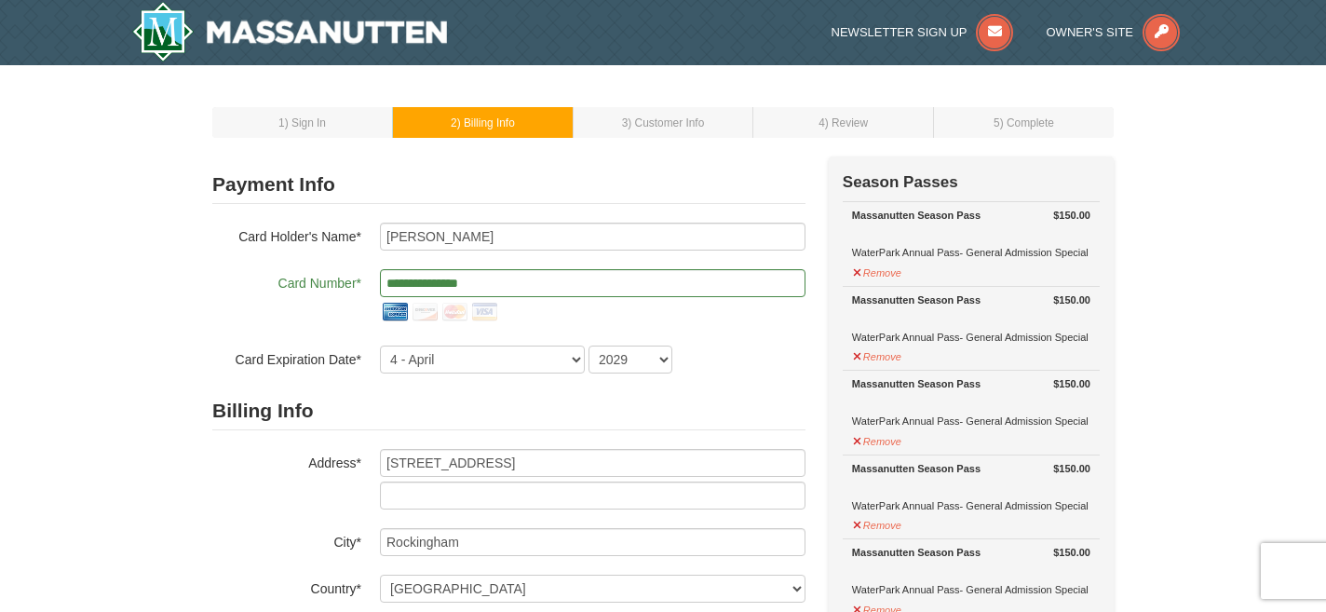
type input "6453"
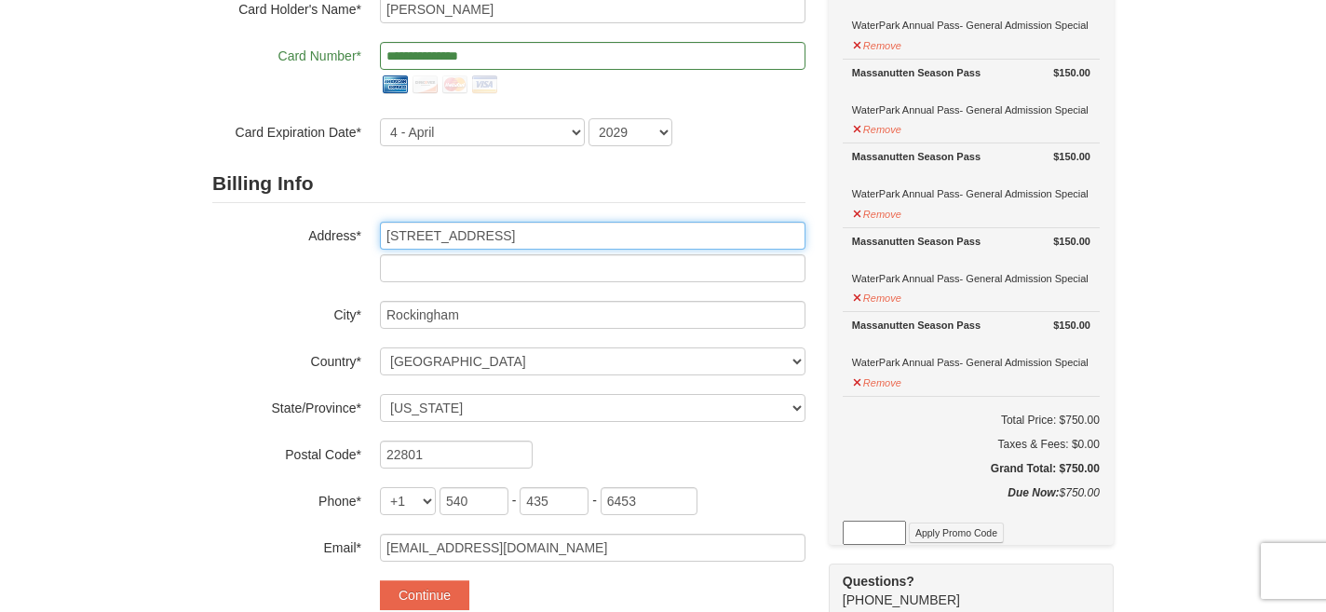
scroll to position [238, 0]
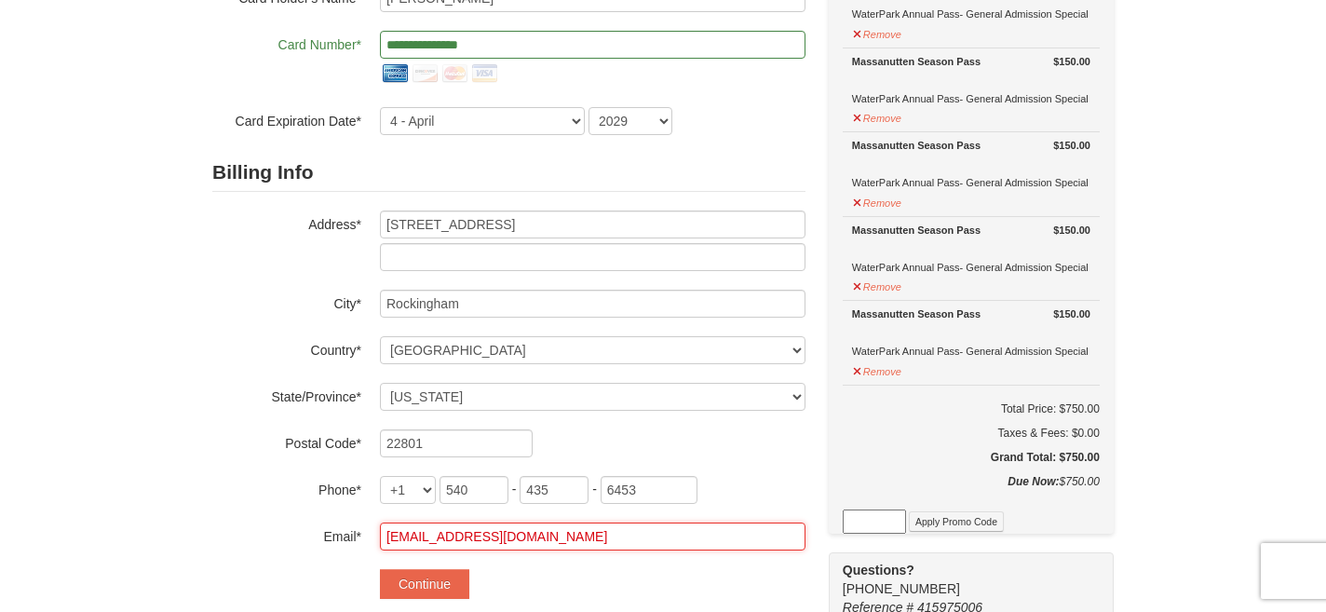
drag, startPoint x: 466, startPoint y: 538, endPoint x: 344, endPoint y: 517, distance: 124.7
click at [344, 517] on div "Billing Info Address* 1469 Bluewater Road City* Rockingham Country* ----- Selec…" at bounding box center [508, 352] width 593 height 397
type input "gray.katielown@gmail.com"
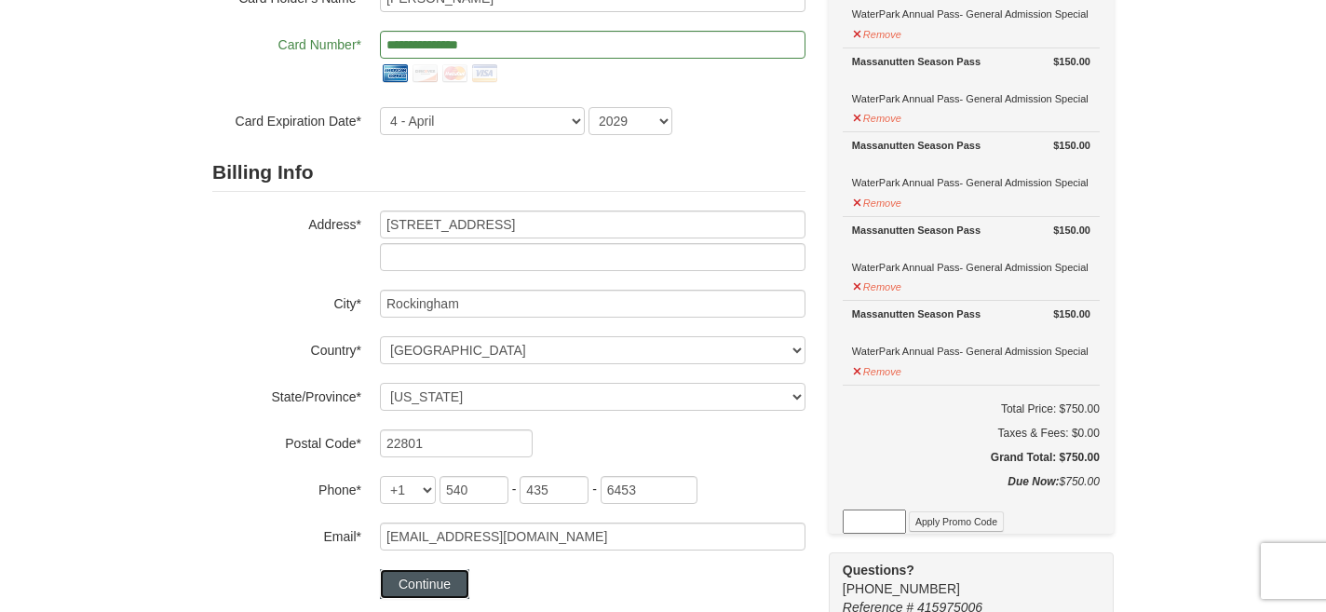
click at [422, 586] on button "Continue" at bounding box center [424, 584] width 89 height 30
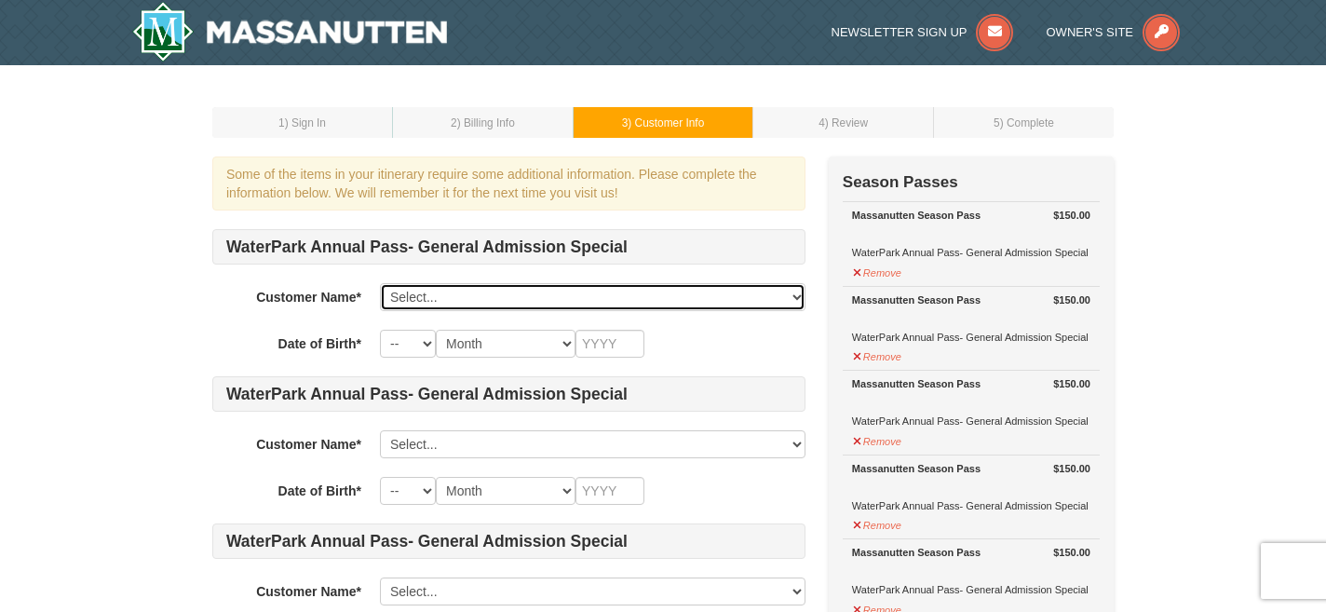
click at [441, 293] on select "Select... [PERSON_NAME] Add New..." at bounding box center [592, 297] width 425 height 28
click select "Select... [PERSON_NAME] Add New..." at bounding box center [592, 297] width 425 height 28
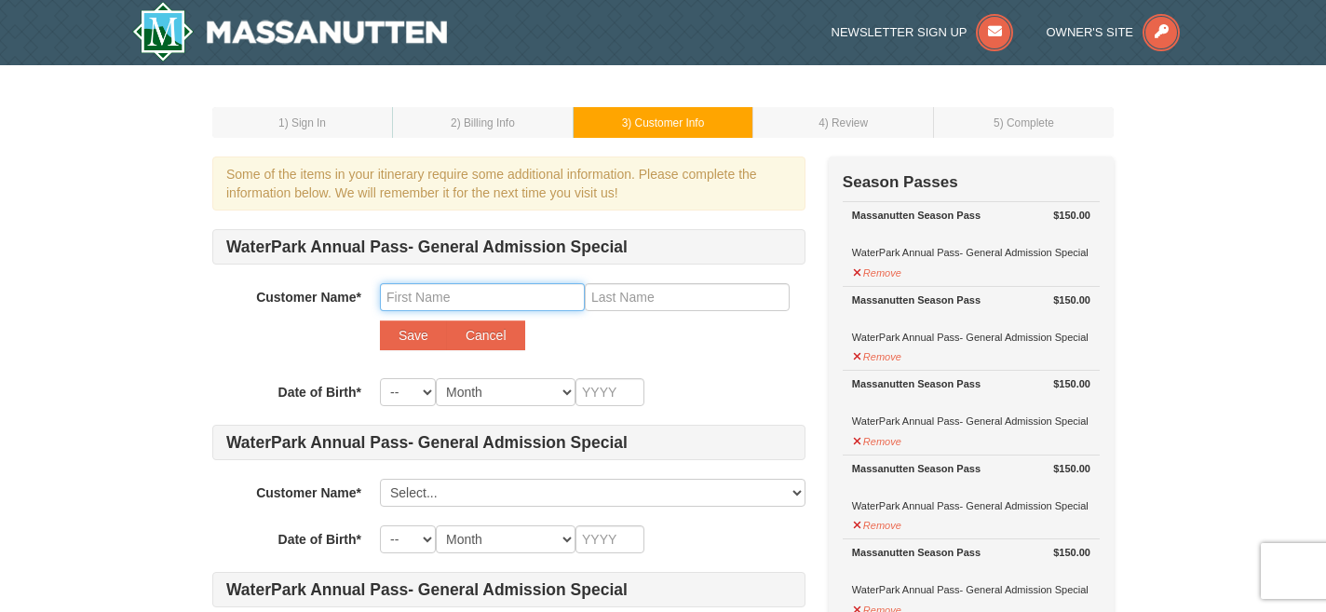
click at [442, 295] on input "text" at bounding box center [482, 297] width 205 height 28
type input "[PERSON_NAME]"
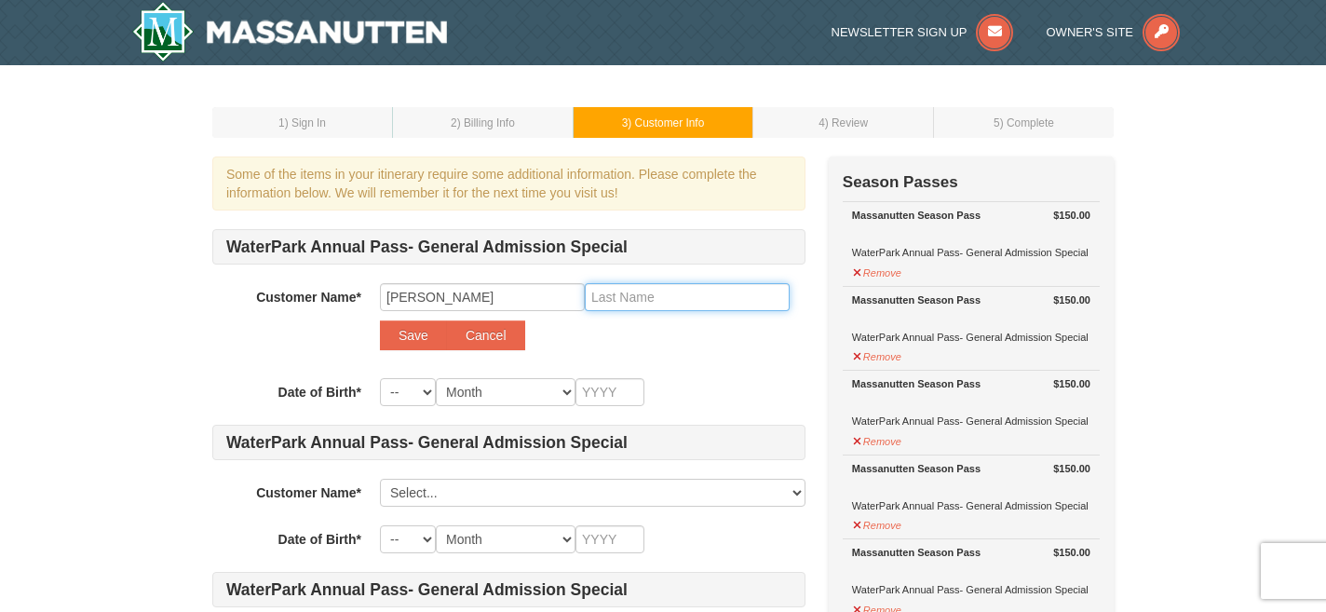
click at [642, 305] on input "text" at bounding box center [687, 297] width 205 height 28
type input "Gray"
click at [412, 399] on select "-- 01 02 03 04 05 06 07 08 09 10 11 12 13 14 15 16 17 18 19 20 21 22 23 24 25 2…" at bounding box center [408, 392] width 56 height 28
click at [380, 378] on select "-- 01 02 03 04 05 06 07 08 09 10 11 12 13 14 15 16 17 18 19 20 21 22 23 24 25 2…" at bounding box center [408, 392] width 56 height 28
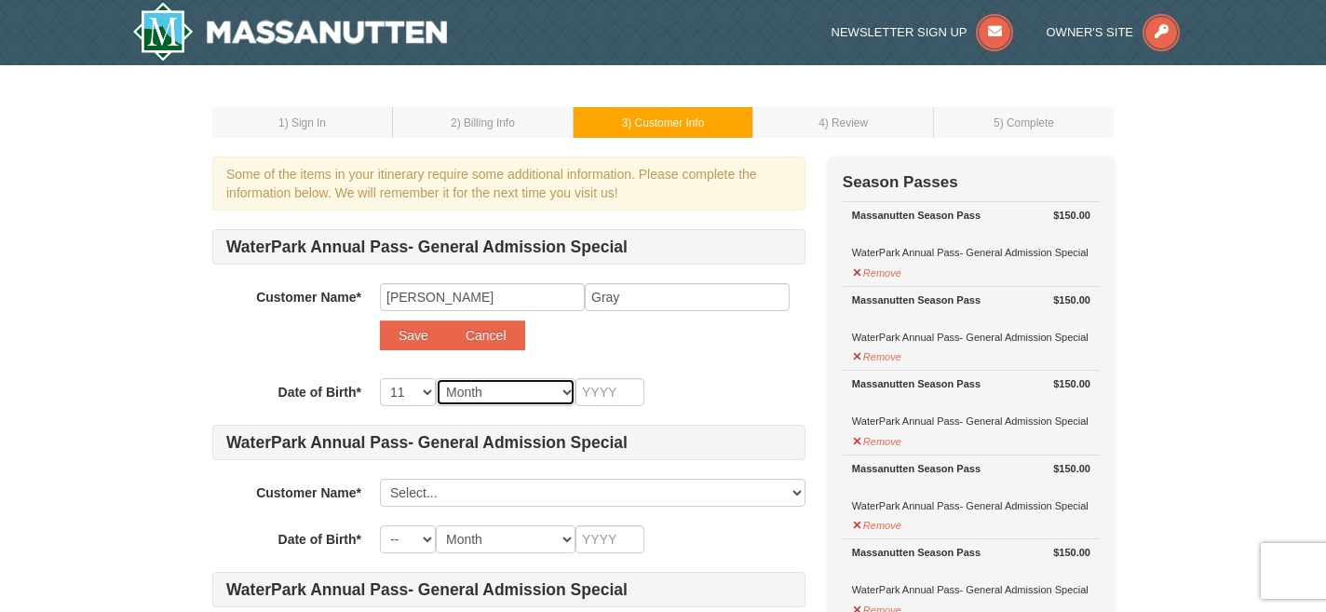
click at [466, 404] on select "Month January February March April May June July August September October Novem…" at bounding box center [506, 392] width 140 height 28
click at [407, 390] on select "-- 01 02 03 04 05 06 07 08 09 10 11 12 13 14 15 16 17 18 19 20 21 22 23 24 25 2…" at bounding box center [408, 392] width 56 height 28
select select "14"
click at [380, 378] on select "-- 01 02 03 04 05 06 07 08 09 10 11 12 13 14 15 16 17 18 19 20 21 22 23 24 25 2…" at bounding box center [408, 392] width 56 height 28
click at [483, 399] on select "Month January February March April May June July August September October Novem…" at bounding box center [506, 392] width 140 height 28
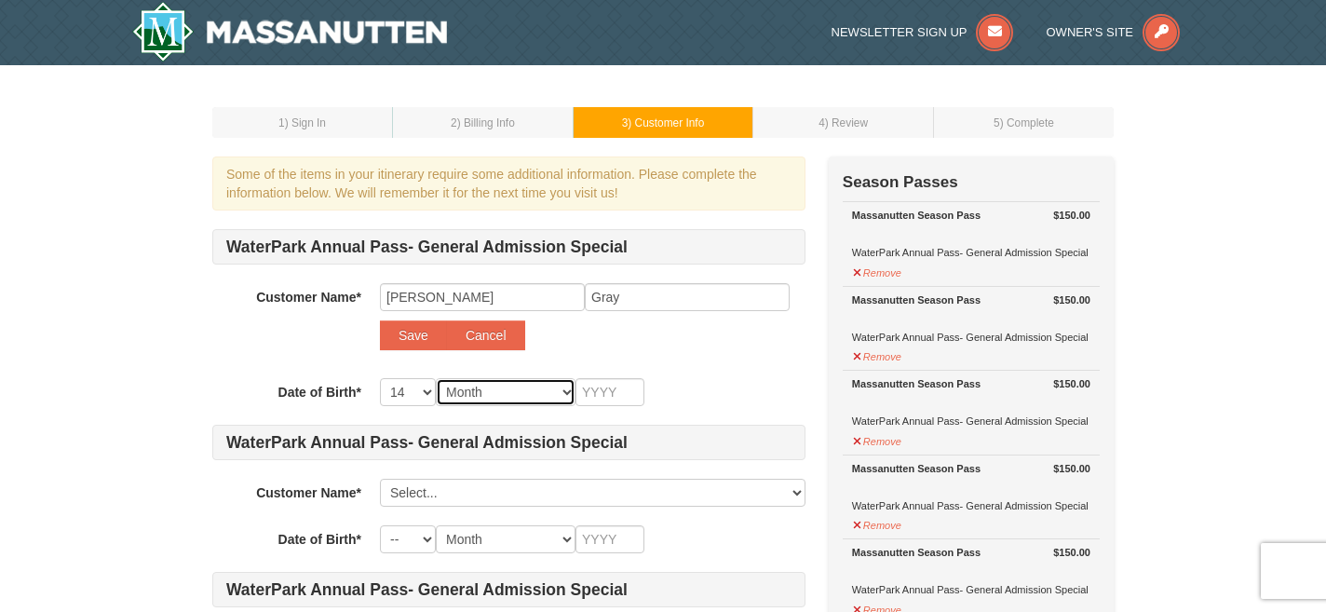
select select "11"
click at [436, 378] on select "Month January February March April May June July August September October Novem…" at bounding box center [506, 392] width 140 height 28
click at [602, 400] on input "text" at bounding box center [609, 392] width 69 height 28
type input "1983"
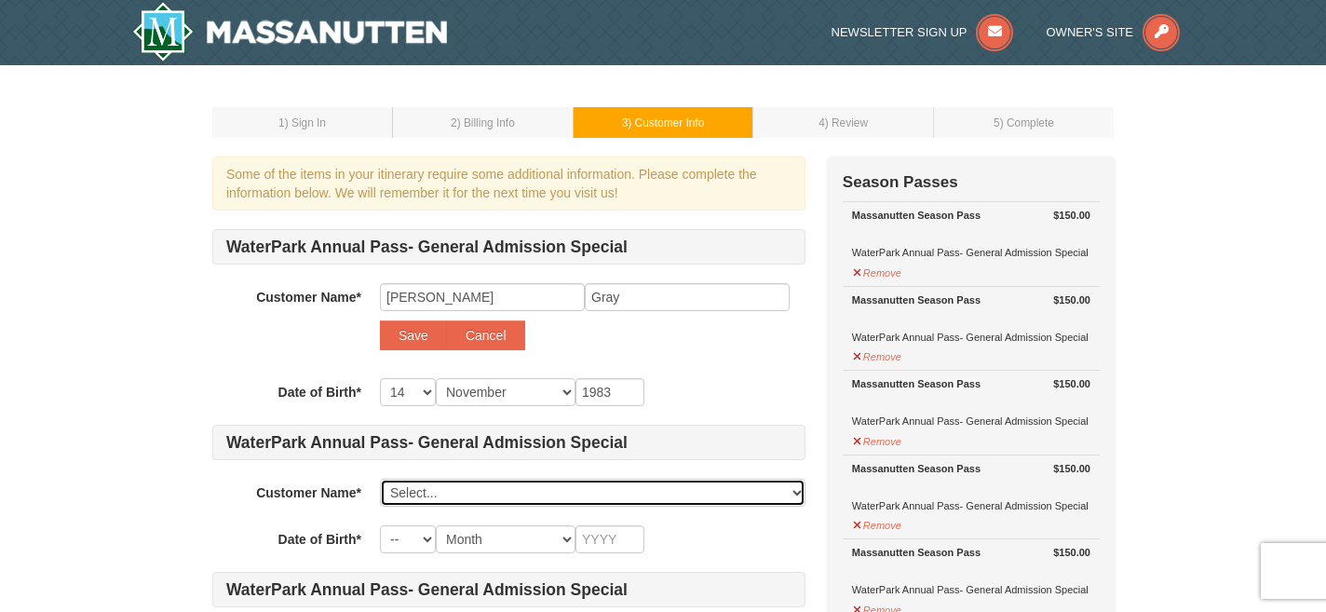
click at [503, 503] on select "Select... [PERSON_NAME] Add New..." at bounding box center [592, 492] width 425 height 28
click select "Select... [PERSON_NAME] Add New..." at bounding box center [592, 492] width 425 height 28
select select
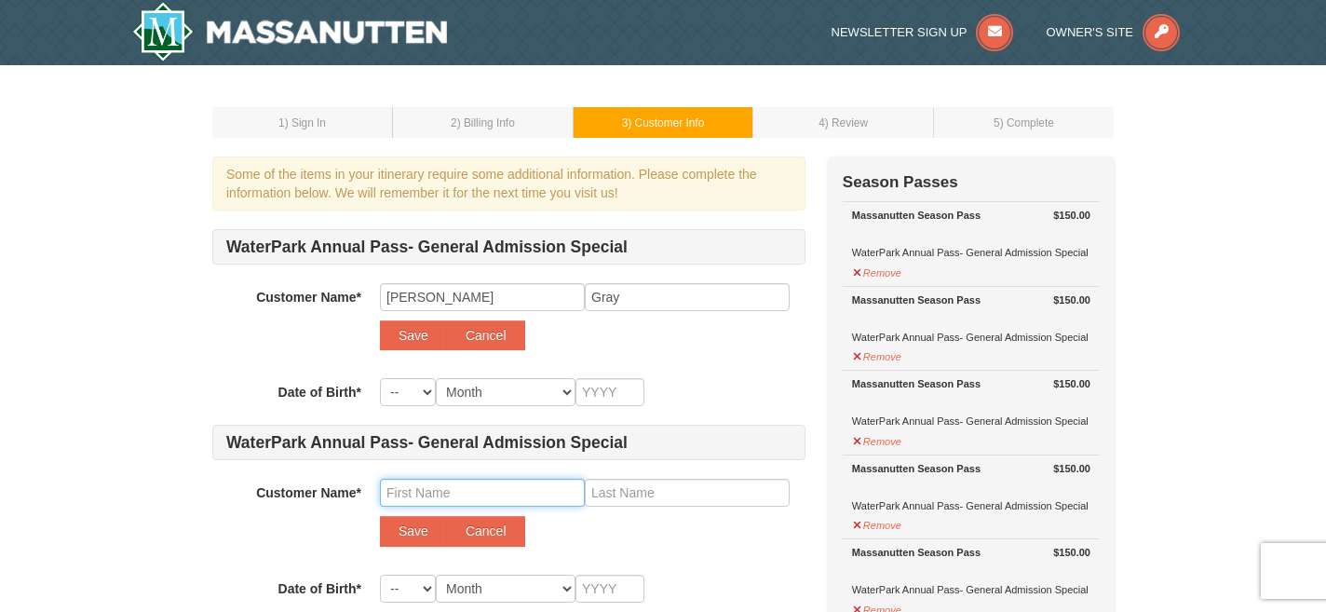
click at [451, 492] on input "text" at bounding box center [482, 492] width 205 height 28
type input "[PERSON_NAME]"
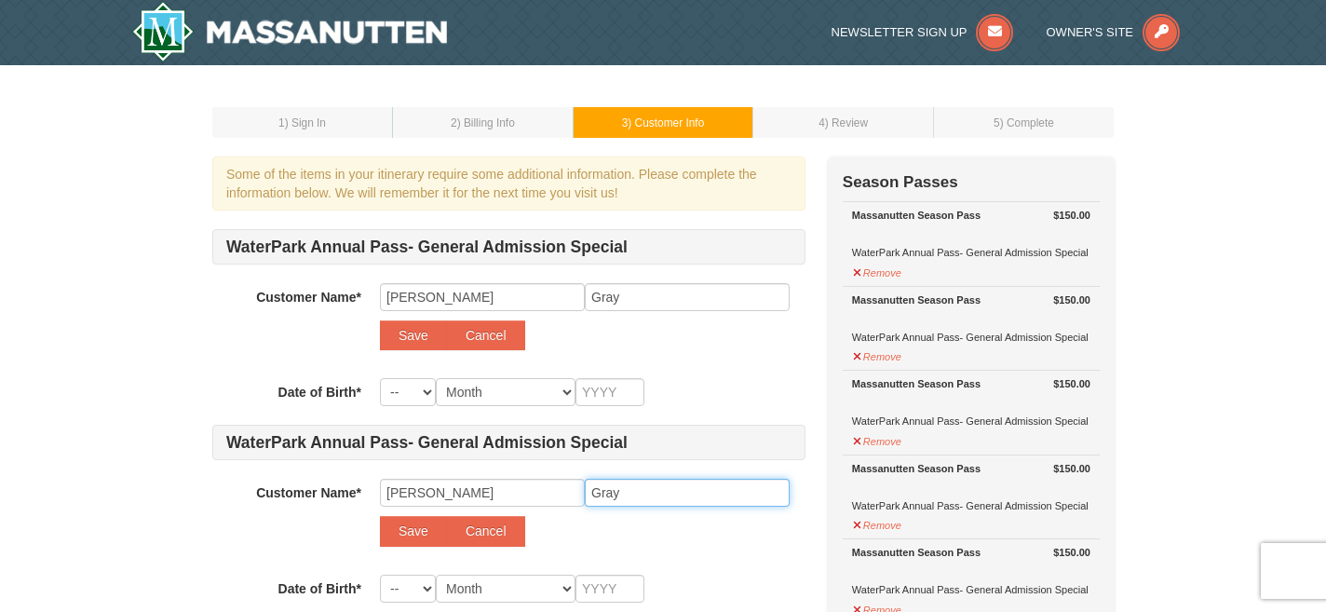
type input "Gray"
click at [401, 404] on select "-- 01 02 03 04 05 06 07 08 09 10 11 12 13 14 15 16 17 18 19 20 21 22 23 24 25 2…" at bounding box center [408, 392] width 56 height 28
select select "14"
click at [380, 378] on select "-- 01 02 03 04 05 06 07 08 09 10 11 12 13 14 15 16 17 18 19 20 21 22 23 24 25 2…" at bounding box center [408, 392] width 56 height 28
select select "14"
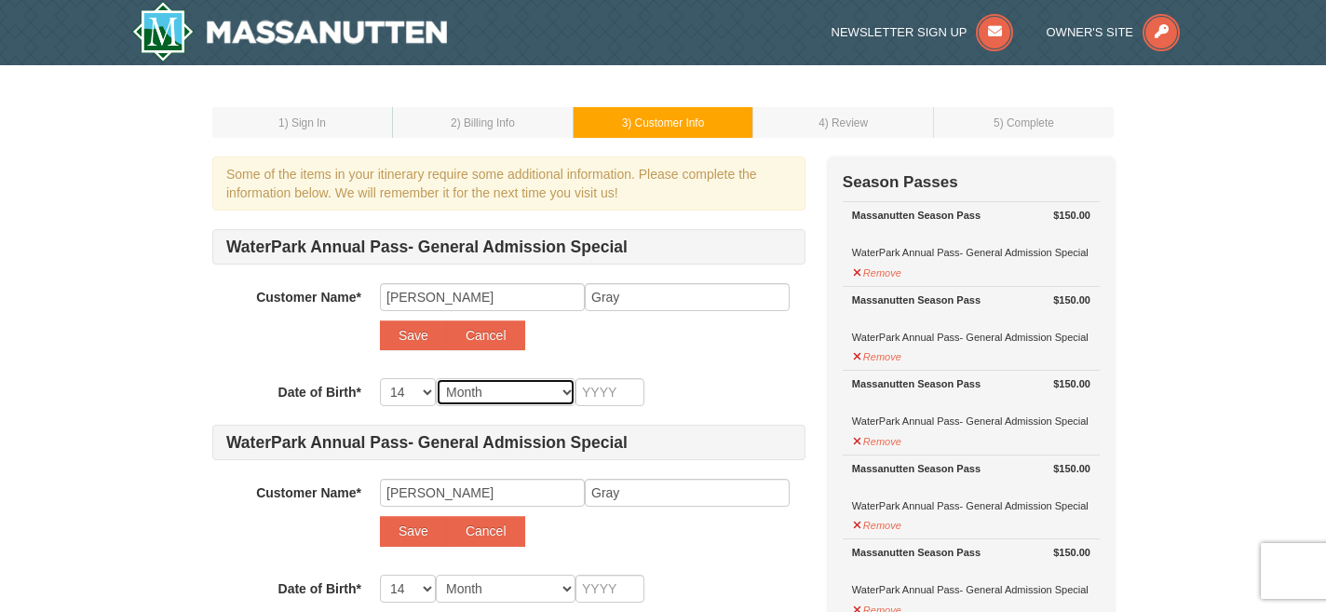
click at [500, 397] on select "Month January February March April May June July August September October Novem…" at bounding box center [506, 392] width 140 height 28
select select "11"
click at [436, 378] on select "Month January February March April May June July August September October Novem…" at bounding box center [506, 392] width 140 height 28
select select "11"
click at [602, 381] on input "text" at bounding box center [609, 392] width 69 height 28
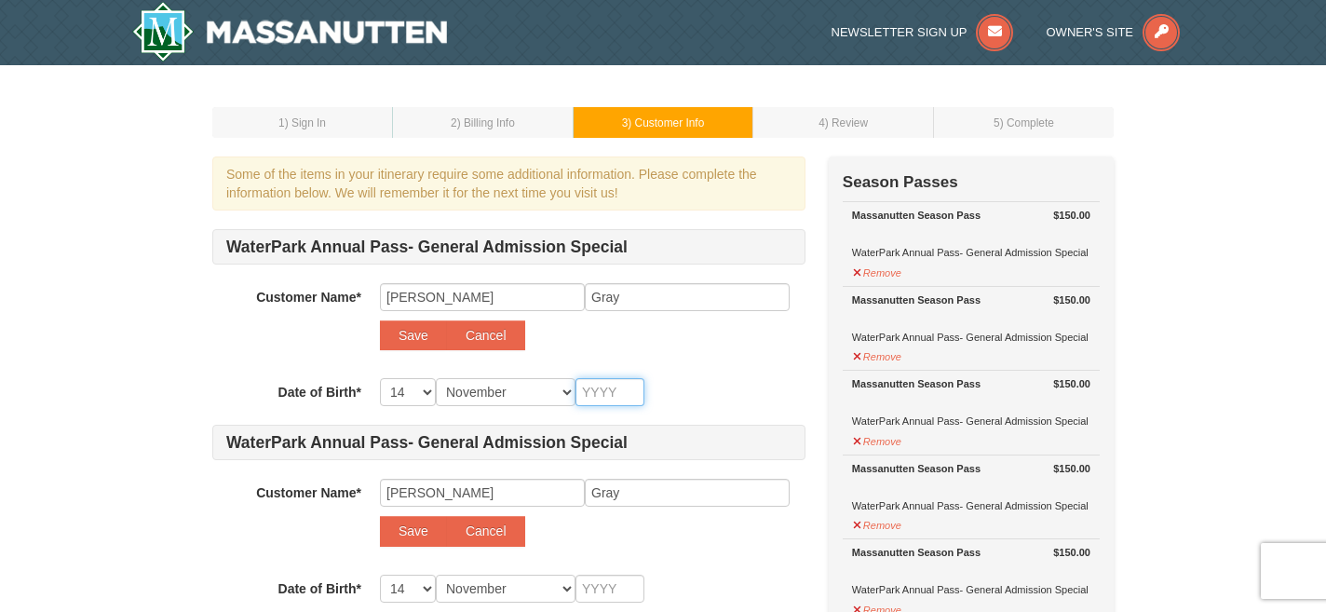
type input "1"
type input "10"
type input "1"
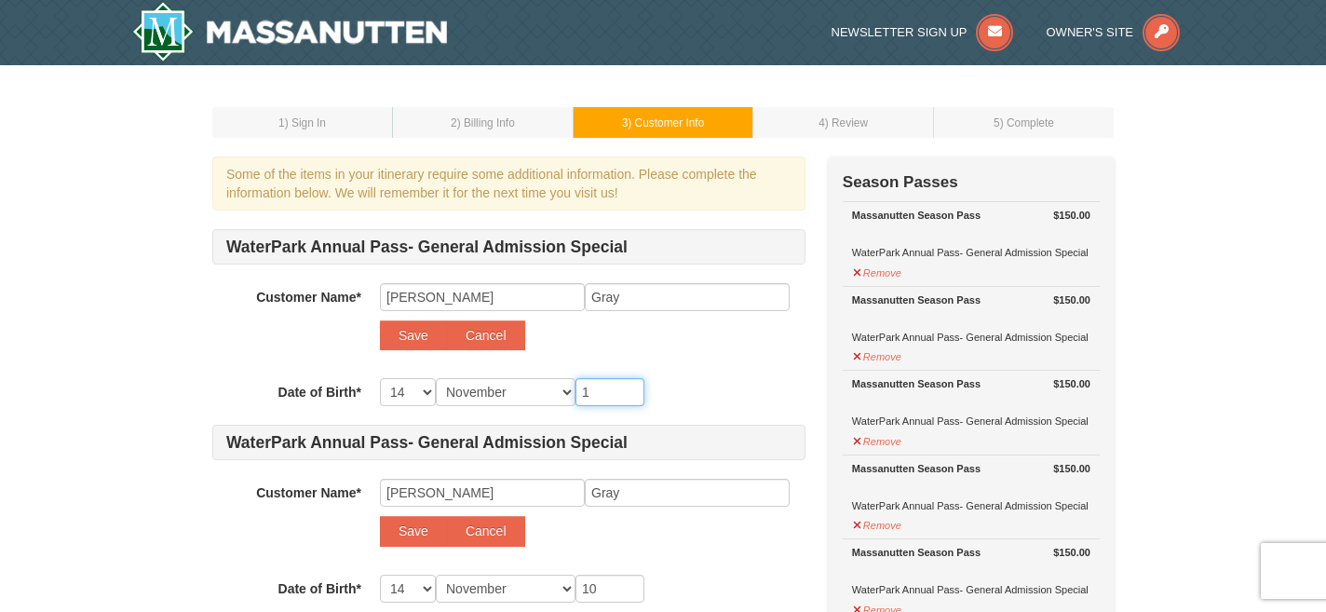
type input "1"
type input "19"
type input "198"
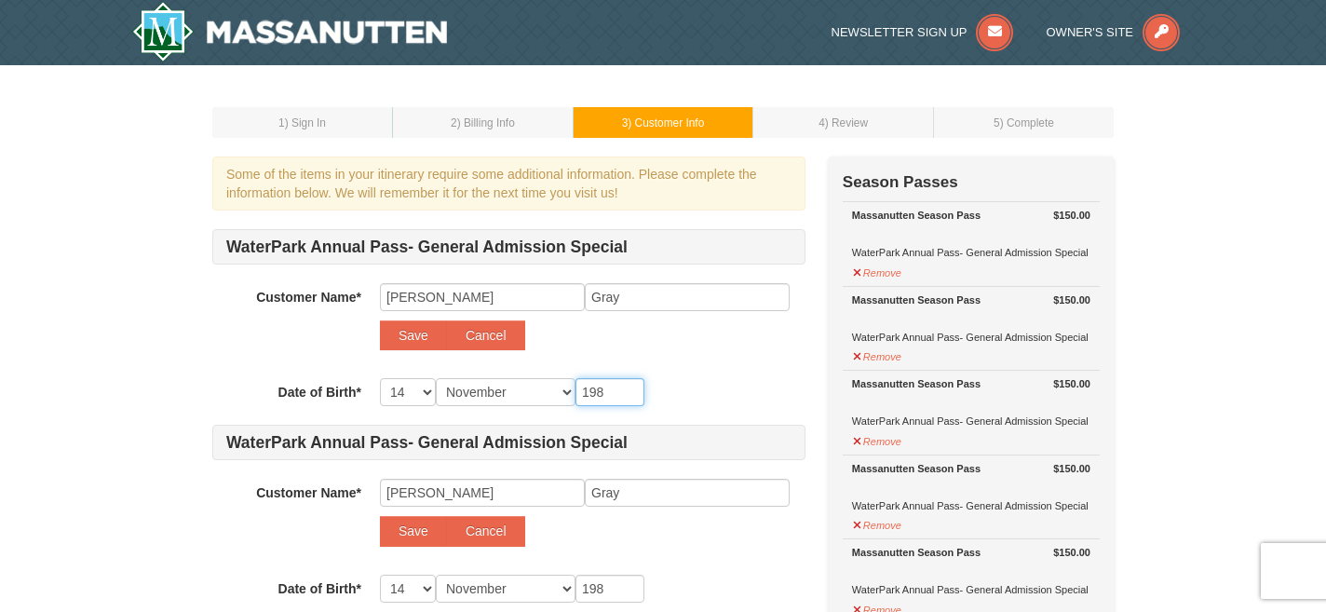
type input "1983"
click at [417, 347] on button "Save" at bounding box center [413, 335] width 67 height 30
select select
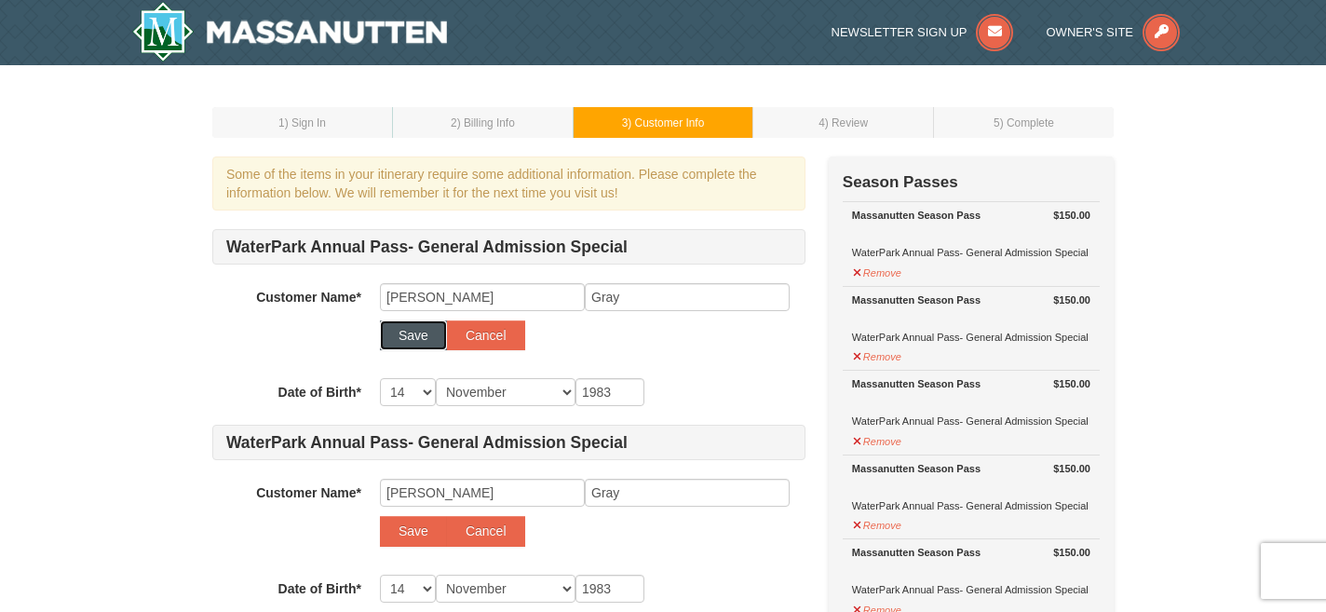
select select
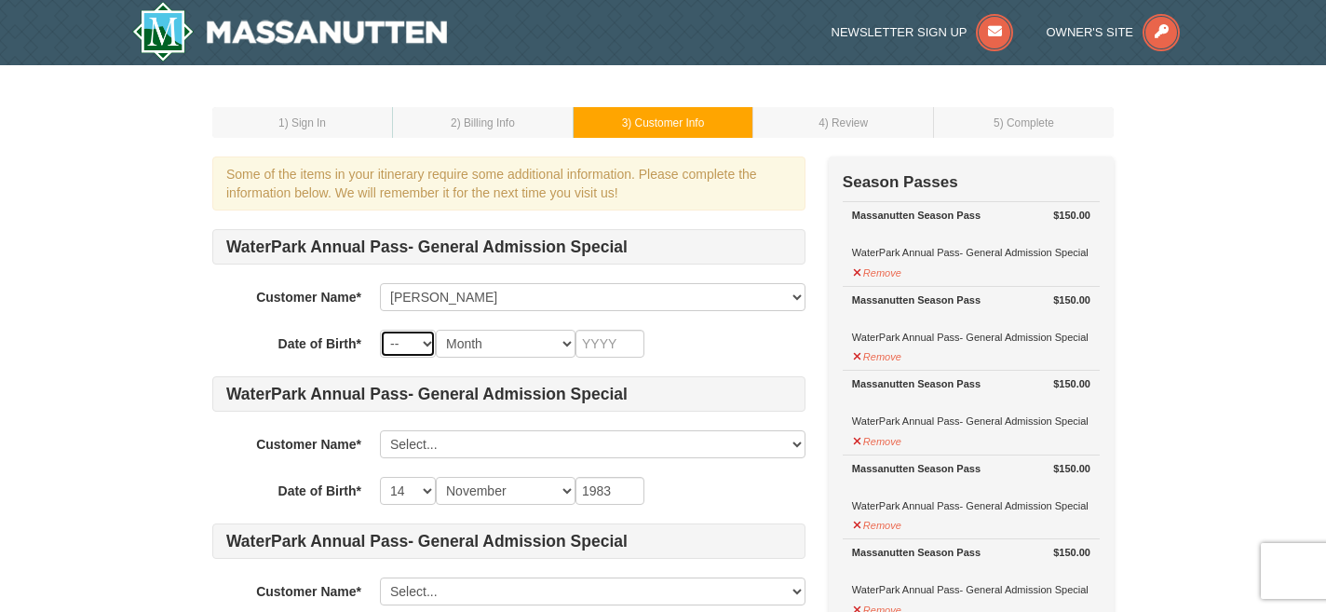
click at [417, 347] on select "-- 01 02 03 04 05 06 07 08 09 10 11 12 13 14 15 16 17 18 19 20 21 22 23 24 25 2…" at bounding box center [408, 344] width 56 height 28
select select "14"
click at [380, 330] on select "-- 01 02 03 04 05 06 07 08 09 10 11 12 13 14 15 16 17 18 19 20 21 22 23 24 25 2…" at bounding box center [408, 344] width 56 height 28
click at [470, 341] on select "Month January February March April May June July August September October Novem…" at bounding box center [506, 344] width 140 height 28
select select "11"
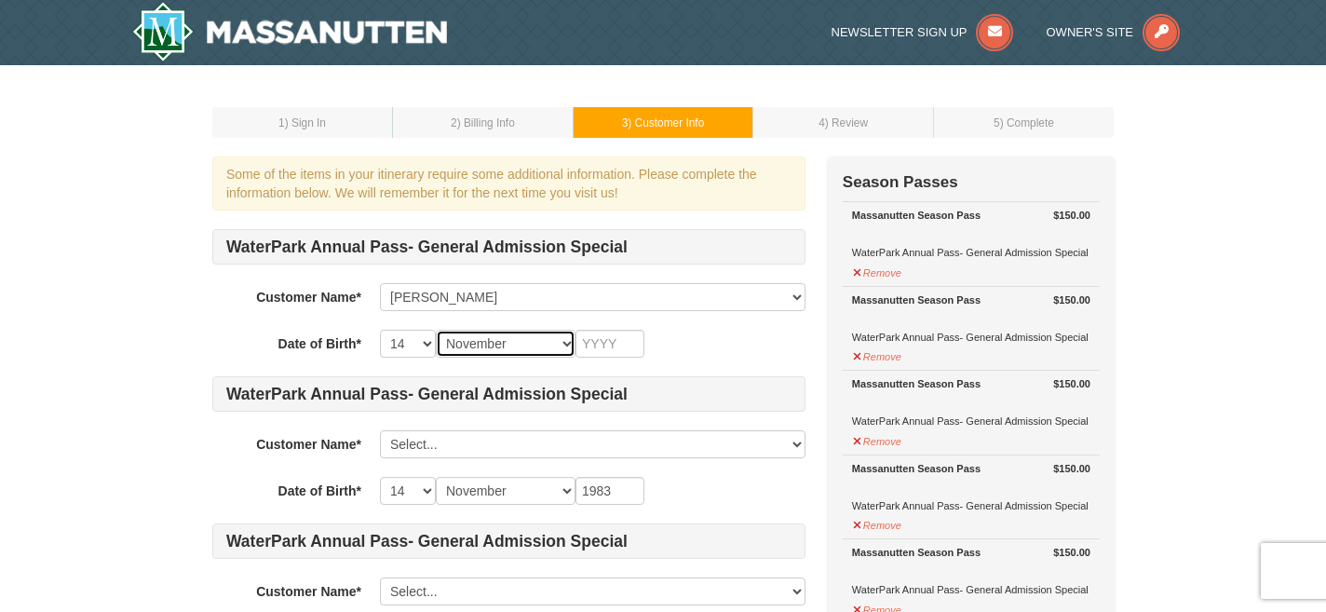
click at [436, 330] on select "Month January February March April May June July August September October Novem…" at bounding box center [506, 344] width 140 height 28
click at [586, 356] on input "text" at bounding box center [609, 344] width 69 height 28
type input "1983"
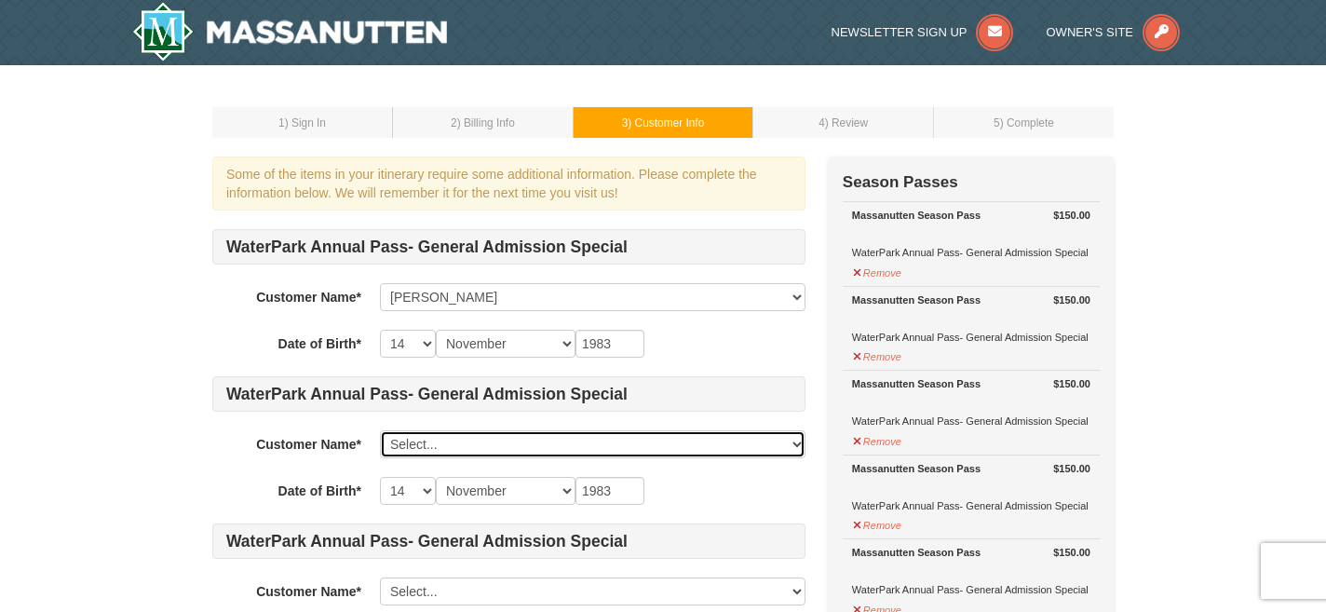
click at [537, 453] on select "Select... Katie Gray Katharine Gray Add New..." at bounding box center [592, 444] width 425 height 28
click select "Select... Katie Gray Katharine Gray Add New..." at bounding box center [592, 444] width 425 height 28
select select
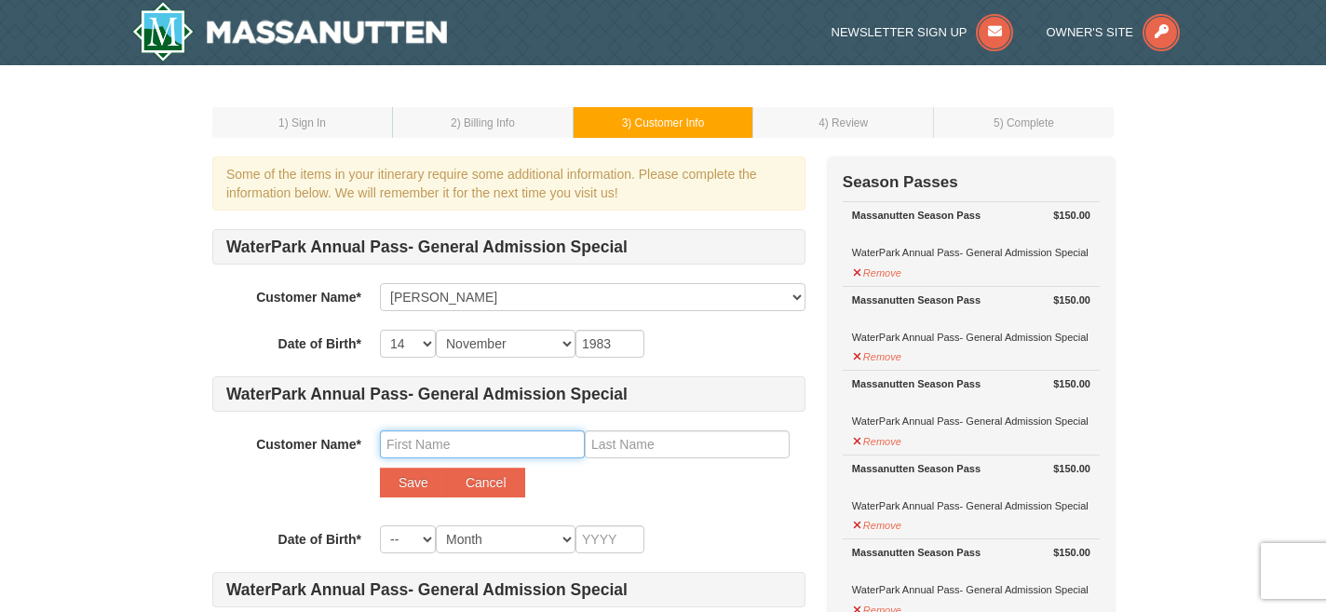
click at [488, 450] on input "text" at bounding box center [482, 444] width 205 height 28
type input "Brenan"
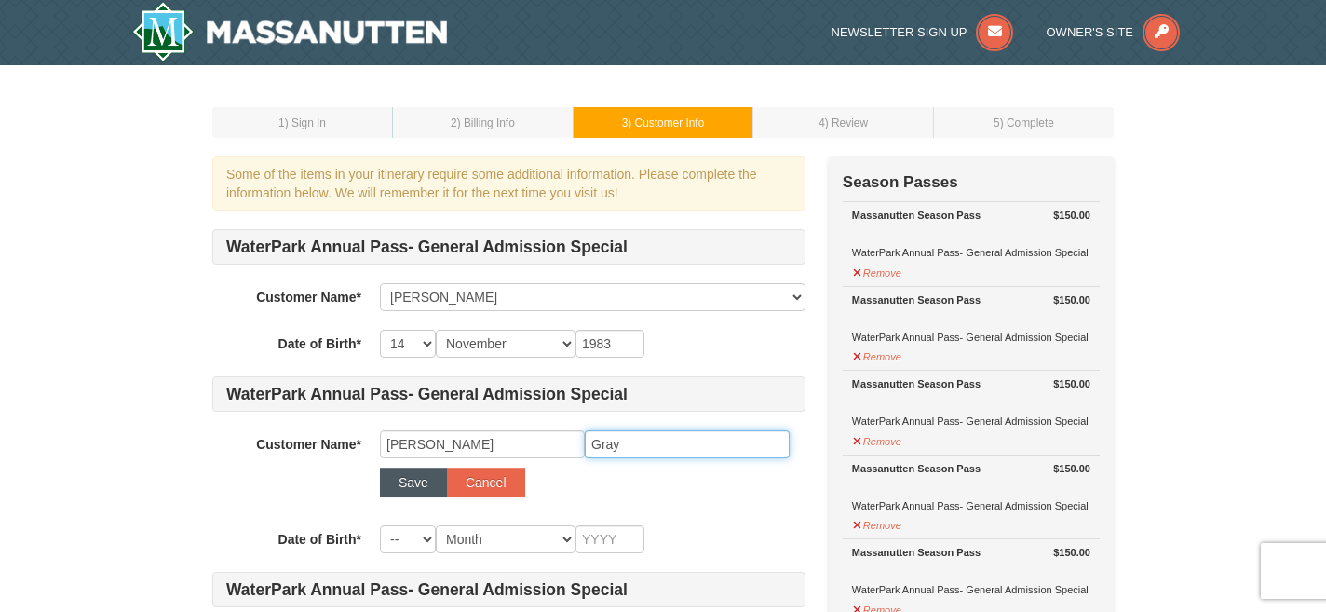
type input "Gray"
click at [393, 487] on button "Save" at bounding box center [413, 482] width 67 height 30
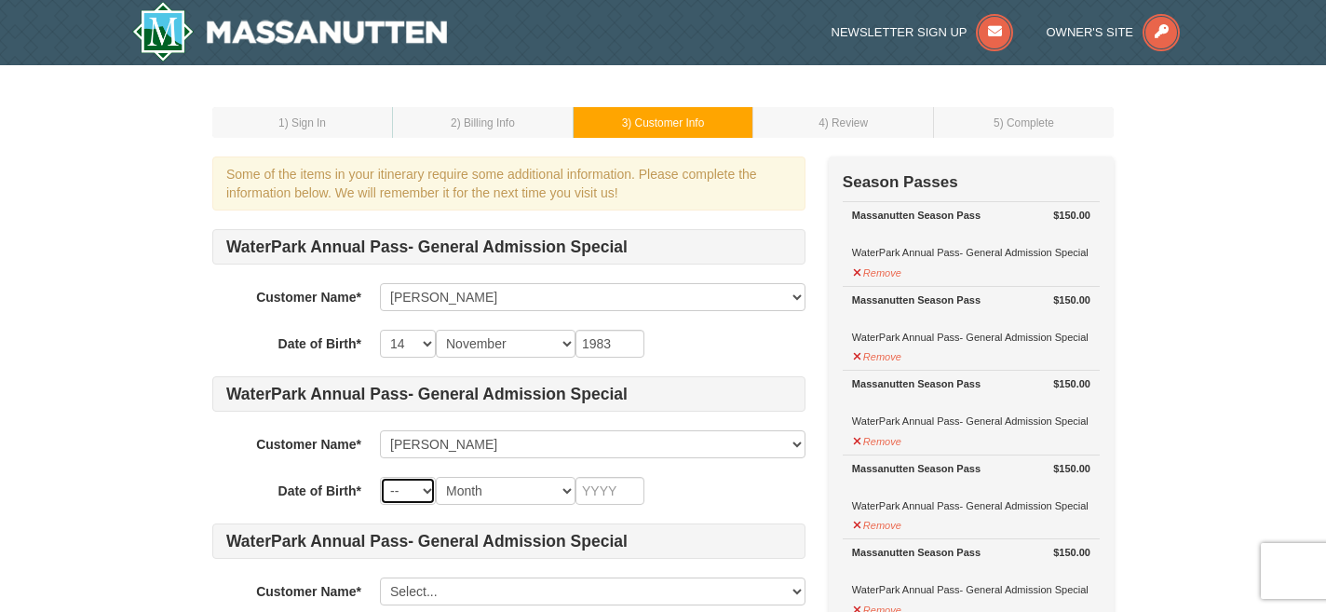
click at [410, 492] on select "-- 01 02 03 04 05 06 07 08 09 10 11 12 13 14 15 16 17 18 19 20 21 22 23 24 25 2…" at bounding box center [408, 491] width 56 height 28
click at [380, 477] on select "-- 01 02 03 04 05 06 07 08 09 10 11 12 13 14 15 16 17 18 19 20 21 22 23 24 25 2…" at bounding box center [408, 491] width 56 height 28
click at [481, 492] on select "Month January February March April May June July August September October Novem…" at bounding box center [506, 491] width 140 height 28
click at [410, 491] on select "-- 01 02 03 04 05 06 07 08 09 10 11 12 13 14 15 16 17 18 19 20 21 22 23 24 25 2…" at bounding box center [408, 491] width 56 height 28
select select "18"
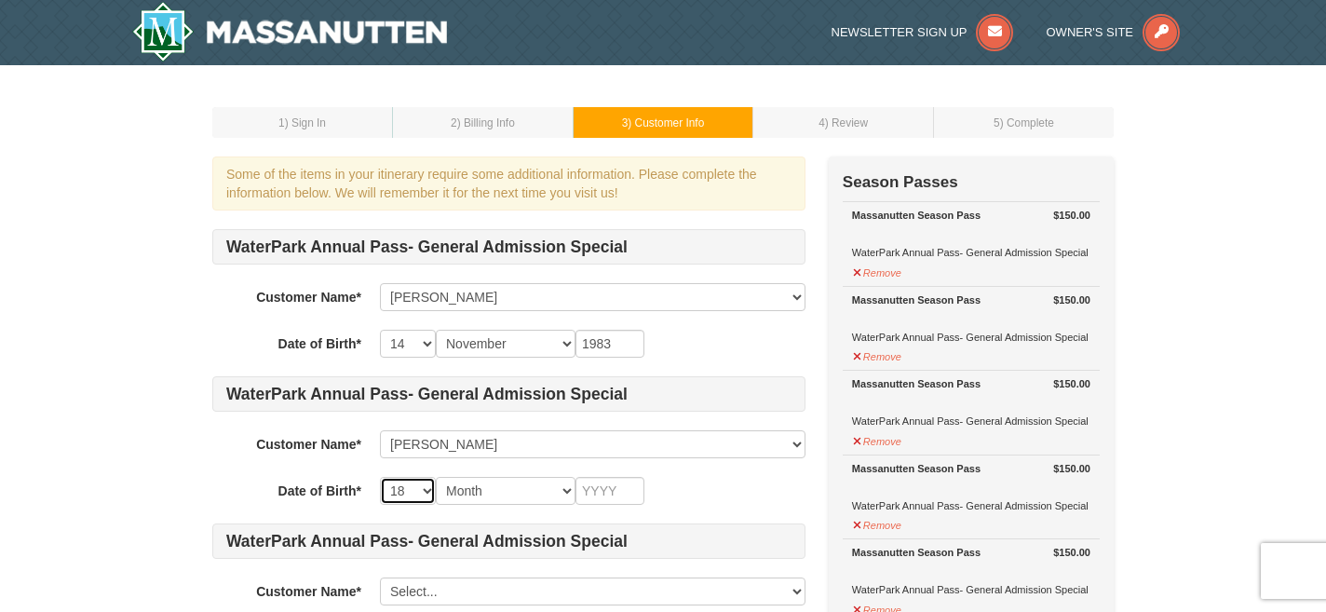
click at [380, 477] on select "-- 01 02 03 04 05 06 07 08 09 10 11 12 13 14 15 16 17 18 19 20 21 22 23 24 25 2…" at bounding box center [408, 491] width 56 height 28
click at [475, 494] on select "Month January February March April May June July August September October Novem…" at bounding box center [506, 491] width 140 height 28
select select "03"
click at [436, 477] on select "Month January February March April May June July August September October Novem…" at bounding box center [506, 491] width 140 height 28
click at [608, 492] on input "text" at bounding box center [609, 491] width 69 height 28
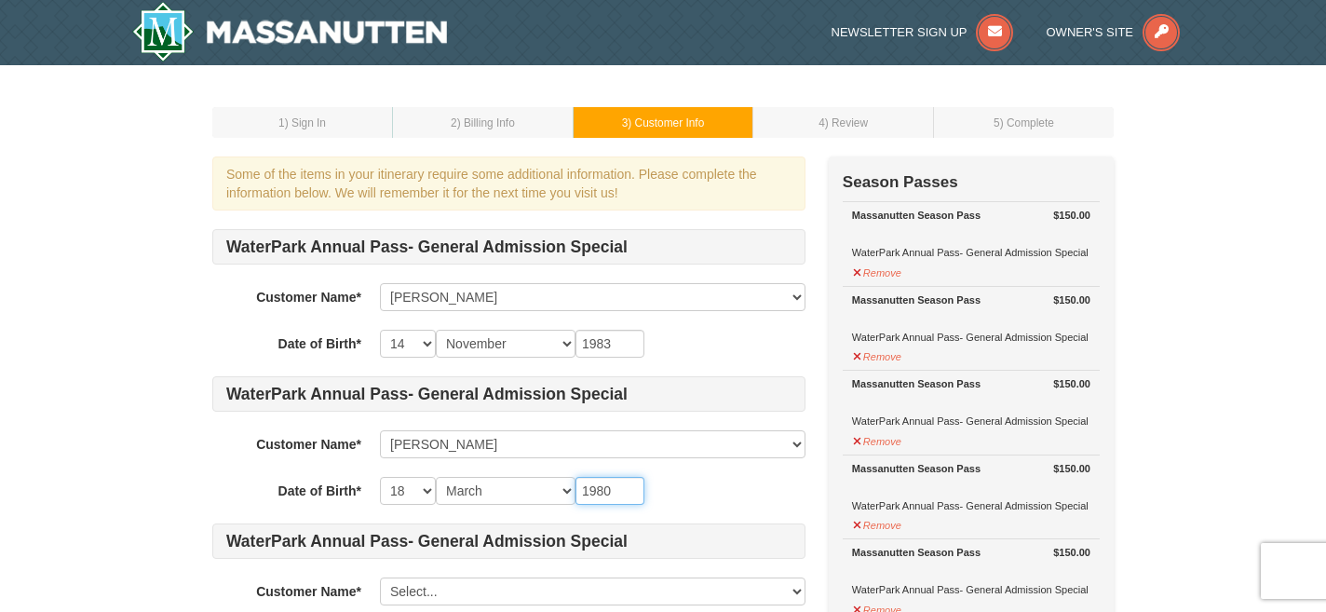
type input "1980"
click at [718, 488] on div "-- 01 02 03 04 05 06 07 08 09 10 11 12 13 14 15 16 17 18 19 20 21 22 23 24 25 2…" at bounding box center [592, 491] width 425 height 28
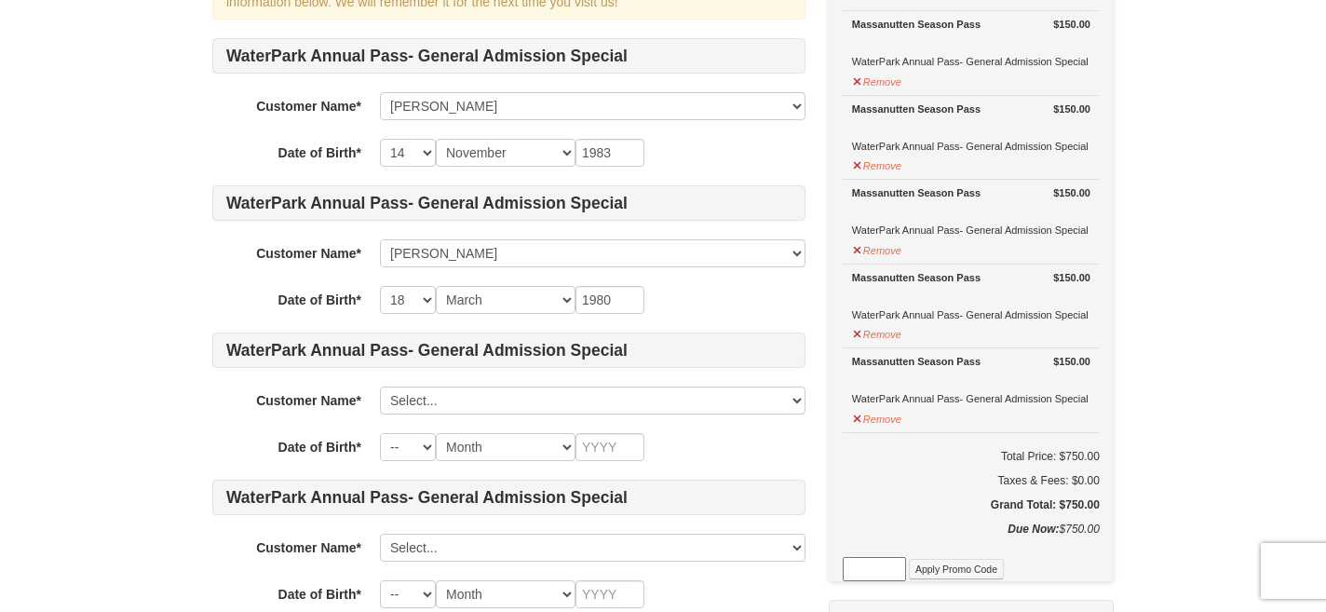
scroll to position [209, 0]
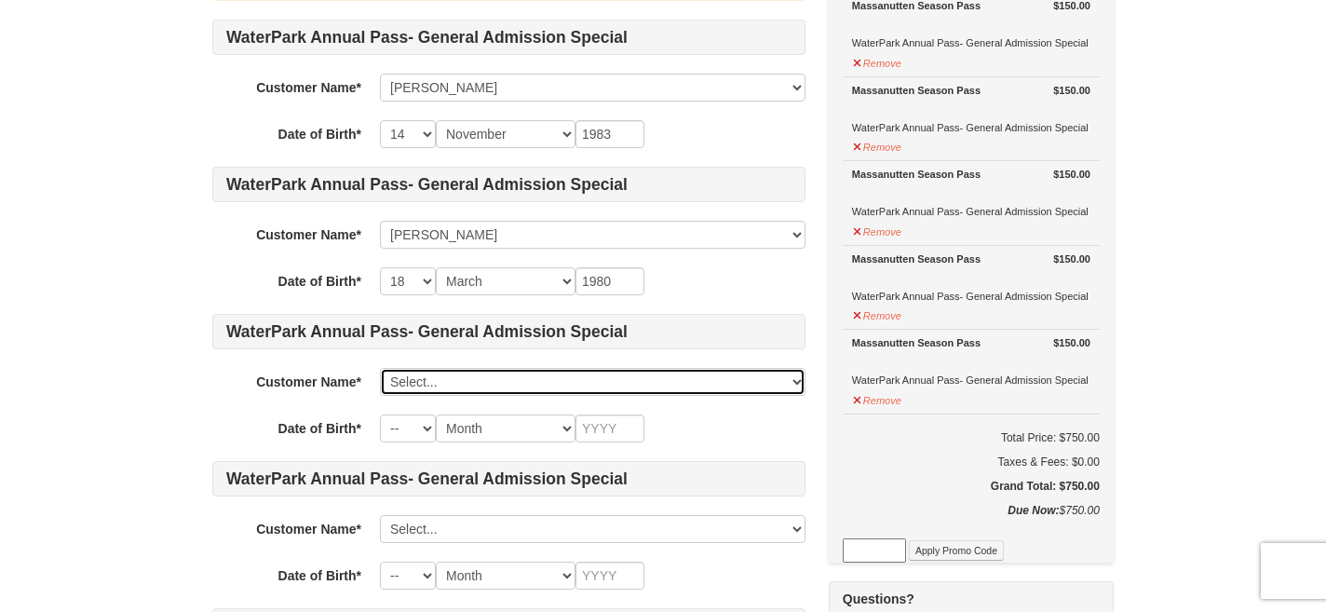
click at [484, 381] on select "Select... Katie Gray Katharine Gray Brenan Gray Add New..." at bounding box center [592, 382] width 425 height 28
click select "Select... Katie Gray Katharine Gray Brenan Gray Add New..." at bounding box center [592, 382] width 425 height 28
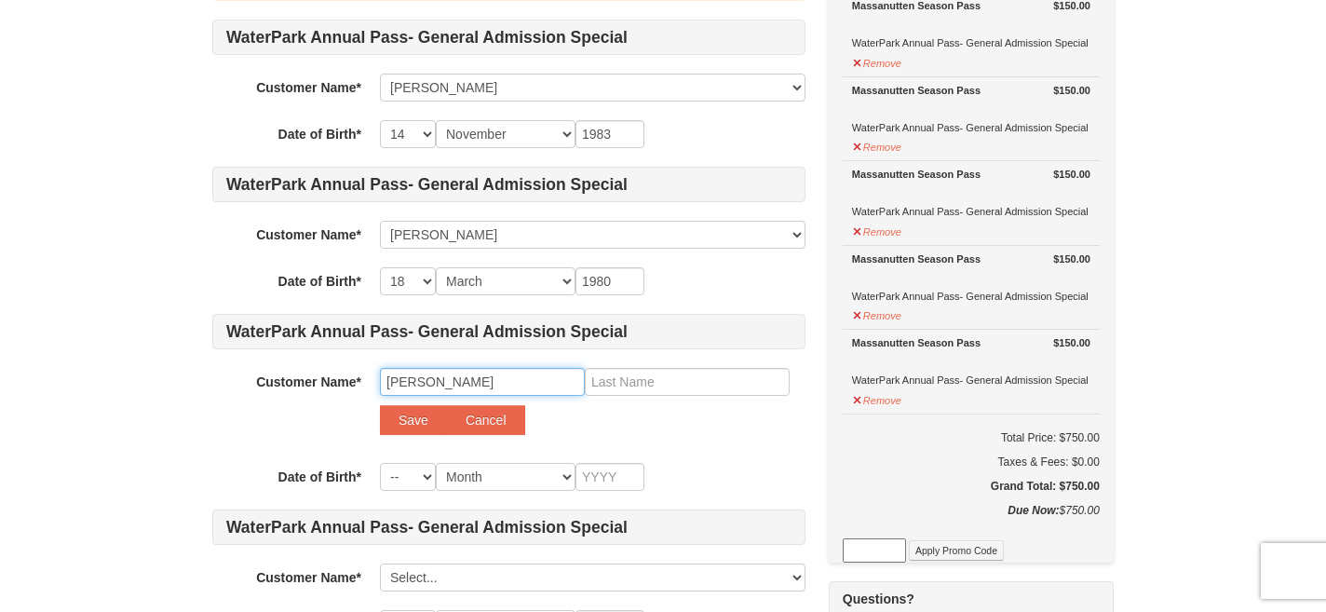
type input "Adeline"
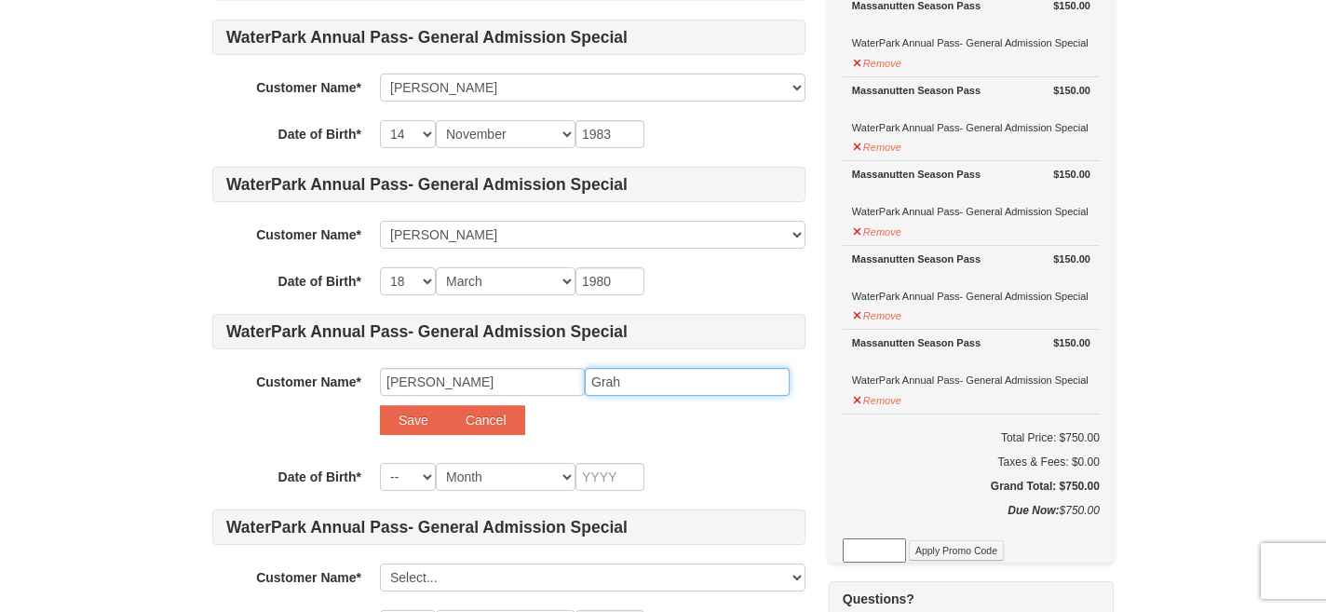
type input "Grah"
click at [627, 385] on input "Grah" at bounding box center [687, 382] width 205 height 28
type input "Gray"
click at [424, 469] on select "-- 01 02 03 04 05 06 07 08 09 10 11 12 13 14 15 16 17 18 19 20 21 22 23 24 25 2…" at bounding box center [408, 477] width 56 height 28
select select "27"
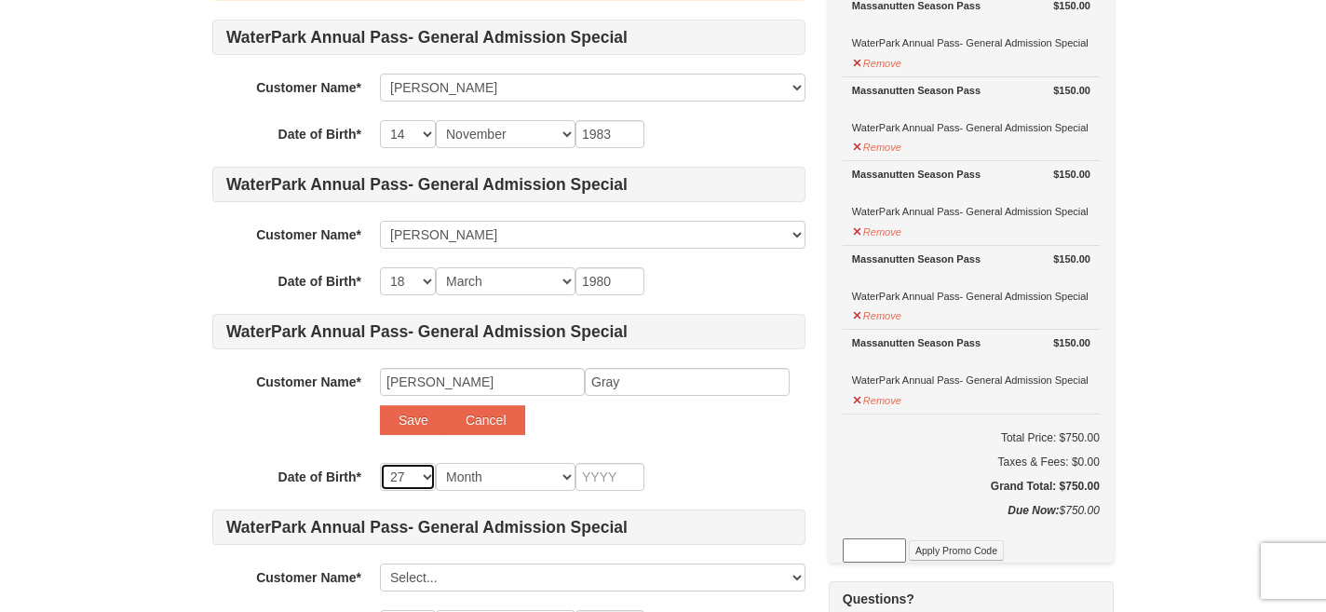
click at [380, 463] on select "-- 01 02 03 04 05 06 07 08 09 10 11 12 13 14 15 16 17 18 19 20 21 22 23 24 25 2…" at bounding box center [408, 477] width 56 height 28
click at [470, 474] on select "Month January February March April May June July August September October Novem…" at bounding box center [506, 477] width 140 height 28
select select "02"
click at [436, 463] on select "Month January February March April May June July August September October Novem…" at bounding box center [506, 477] width 140 height 28
click at [593, 487] on input "text" at bounding box center [609, 477] width 69 height 28
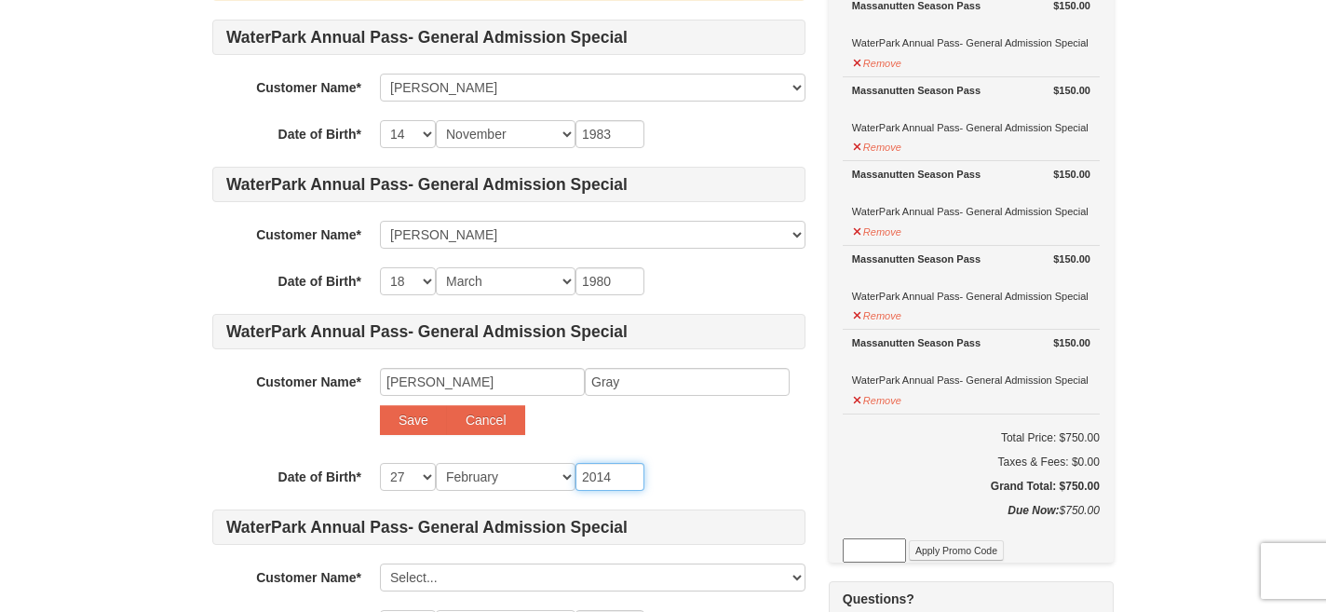
type input "2014"
click at [692, 454] on div "WaterPark Annual Pass- General Admission Special Customer Name* Select... Katie…" at bounding box center [508, 402] width 593 height 765
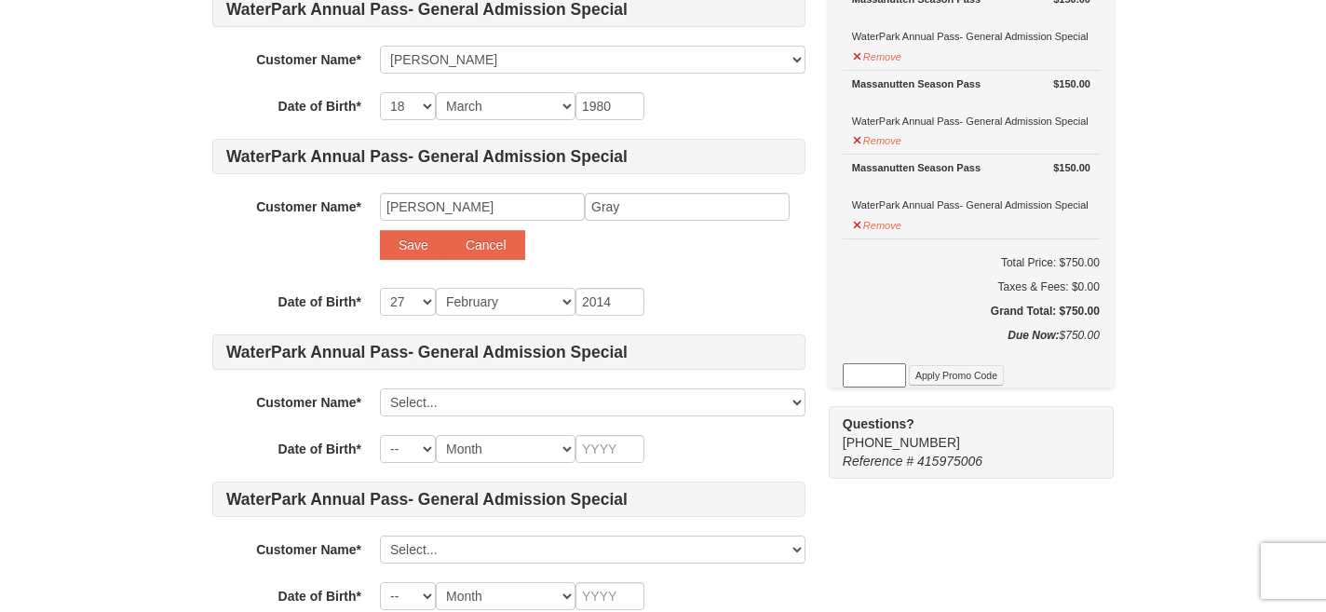
scroll to position [431, 0]
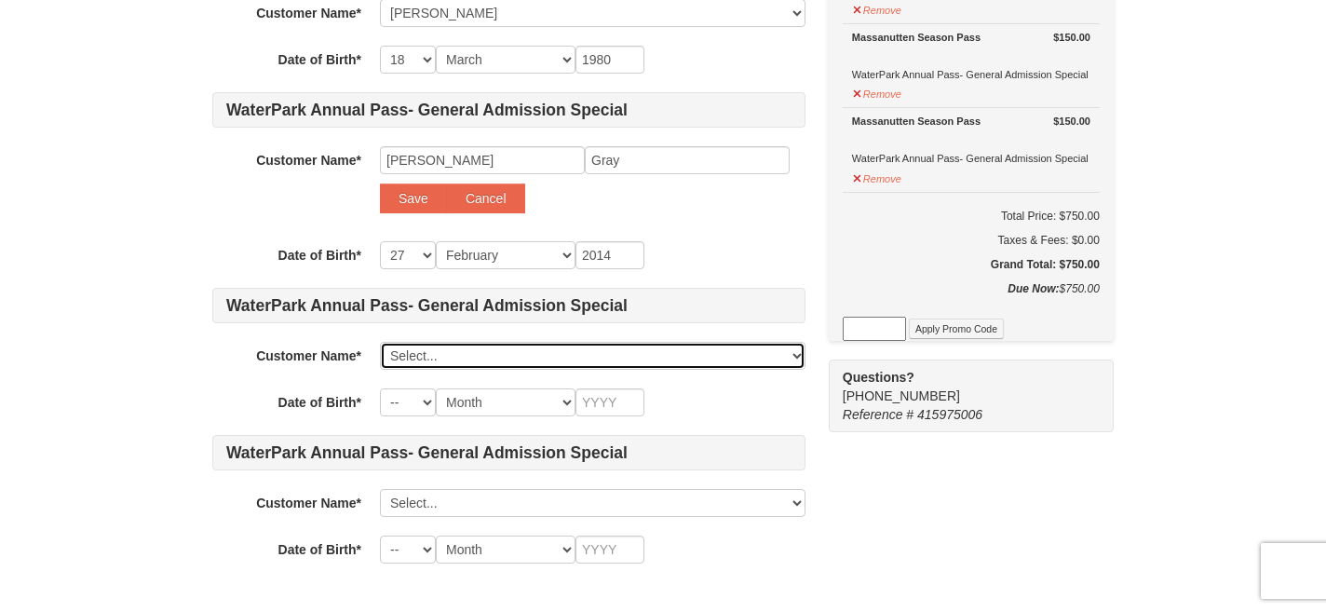
click at [442, 365] on select "Select... Katie Gray Katharine Gray Brenan Gray Add New..." at bounding box center [592, 356] width 425 height 28
click select "Select... Katie Gray Katharine Gray Brenan Gray Add New..." at bounding box center [592, 356] width 425 height 28
select select
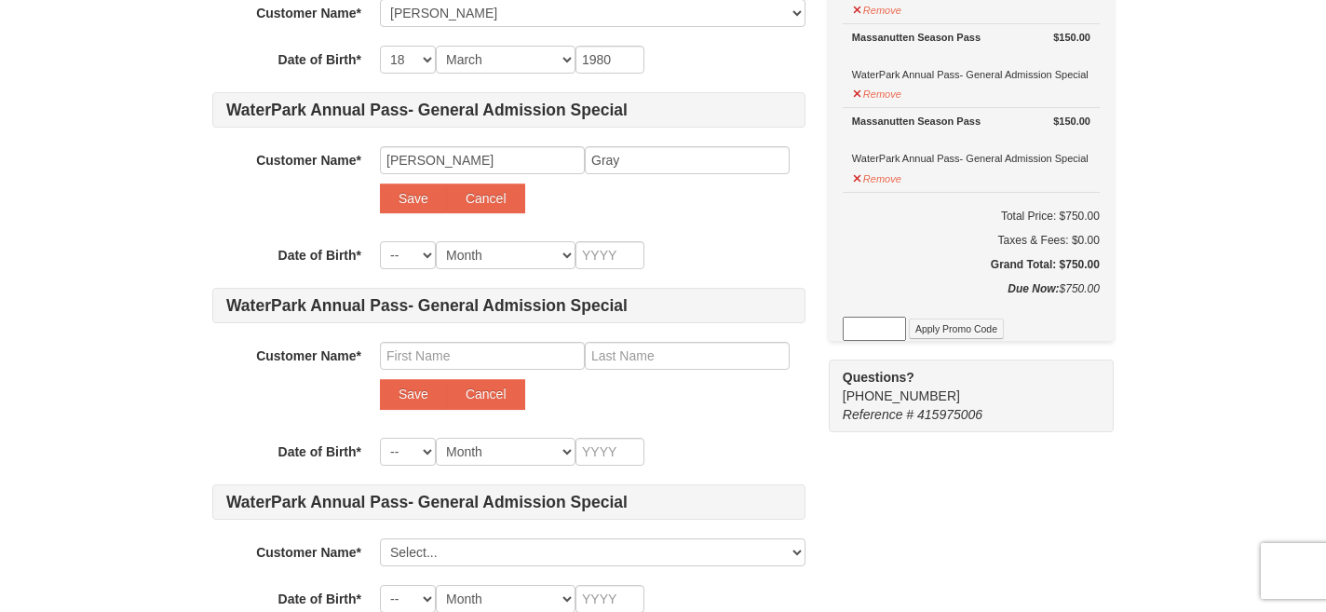
click at [415, 271] on div "WaterPark Annual Pass- General Admission Special Customer Name* Select... Katie…" at bounding box center [508, 205] width 593 height 815
click at [405, 261] on select "-- 01 02 03 04 05 06 07 08 09 10 11 12 13 14 15 16 17 18 19 20 21 22 23 24 25 2…" at bounding box center [408, 255] width 56 height 28
select select "27"
click at [380, 241] on select "-- 01 02 03 04 05 06 07 08 09 10 11 12 13 14 15 16 17 18 19 20 21 22 23 24 25 2…" at bounding box center [408, 255] width 56 height 28
select select "27"
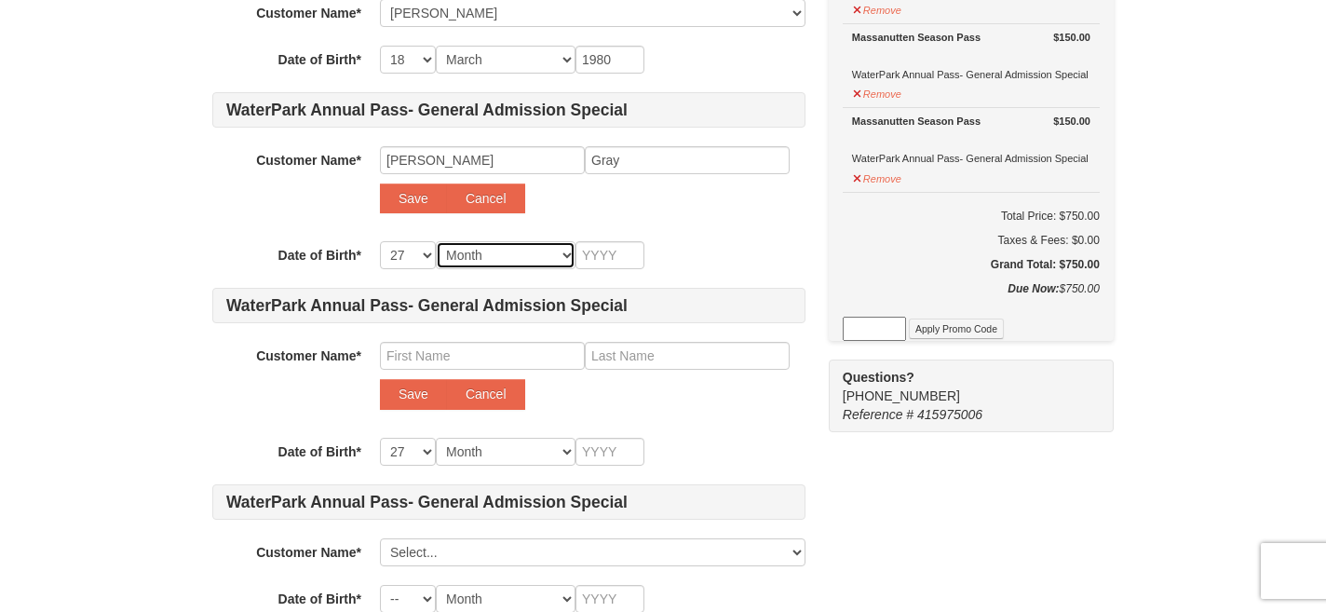
click at [492, 247] on select "Month January February March April May June July August September October Novem…" at bounding box center [506, 255] width 140 height 28
select select "02"
click at [436, 241] on select "Month January February March April May June July August September October Novem…" at bounding box center [506, 255] width 140 height 28
select select "02"
click at [590, 260] on input "text" at bounding box center [609, 255] width 69 height 28
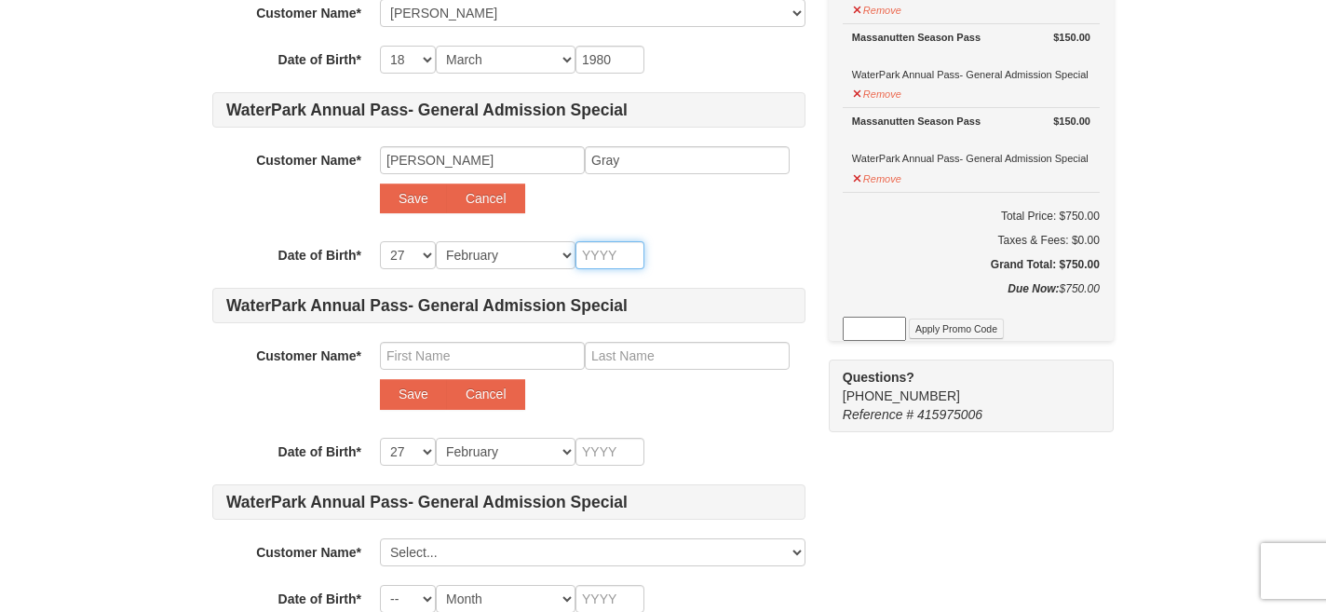
type input "2"
type input "201"
type input "2014"
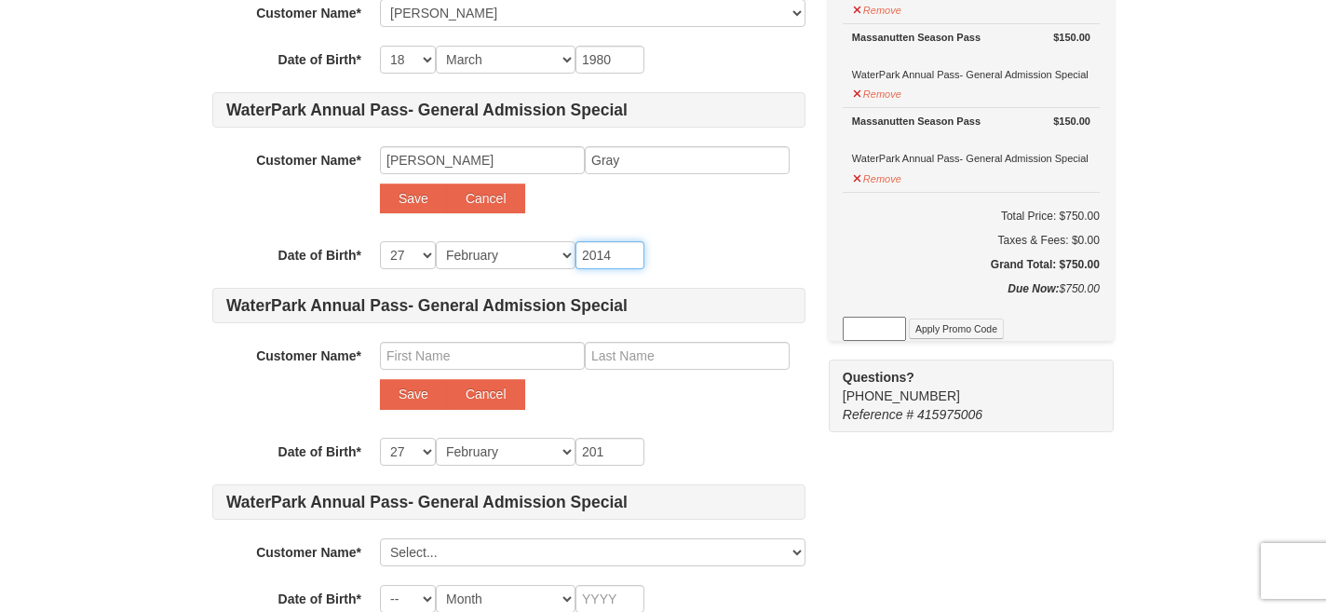
type input "2014"
click at [424, 212] on button "Save" at bounding box center [413, 198] width 67 height 30
select select
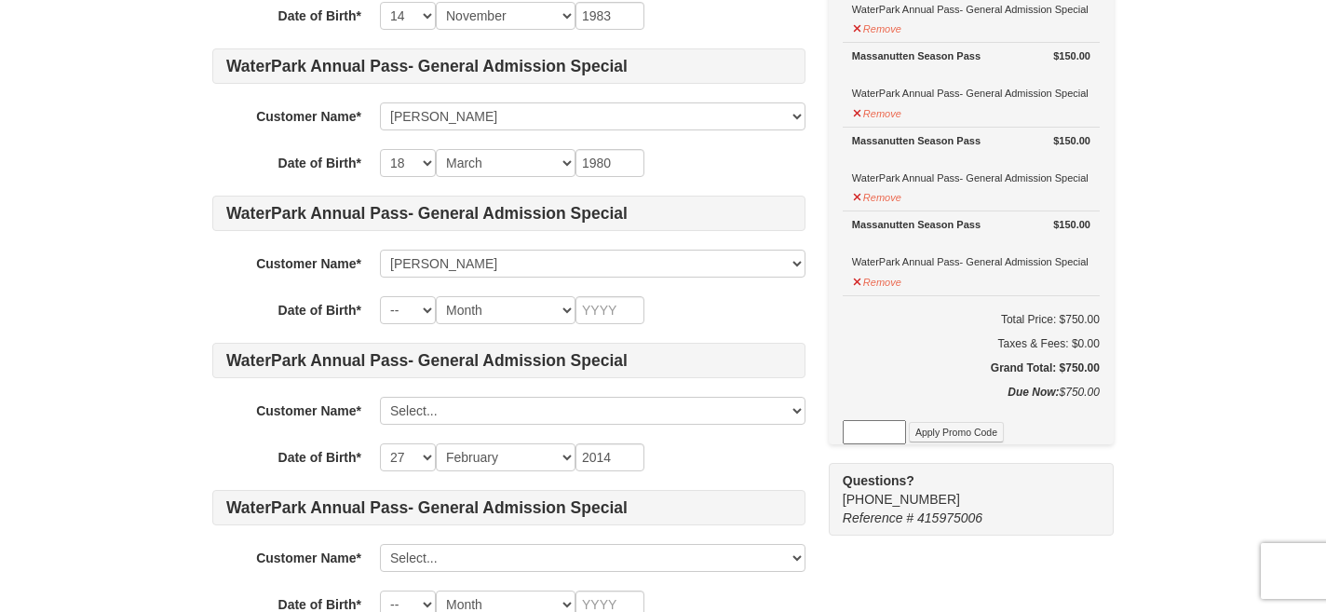
scroll to position [370, 0]
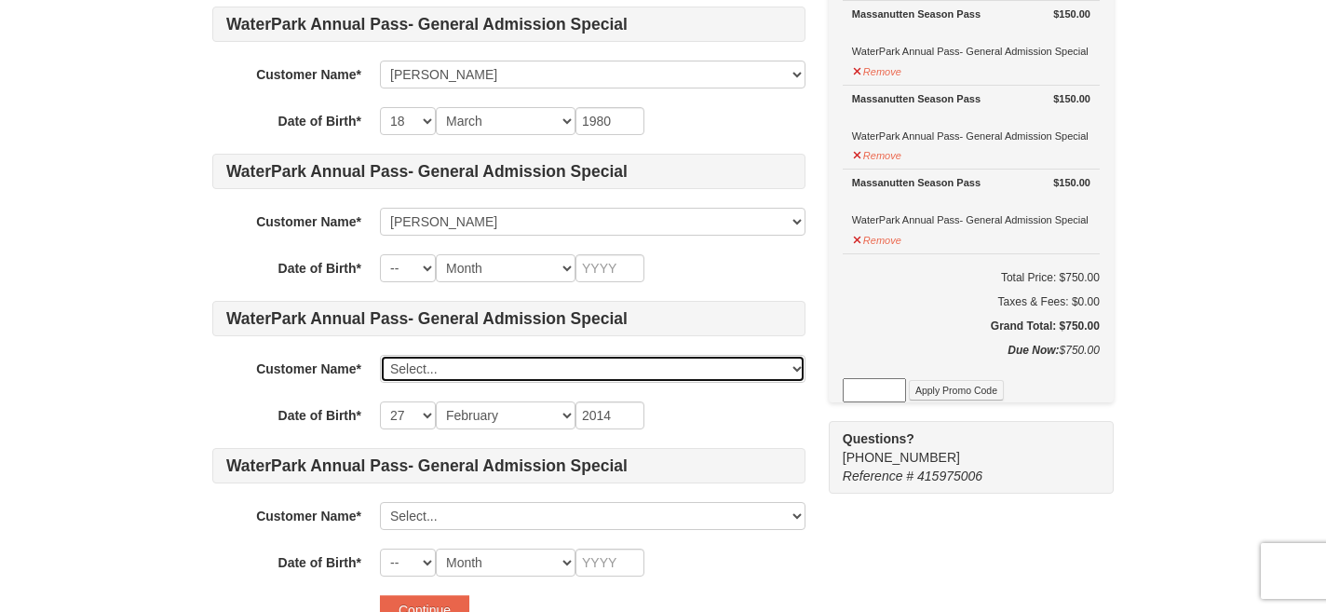
click at [414, 372] on select "Select... Katie Gray Katharine Gray Brenan Gray Adeline Gray Add New..." at bounding box center [592, 369] width 425 height 28
click select "Select... Katie Gray Katharine Gray Brenan Gray Adeline Gray Add New..." at bounding box center [592, 369] width 425 height 28
select select
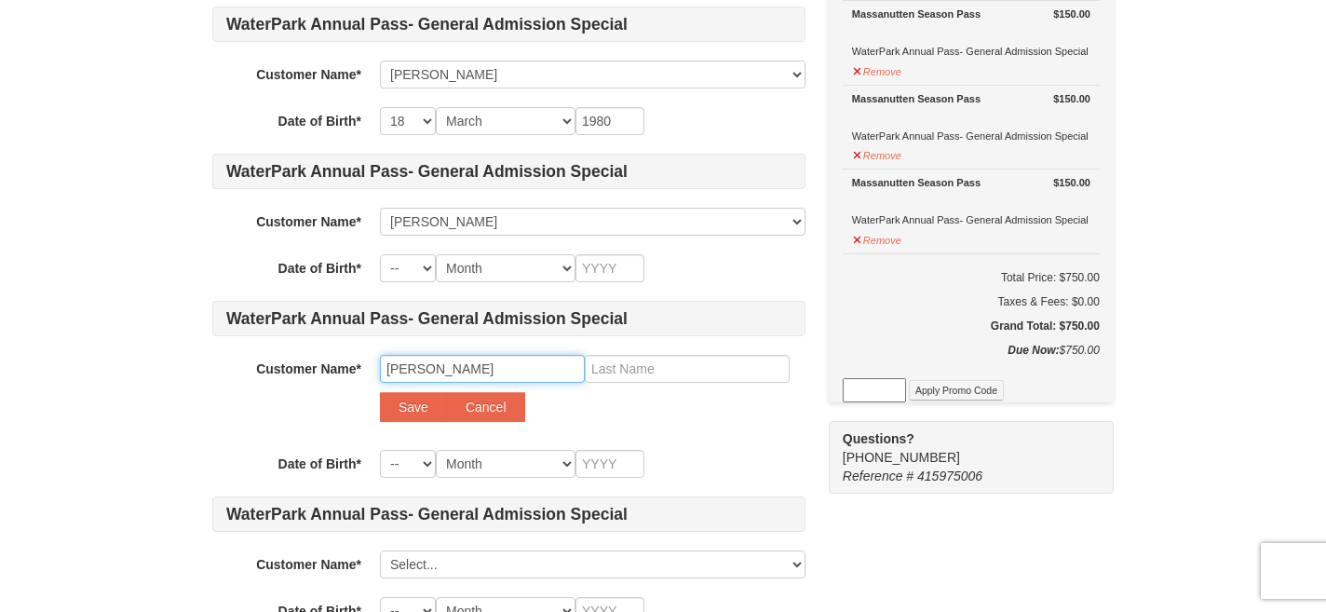
type input "Parker"
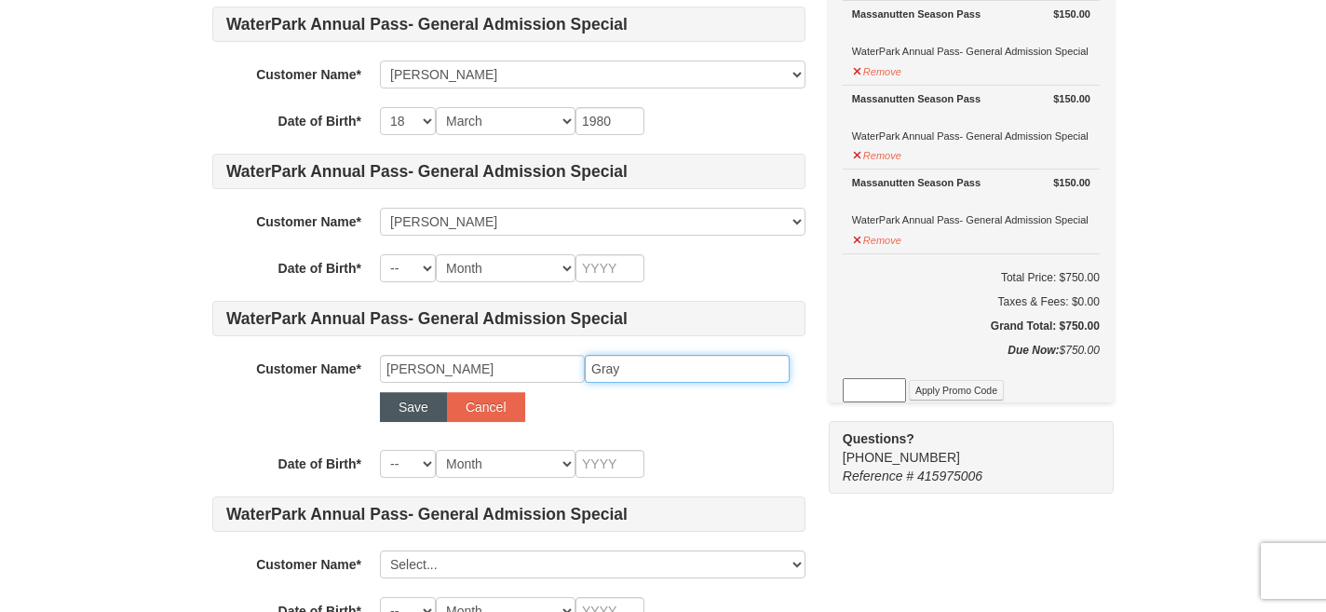
type input "Gray"
click at [423, 413] on button "Save" at bounding box center [413, 407] width 67 height 30
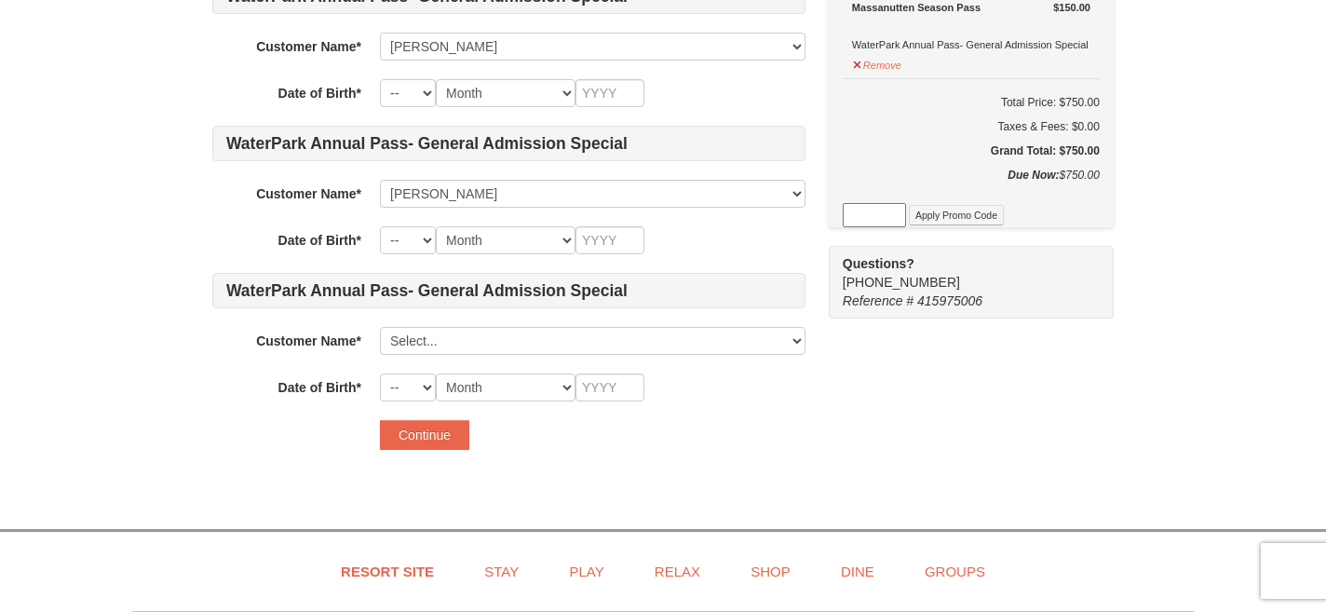
scroll to position [553, 0]
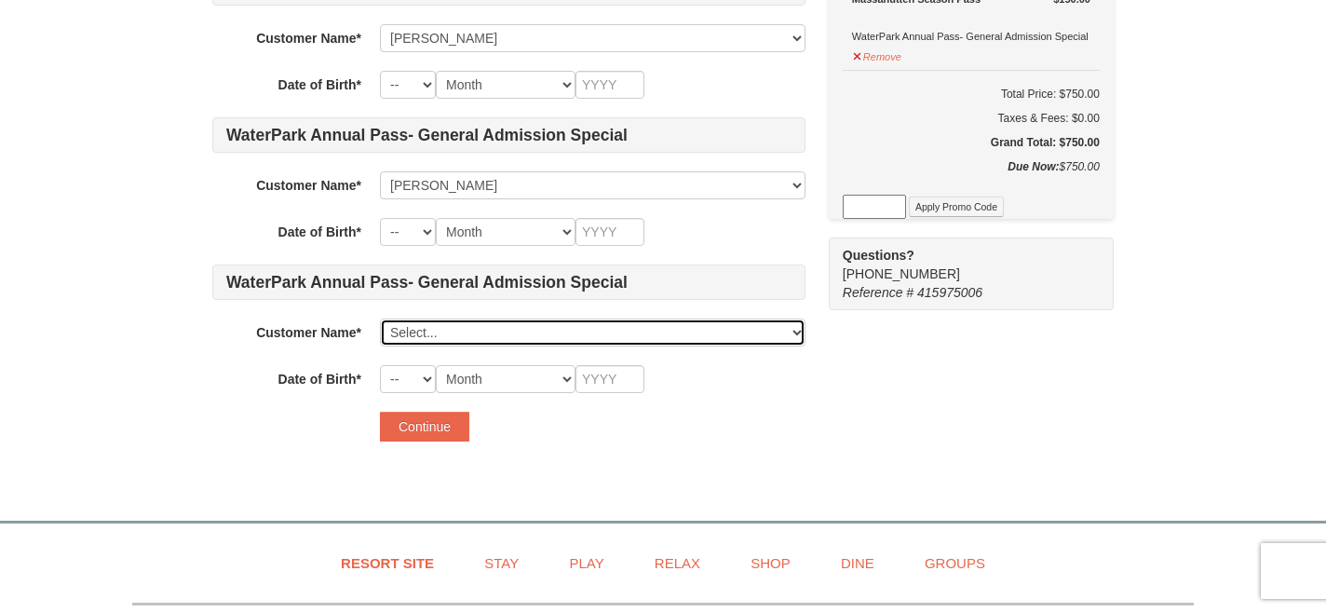
click at [419, 336] on select "Select... Katie Gray Katharine Gray Brenan Gray Adeline Gray Parker Gray Add Ne…" at bounding box center [592, 332] width 425 height 28
click select "Select... Katie Gray Katharine Gray Brenan Gray Adeline Gray Parker Gray Add Ne…" at bounding box center [592, 332] width 425 height 28
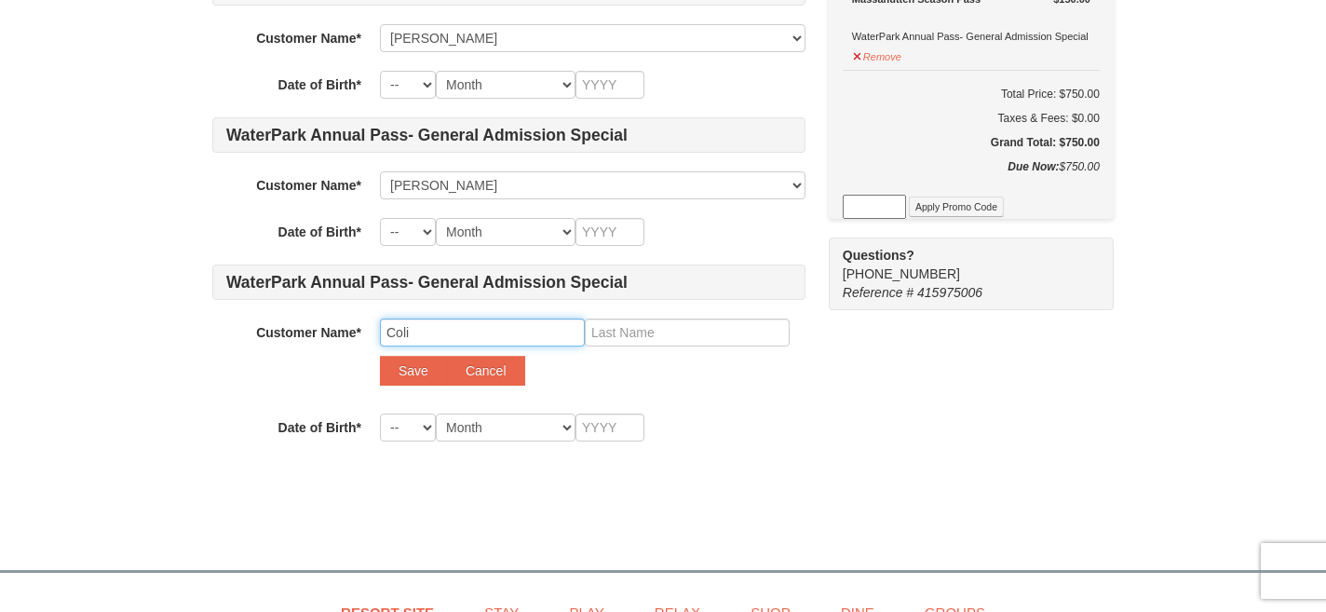
type input "Colin"
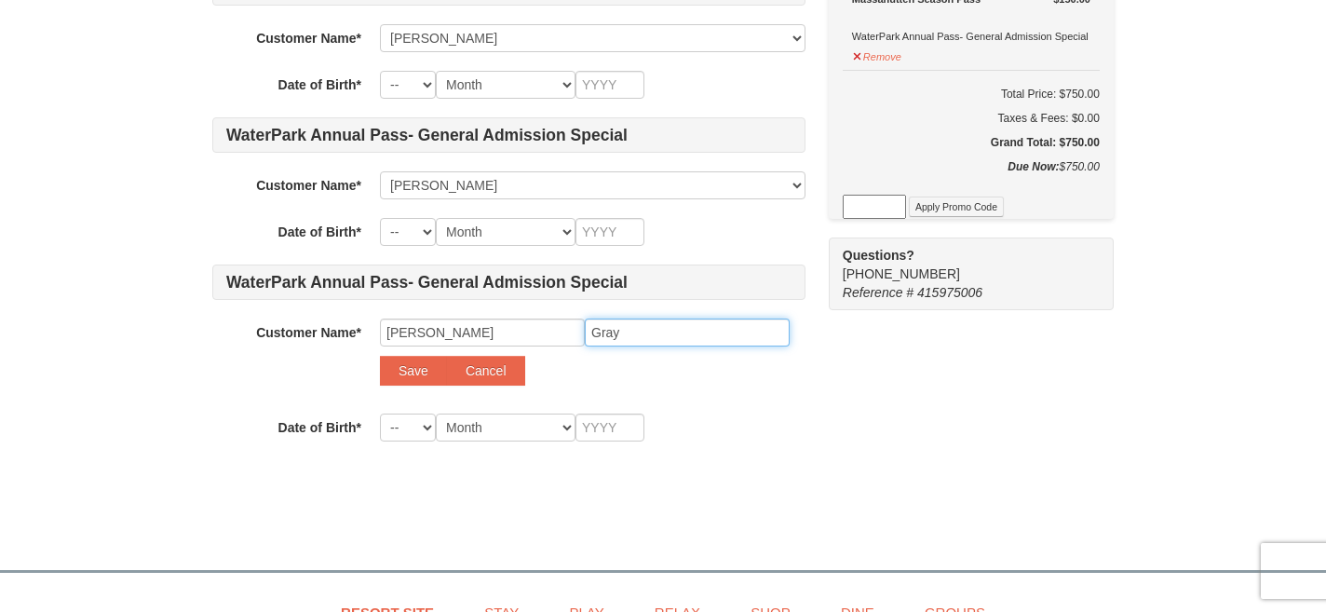
type input "Gray"
click at [580, 386] on div "Customer Name* Select... Katie Gray Katharine Gray Brenan Gray Adeline Gray Par…" at bounding box center [508, 356] width 593 height 76
click at [427, 370] on button "Save" at bounding box center [413, 371] width 67 height 30
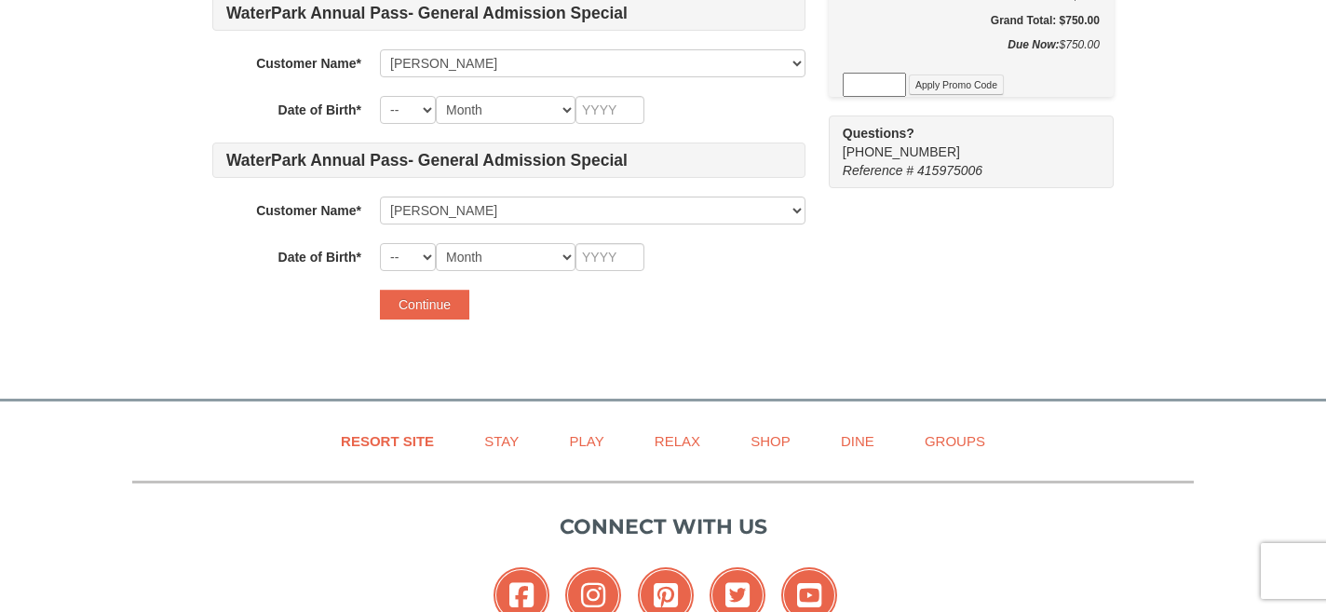
scroll to position [686, 0]
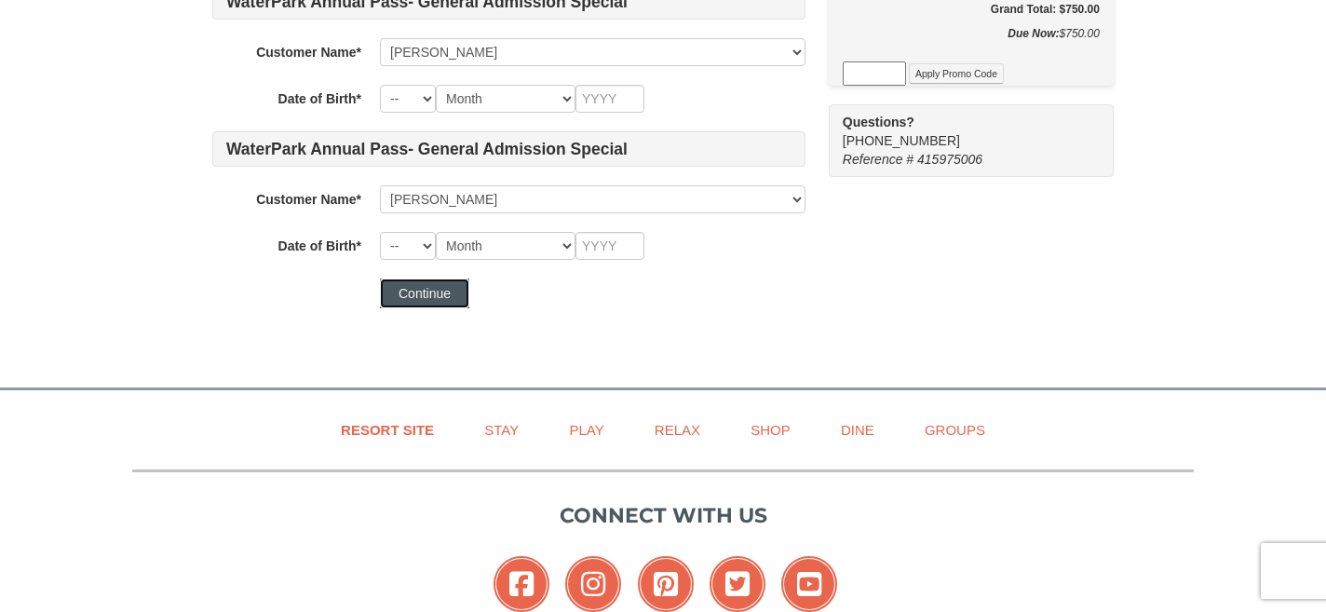
click at [408, 297] on button "Continue" at bounding box center [424, 293] width 89 height 30
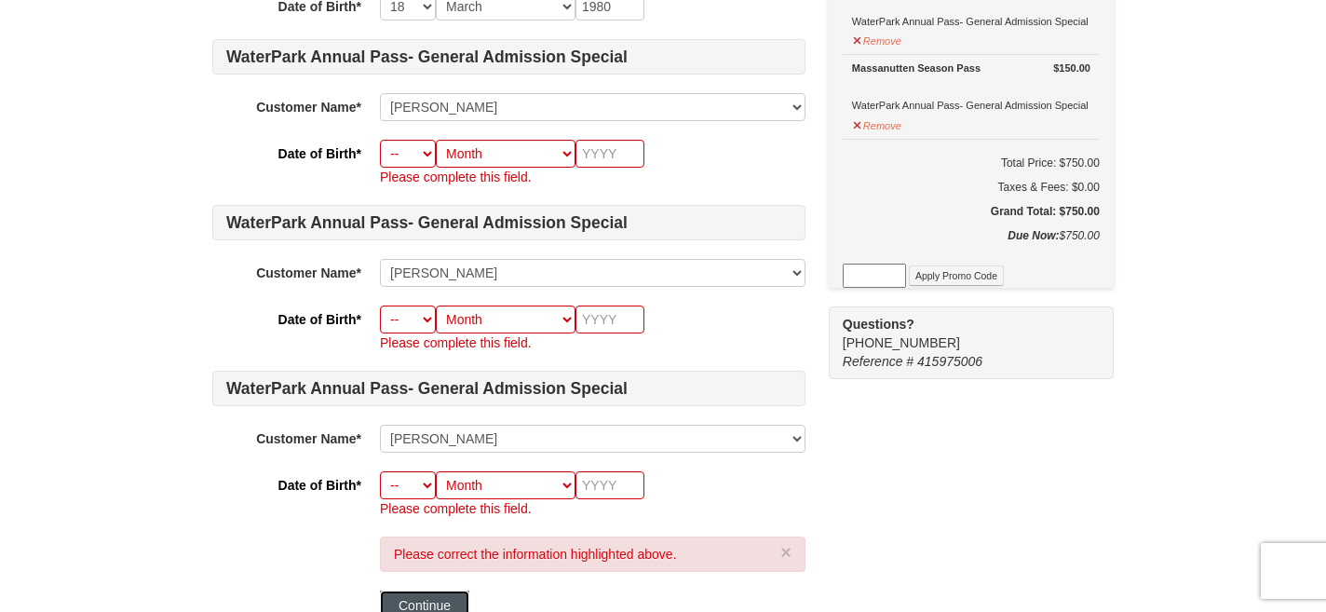
scroll to position [485, 0]
click at [408, 156] on select "-- 01 02 03 04 05 06 07 08 09 10 11 12 13 14 15 16 17 18 19 20 21 22 23 24 25 2…" at bounding box center [408, 153] width 56 height 28
select select "27"
click at [380, 139] on select "-- 01 02 03 04 05 06 07 08 09 10 11 12 13 14 15 16 17 18 19 20 21 22 23 24 25 2…" at bounding box center [408, 153] width 56 height 28
click at [482, 160] on select "Month January February March April May June July August September October Novem…" at bounding box center [506, 153] width 140 height 28
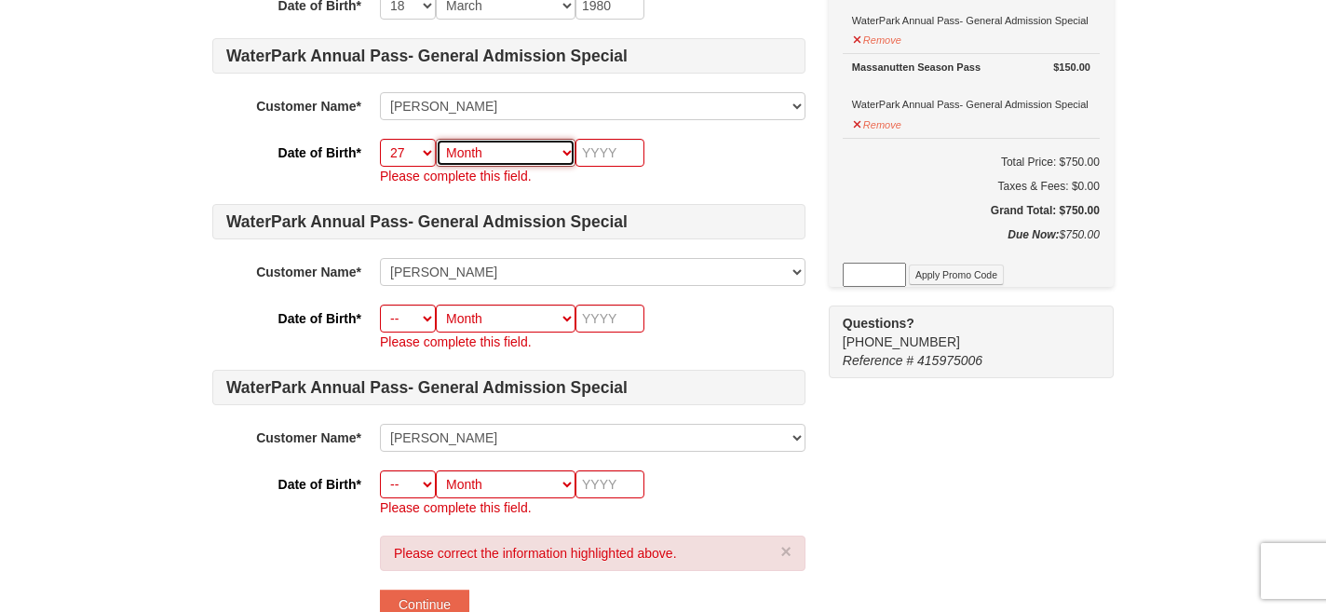
select select "02"
click at [436, 139] on select "Month January February March April May June July August September October Novem…" at bounding box center [506, 153] width 140 height 28
click at [588, 143] on input "text" at bounding box center [609, 153] width 69 height 28
type input "2014"
click at [415, 307] on select "-- 01 02 03 04 05 06 07 08 09 10 11 12 13 14 15 16 17 18 19 20 21 22 23 24 25 2…" at bounding box center [408, 318] width 56 height 28
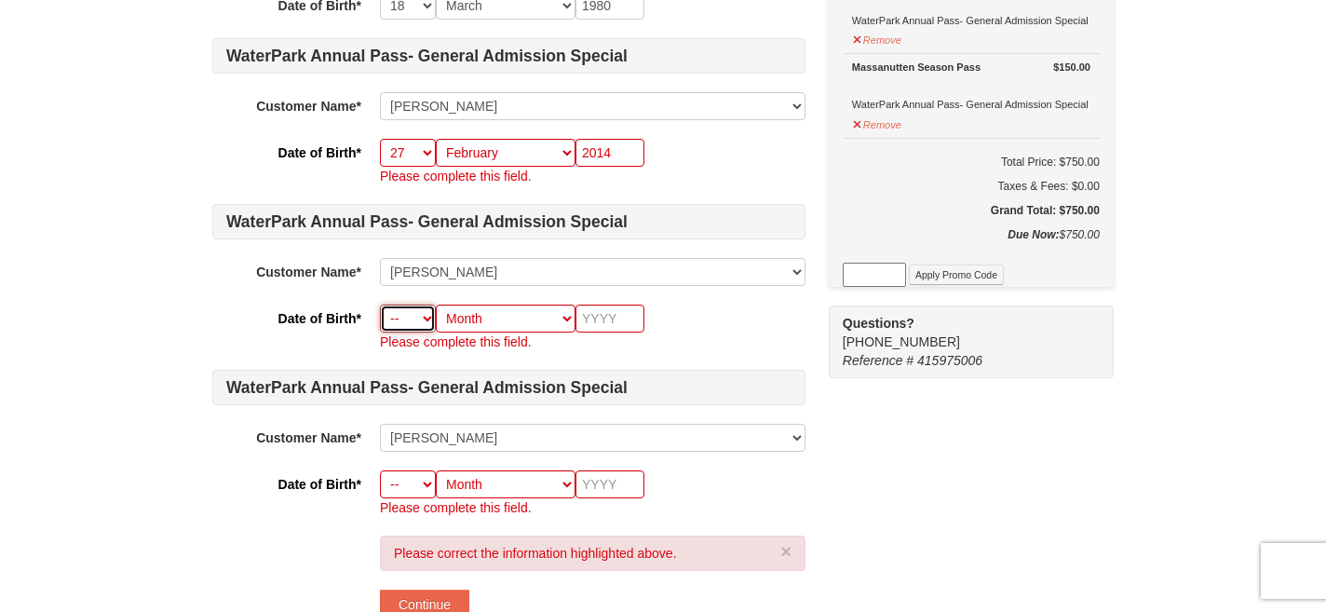
select select "23"
click at [380, 304] on select "-- 01 02 03 04 05 06 07 08 09 10 11 12 13 14 15 16 17 18 19 20 21 22 23 24 25 2…" at bounding box center [408, 318] width 56 height 28
click at [467, 321] on select "Month January February March April May June July August September October Novem…" at bounding box center [506, 318] width 140 height 28
select select "07"
click at [436, 304] on select "Month January February March April May June July August September October Novem…" at bounding box center [506, 318] width 140 height 28
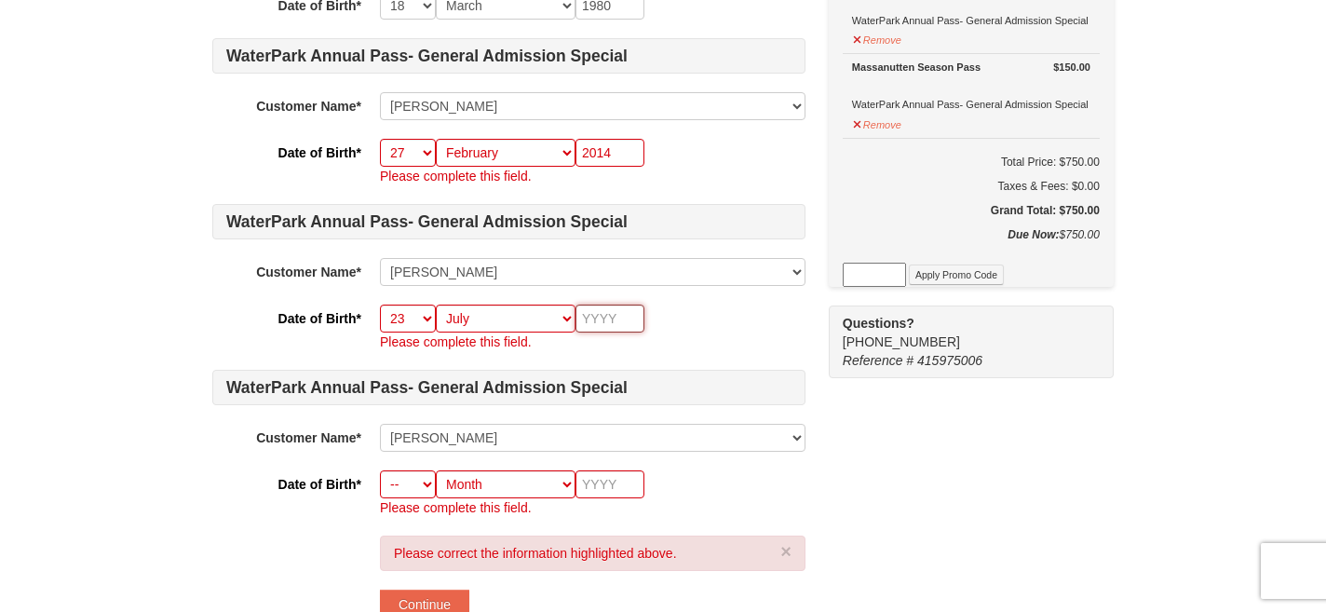
click at [613, 307] on input "text" at bounding box center [609, 318] width 69 height 28
type input "2016"
click at [424, 494] on select "-- 01 02 03 04 05 06 07 08 09 10 11 12 13 14 15 16 17 18 19 20 21 22 23 24 25 2…" at bounding box center [408, 484] width 56 height 28
select select "08"
click at [380, 470] on select "-- 01 02 03 04 05 06 07 08 09 10 11 12 13 14 15 16 17 18 19 20 21 22 23 24 25 2…" at bounding box center [408, 484] width 56 height 28
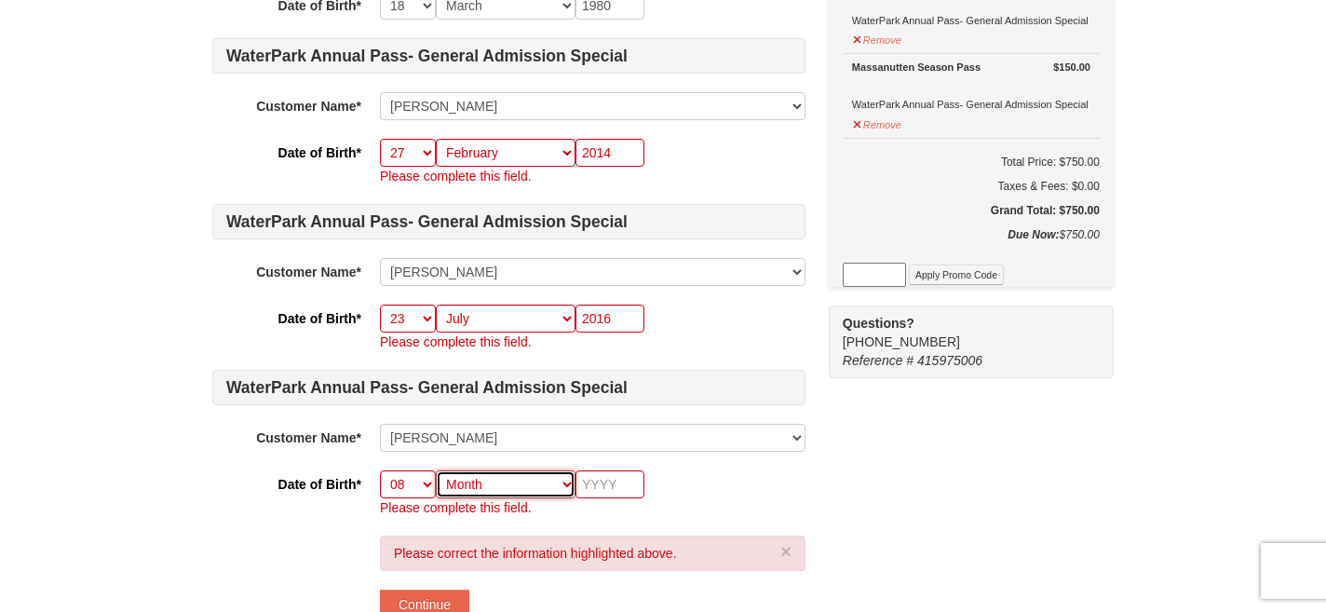
click at [483, 492] on select "Month January February March April May June July August September October Novem…" at bounding box center [506, 484] width 140 height 28
select select "11"
click at [436, 470] on select "Month January February March April May June July August September October Novem…" at bounding box center [506, 484] width 140 height 28
click at [606, 492] on input "text" at bounding box center [609, 484] width 69 height 28
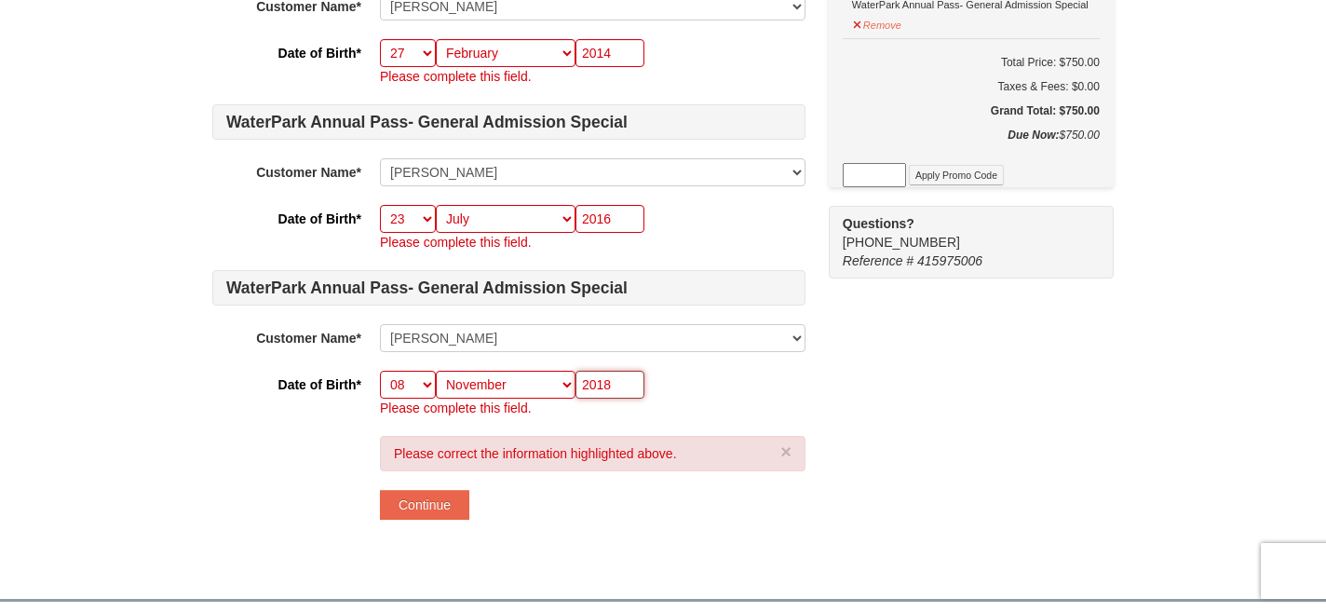
scroll to position [586, 0]
type input "2018"
click at [448, 506] on button "Continue" at bounding box center [424, 504] width 89 height 30
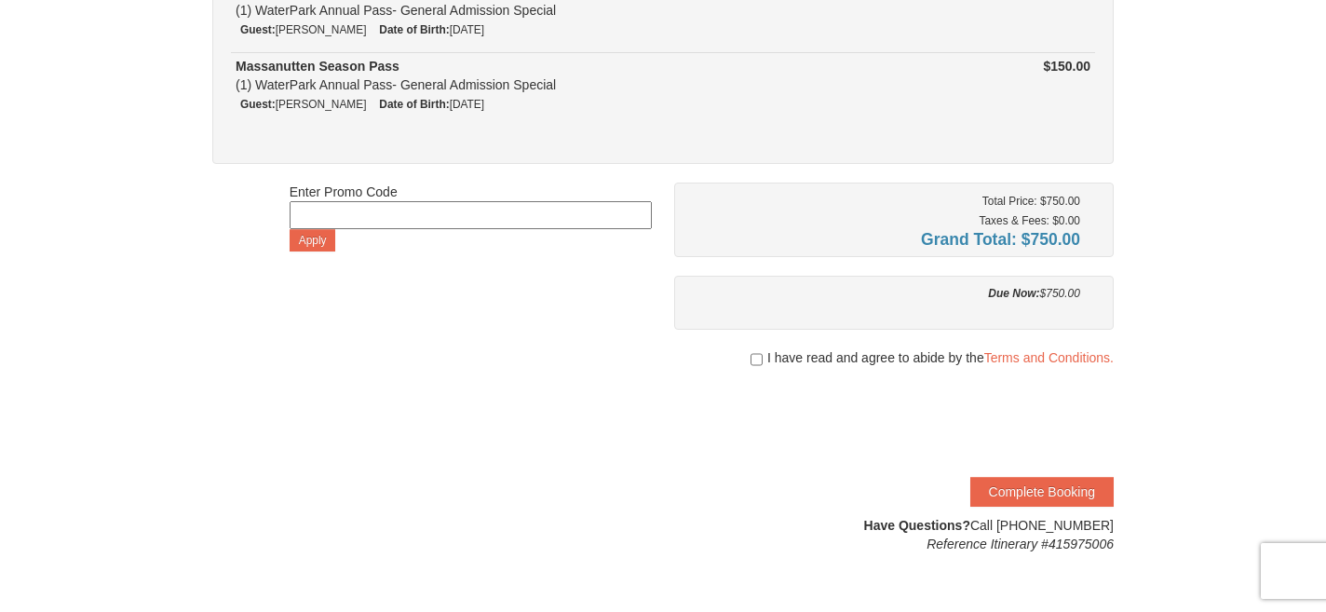
scroll to position [505, 0]
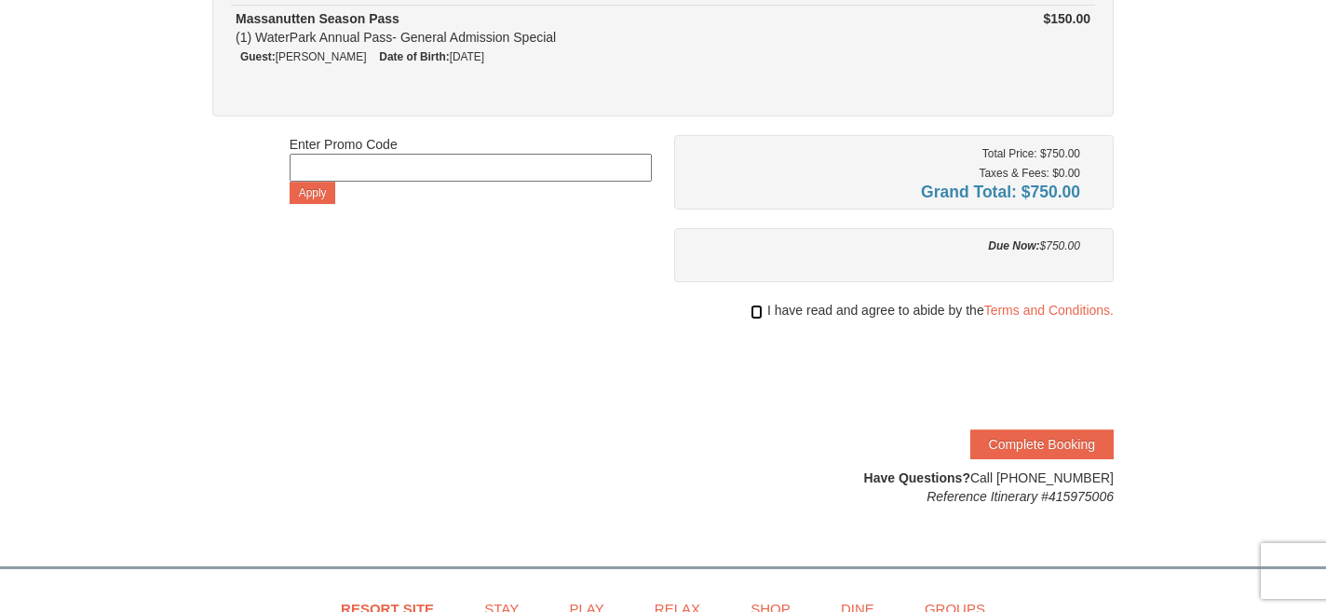
click at [756, 304] on input "checkbox" at bounding box center [756, 311] width 12 height 15
checkbox input "true"
click at [1031, 438] on button "Complete Booking" at bounding box center [1041, 444] width 143 height 30
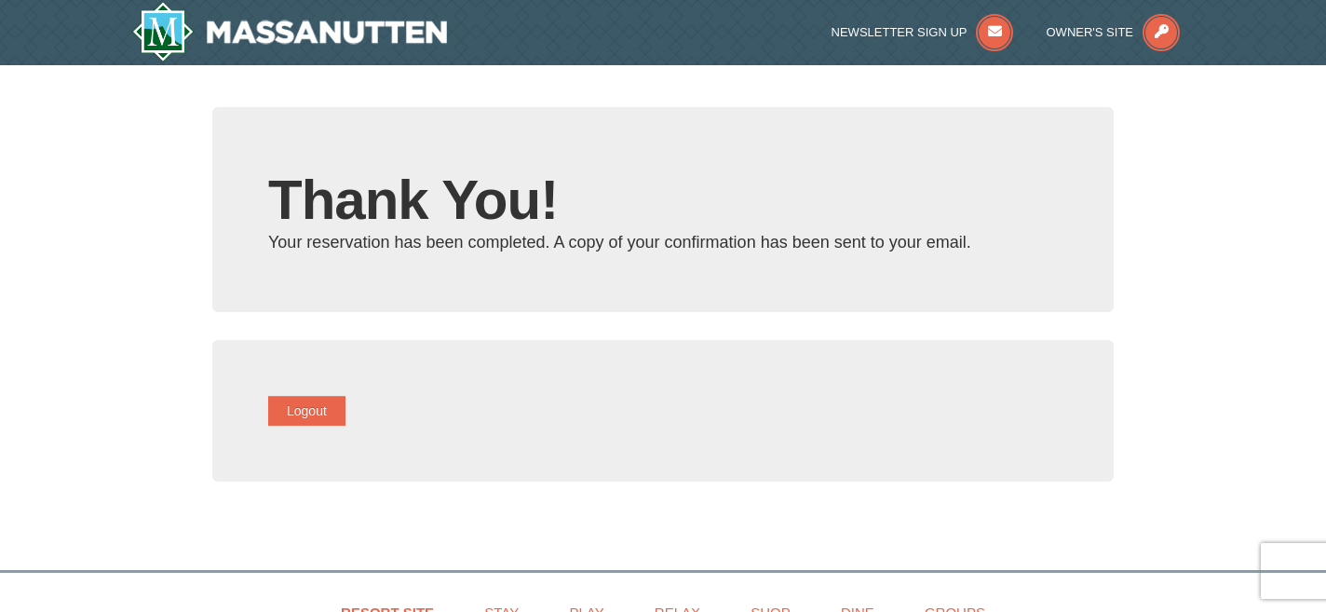
type input "[EMAIL_ADDRESS][DOMAIN_NAME]"
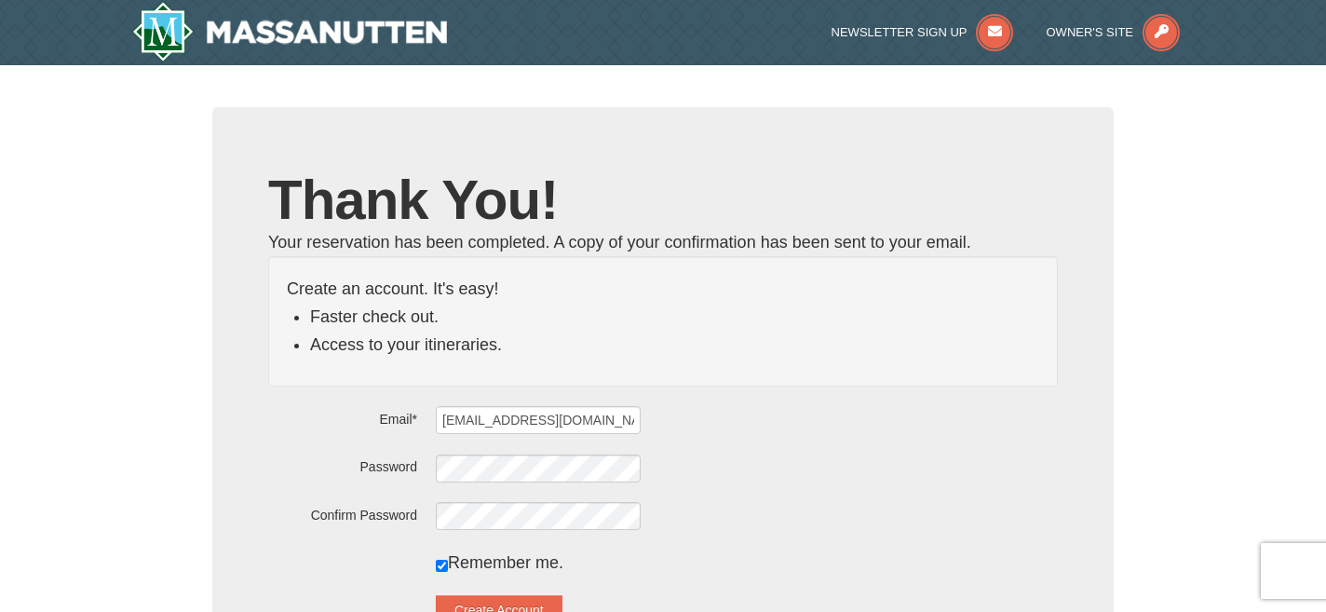
click at [731, 555] on div "Remember me." at bounding box center [747, 562] width 622 height 28
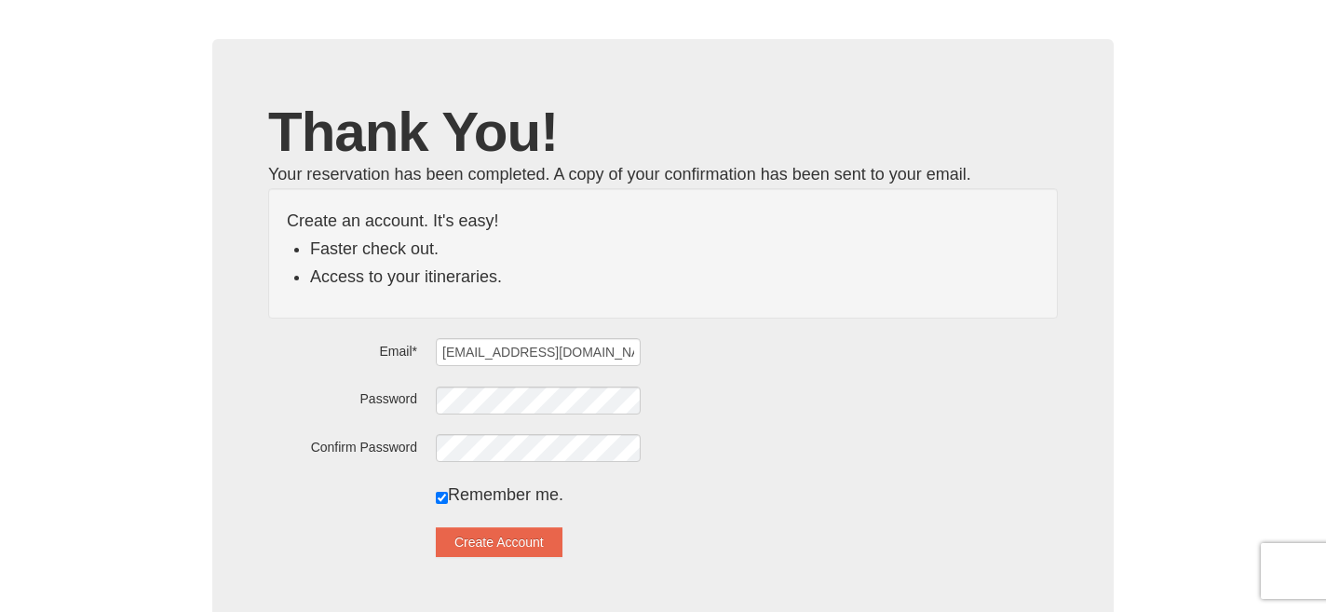
scroll to position [77, 0]
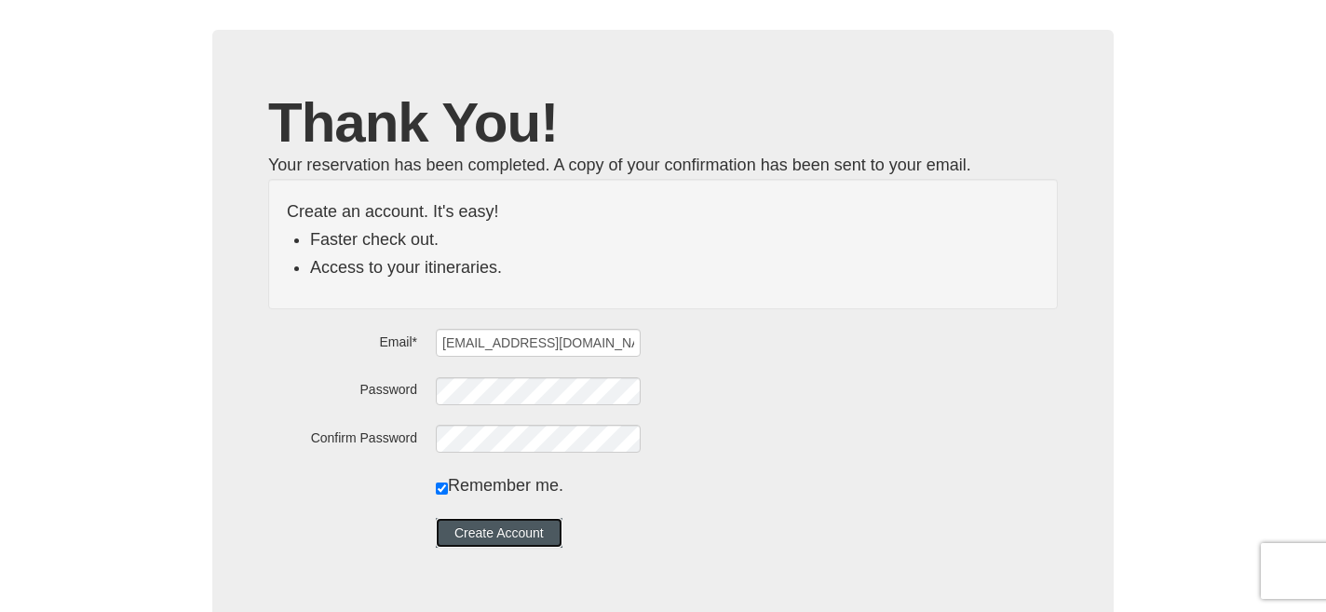
click at [540, 523] on button "Create Account" at bounding box center [499, 533] width 127 height 30
